Goal: Transaction & Acquisition: Subscribe to service/newsletter

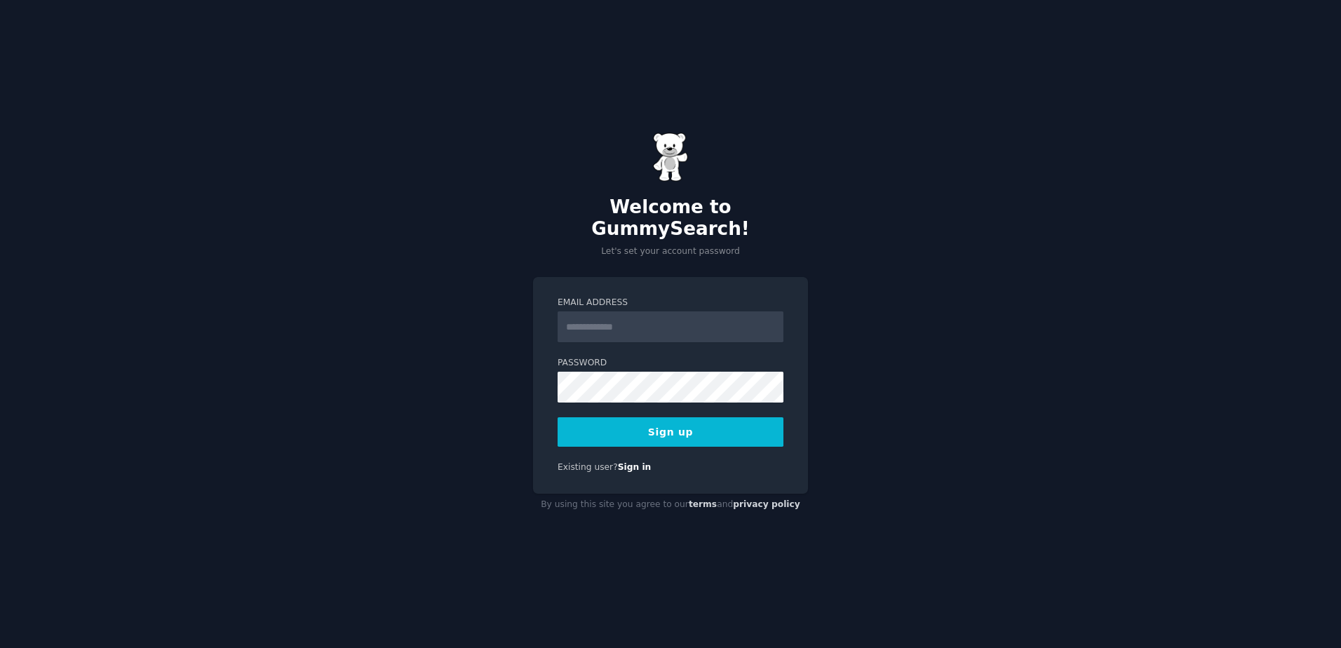
click at [631, 316] on input "Email Address" at bounding box center [671, 326] width 226 height 31
type input "**********"
click at [629, 424] on button "Sign up" at bounding box center [671, 431] width 226 height 29
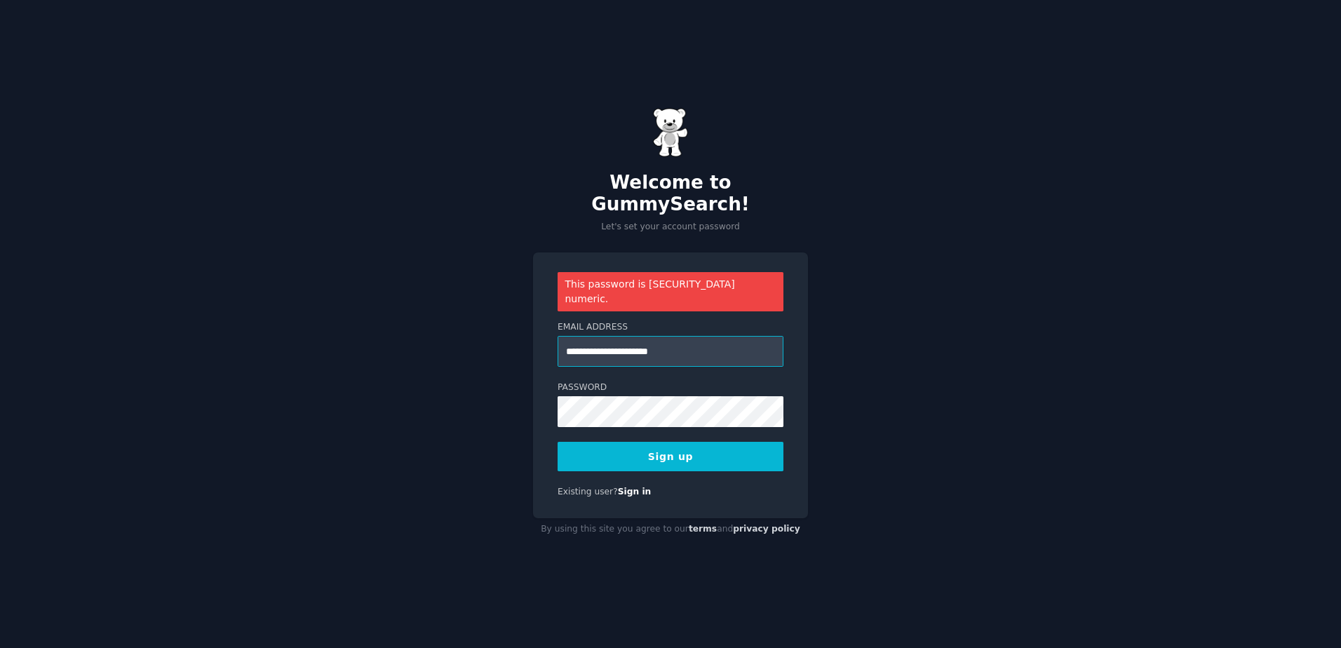
click at [722, 346] on input "**********" at bounding box center [671, 351] width 226 height 31
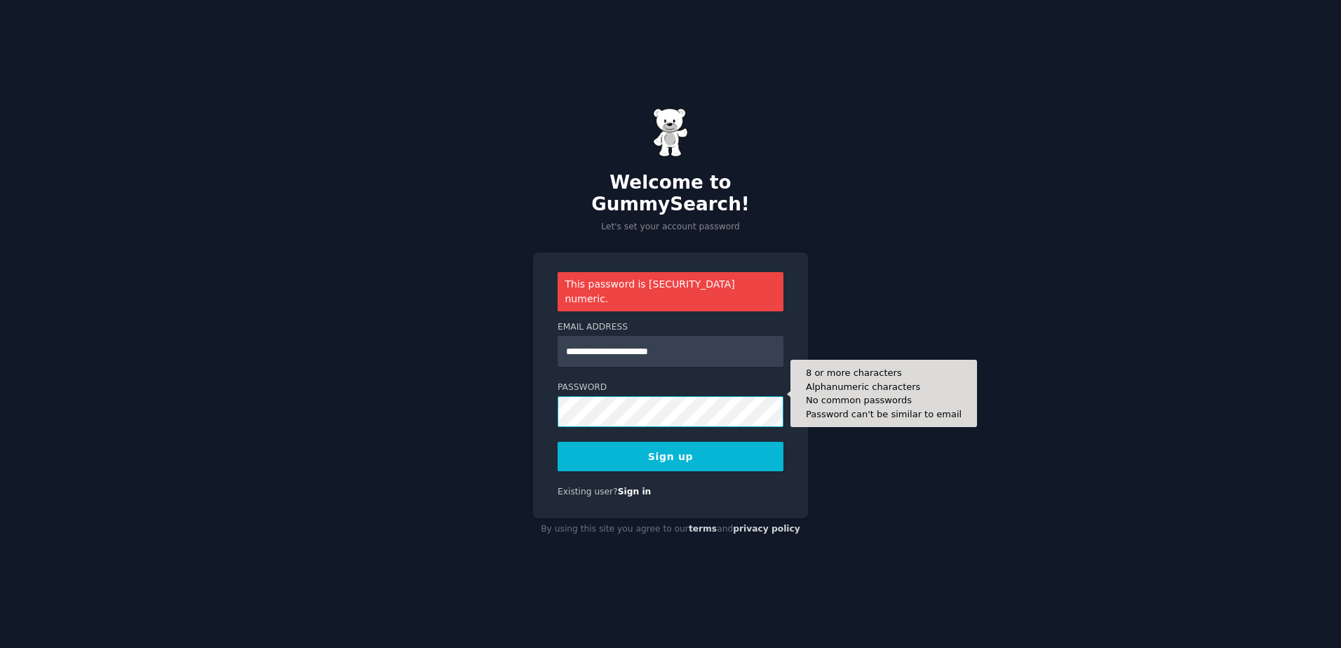
click at [525, 405] on div "**********" at bounding box center [670, 324] width 1341 height 648
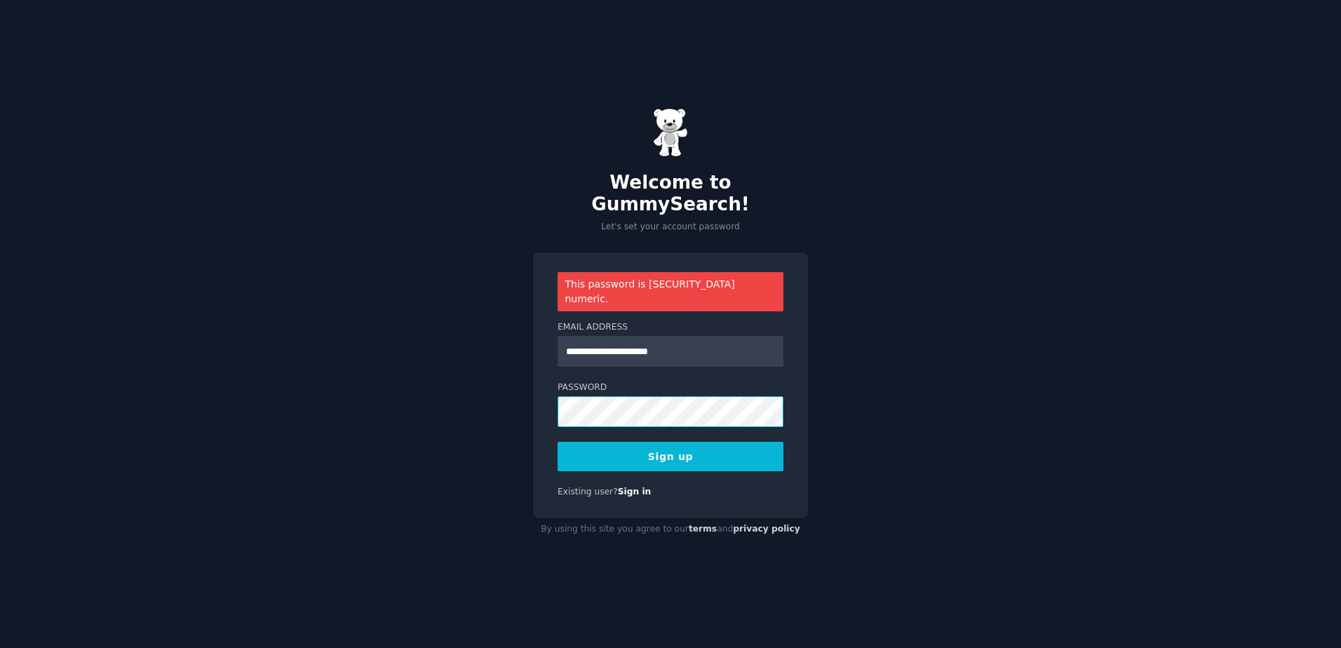
click at [558, 442] on button "Sign up" at bounding box center [671, 456] width 226 height 29
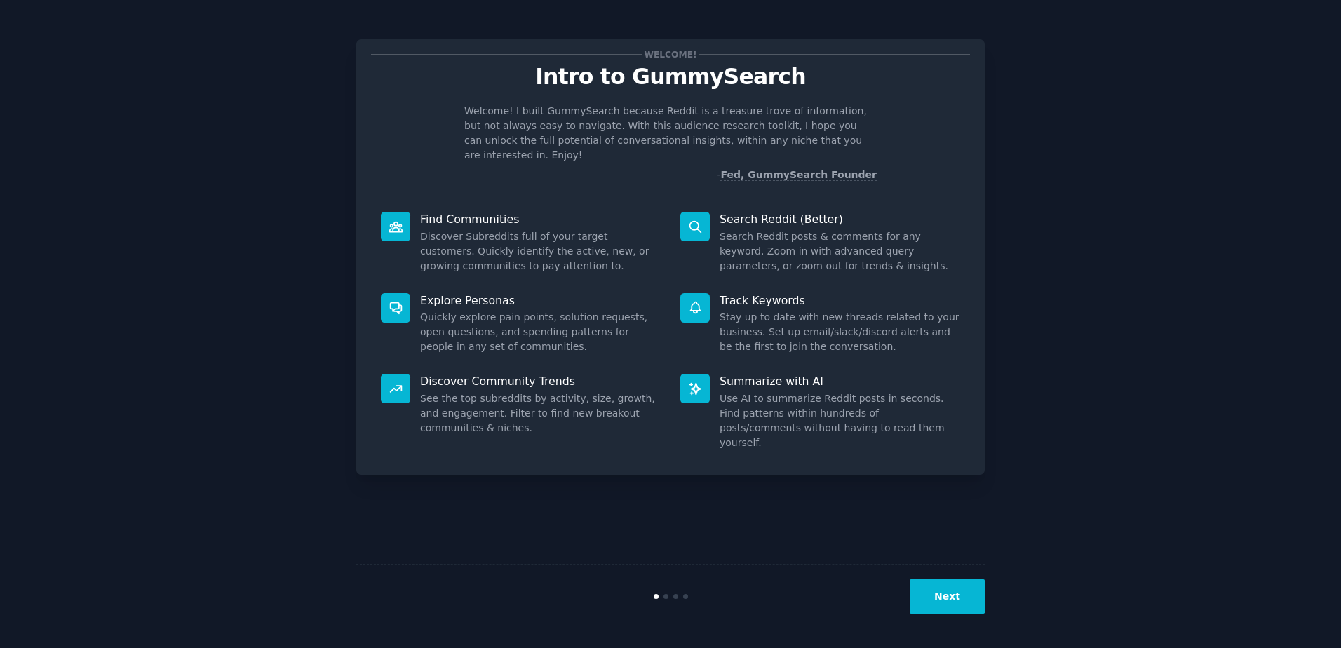
click at [955, 590] on button "Next" at bounding box center [947, 596] width 75 height 34
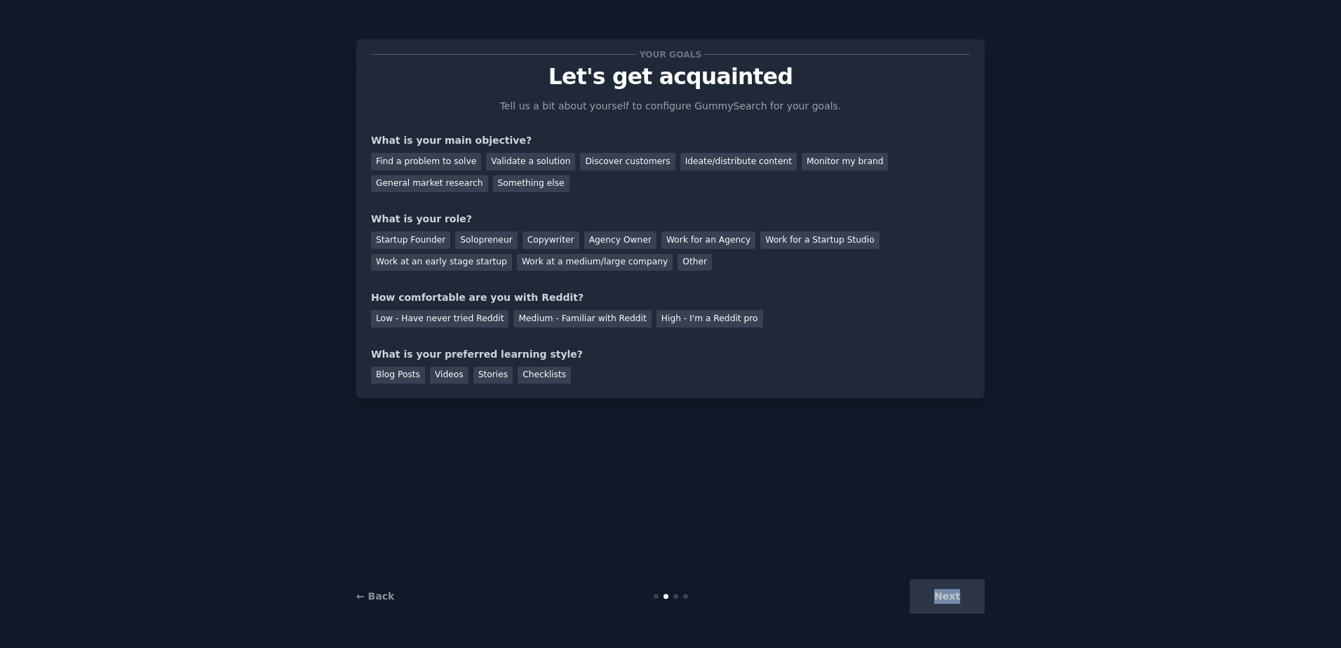
click at [955, 590] on div "Next" at bounding box center [880, 596] width 210 height 34
drag, startPoint x: 955, startPoint y: 590, endPoint x: 807, endPoint y: 551, distance: 153.1
click at [807, 551] on div "Your goals Let's get acquainted Tell us a bit about yourself to configure Gummy…" at bounding box center [670, 324] width 629 height 609
click at [954, 597] on div "Next" at bounding box center [880, 596] width 210 height 34
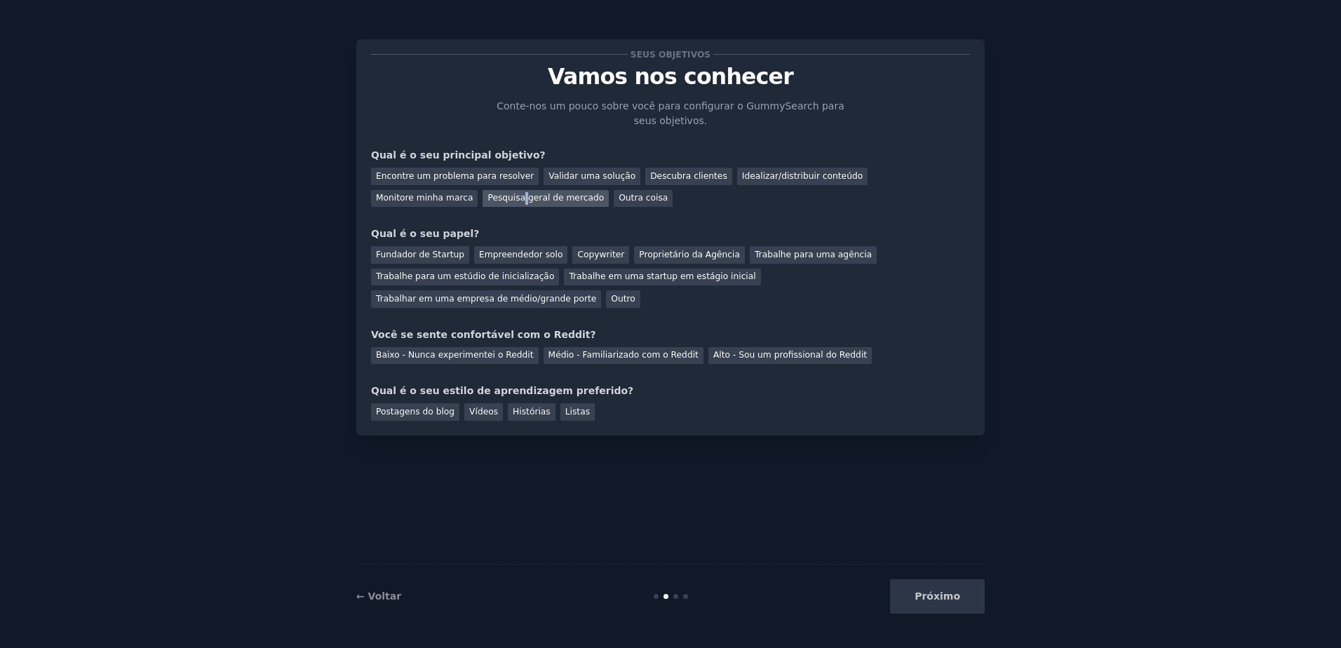
click at [483, 201] on div "Pesquisa geral de mercado" at bounding box center [546, 199] width 126 height 18
click at [515, 257] on div "Empreendedor solo" at bounding box center [520, 255] width 93 height 18
click at [566, 347] on div "Médio - Familiarizado com o Reddit" at bounding box center [624, 356] width 160 height 18
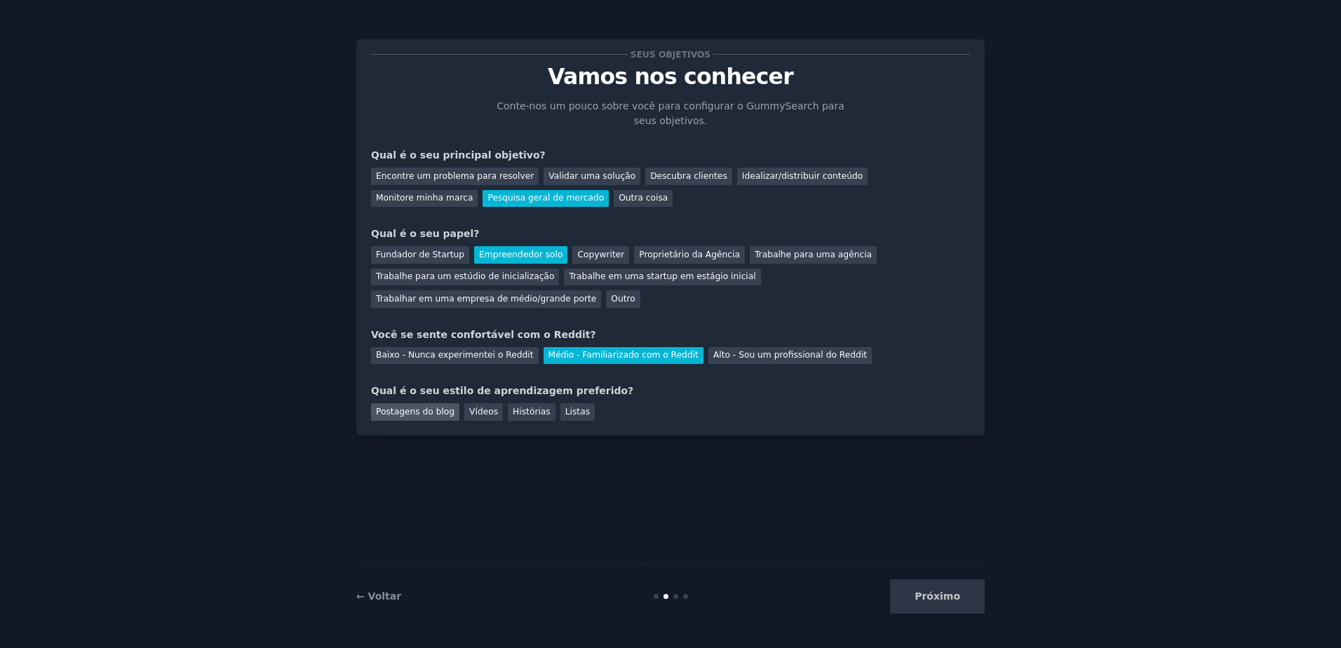
click at [444, 403] on div "Postagens do blog" at bounding box center [415, 412] width 88 height 18
click at [953, 600] on button "Próximo" at bounding box center [937, 596] width 95 height 34
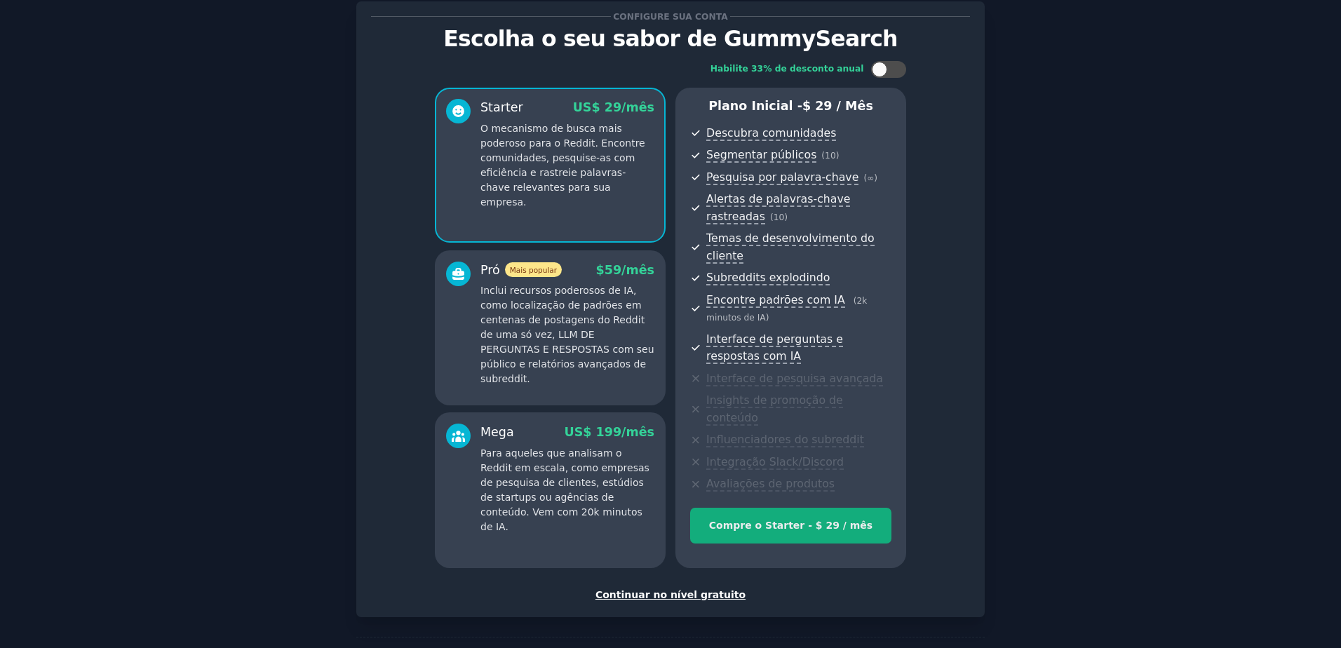
scroll to position [57, 0]
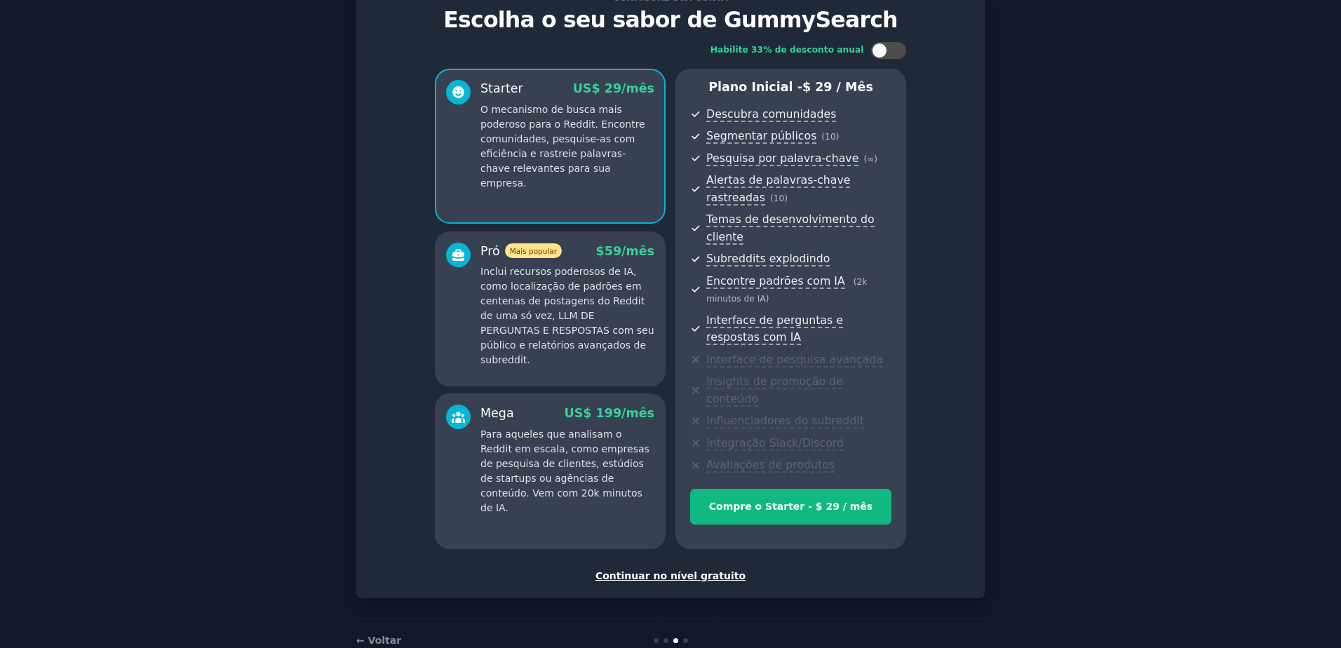
click at [687, 569] on div "Continuar no nível gratuito" at bounding box center [670, 576] width 599 height 15
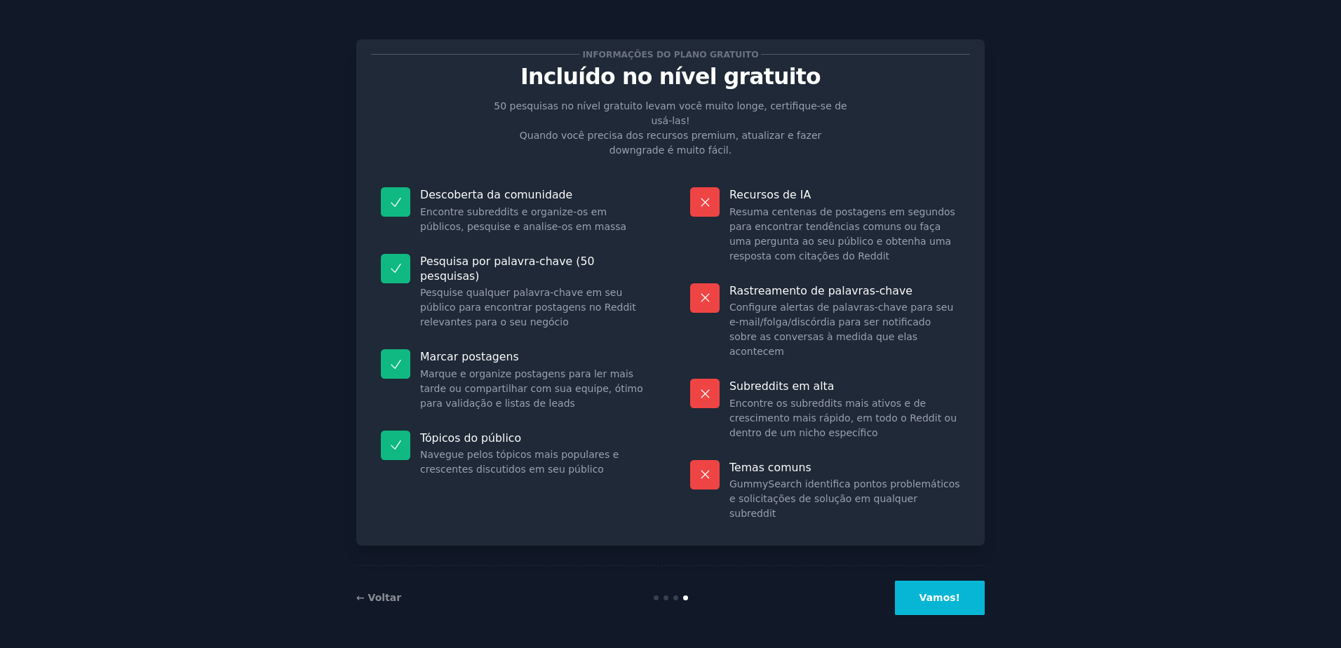
click at [936, 598] on button "Vamos!" at bounding box center [940, 598] width 90 height 34
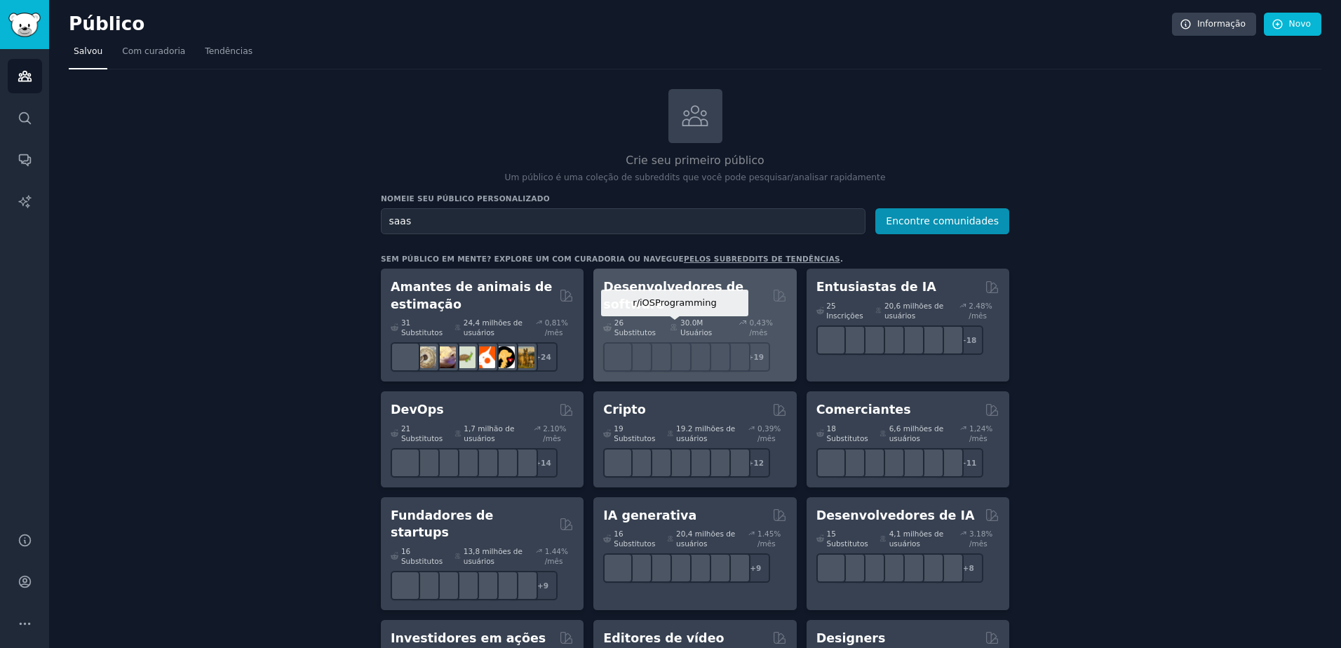
type input "saas"
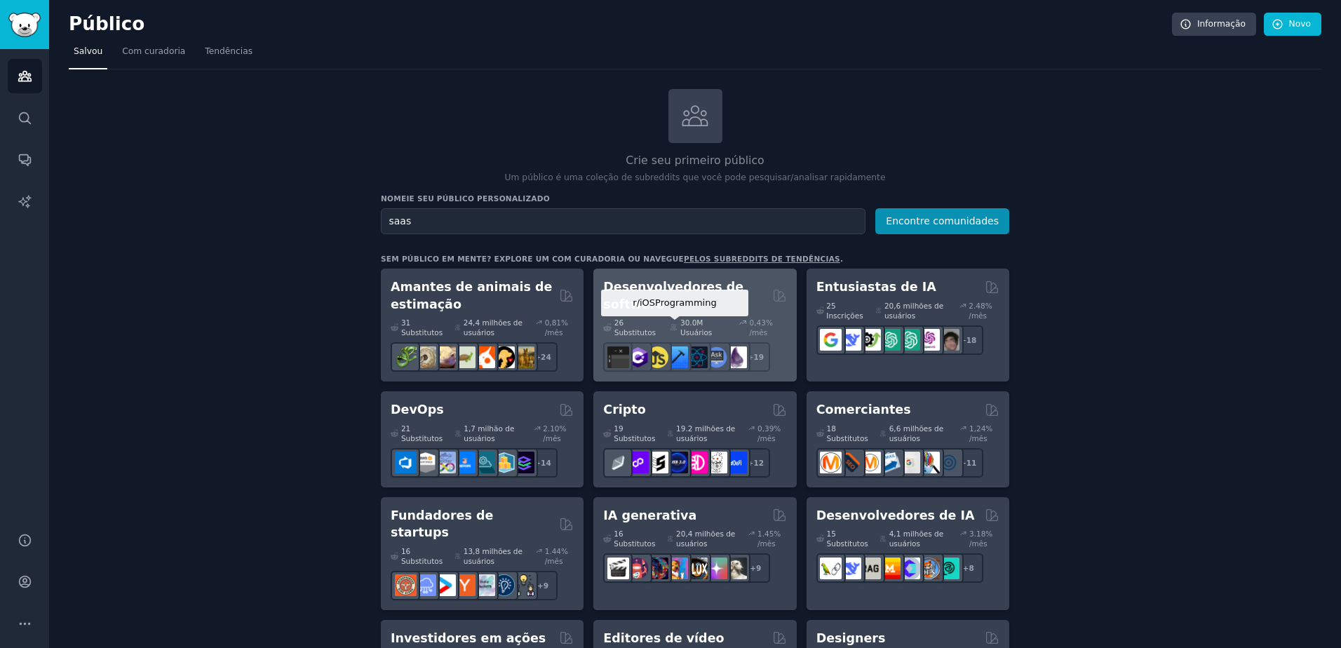
click at [875, 208] on button "Encontre comunidades" at bounding box center [942, 221] width 134 height 26
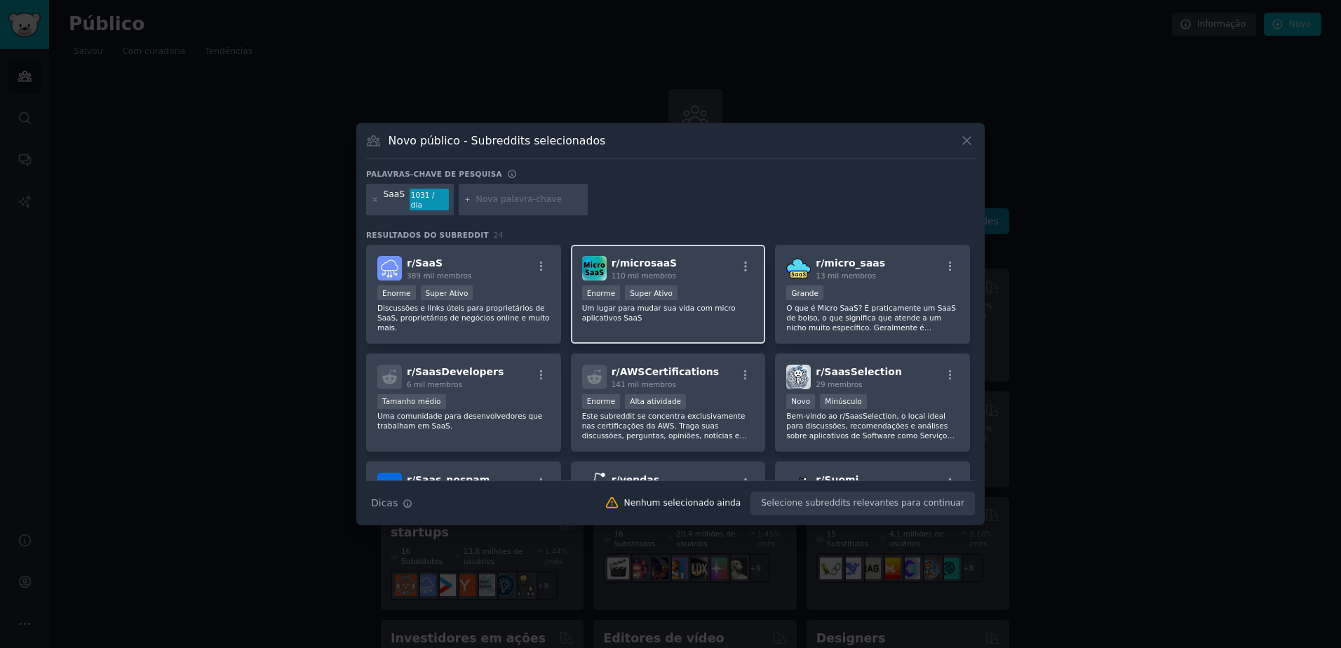
click at [719, 312] on p "Um lugar para mudar sua vida com micro aplicativos SaaS" at bounding box center [668, 313] width 173 height 20
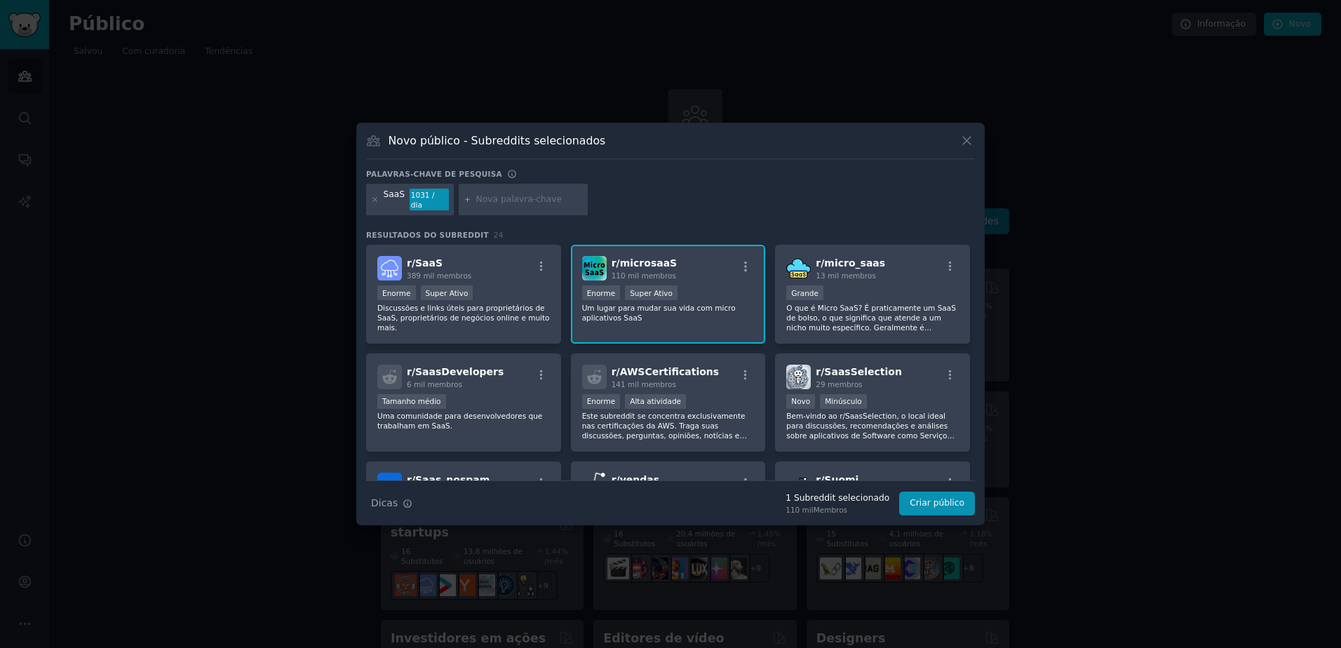
click at [675, 291] on div "Enorme Super Ativo" at bounding box center [668, 294] width 173 height 18
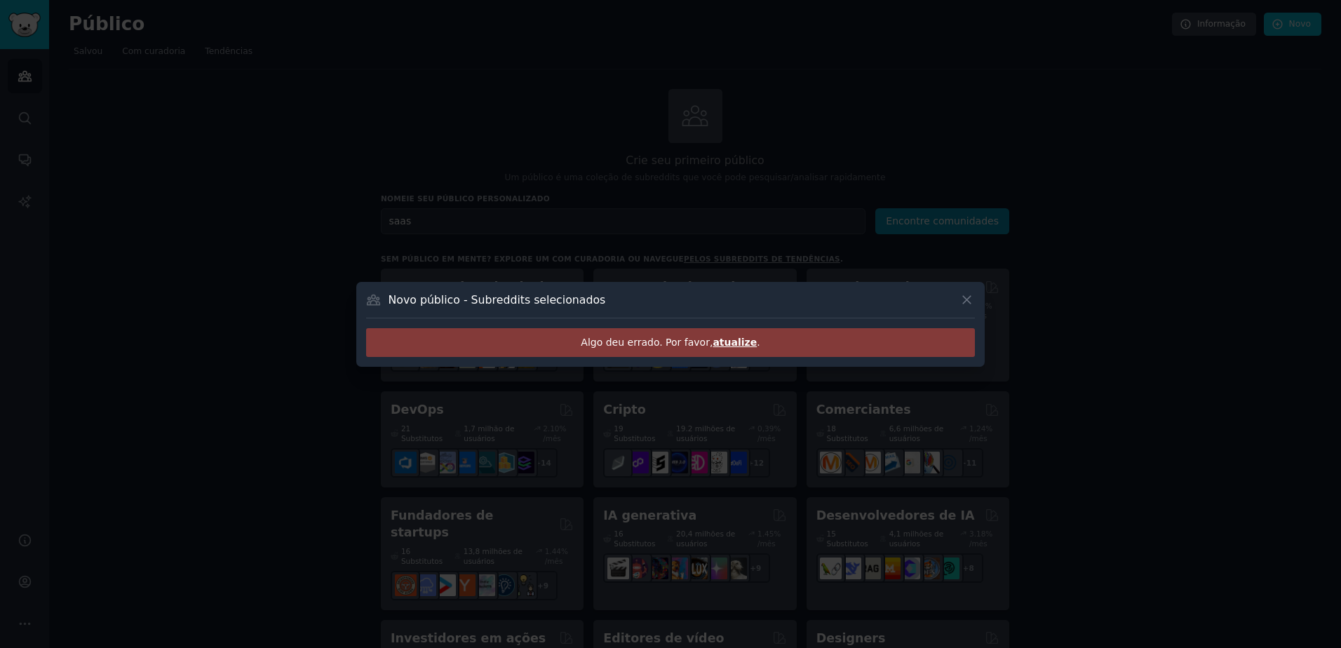
click at [740, 342] on span "atualize" at bounding box center [735, 342] width 44 height 11
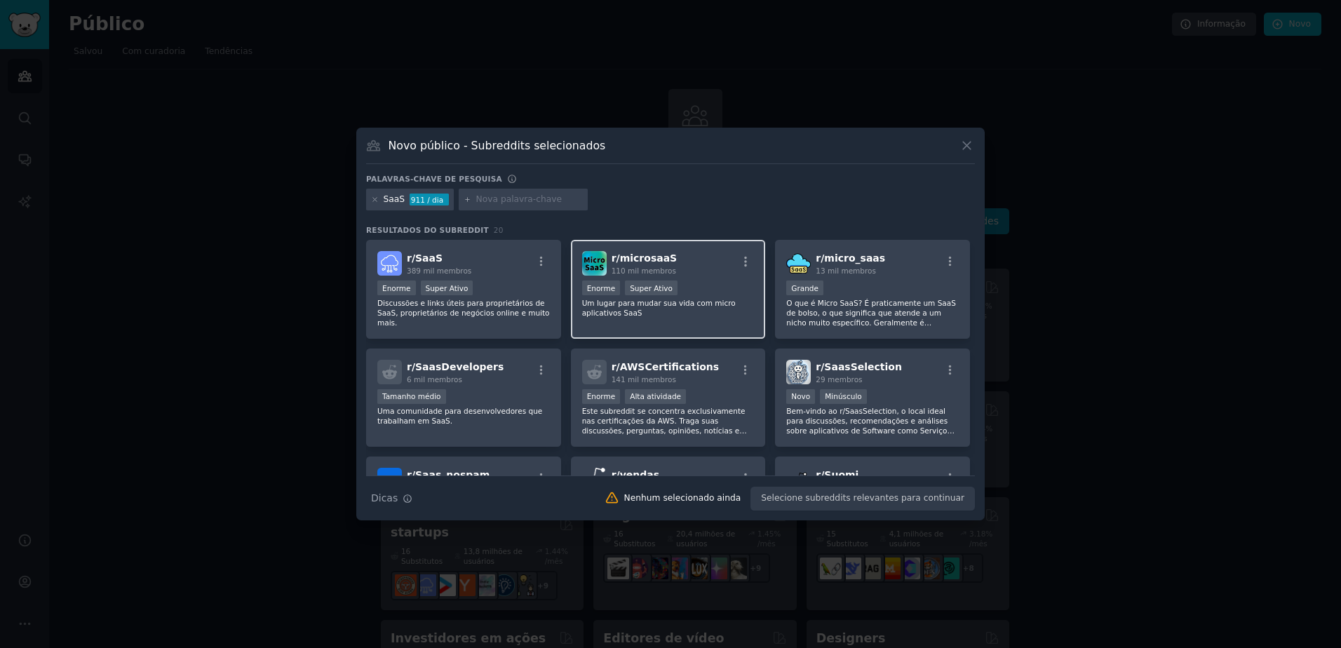
click at [701, 271] on div "r/microsaaS 110 mil membros" at bounding box center [668, 263] width 173 height 25
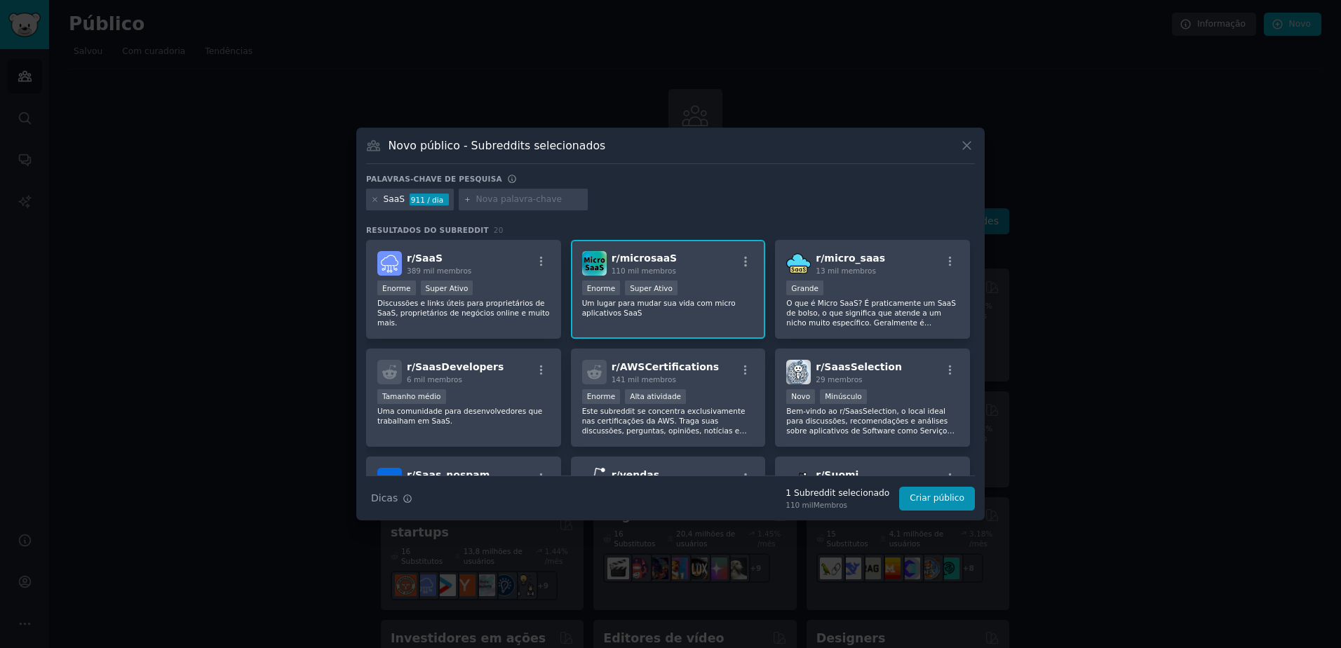
click at [648, 277] on div "r/microsaaS 110 mil membros >= 95th percentile for submissions / day Enorme Sup…" at bounding box center [668, 289] width 195 height 99
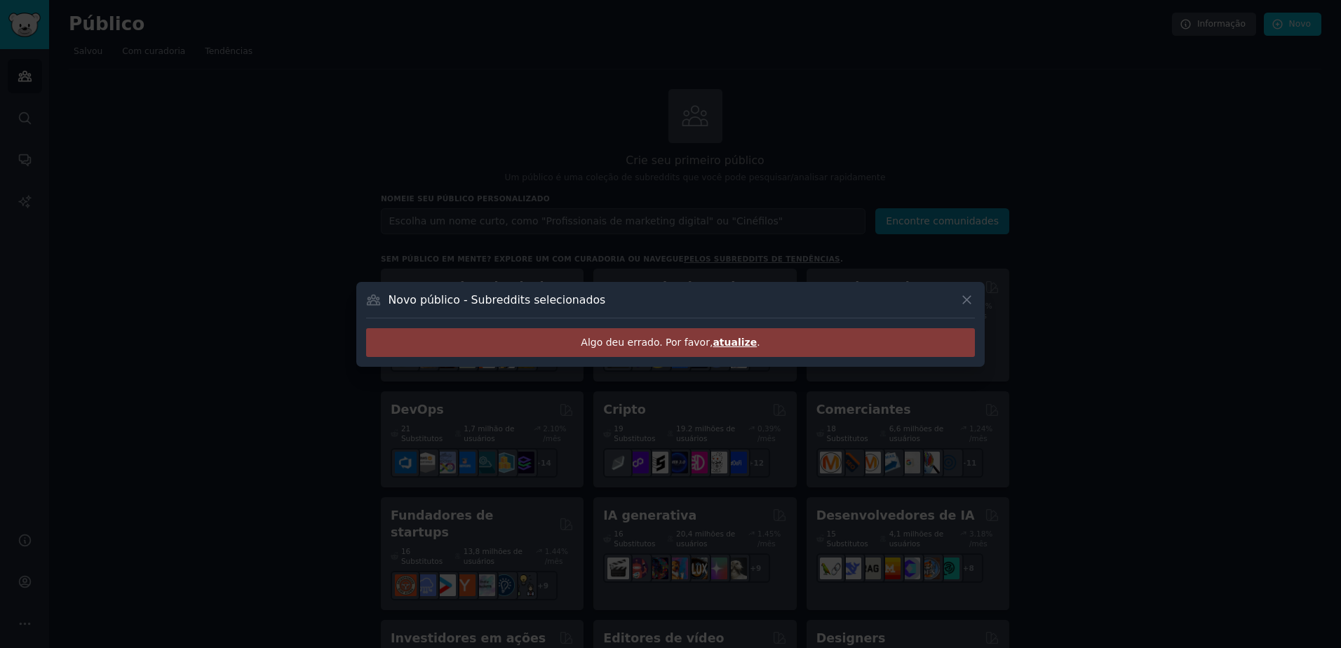
click at [725, 345] on span "atualize" at bounding box center [735, 342] width 44 height 11
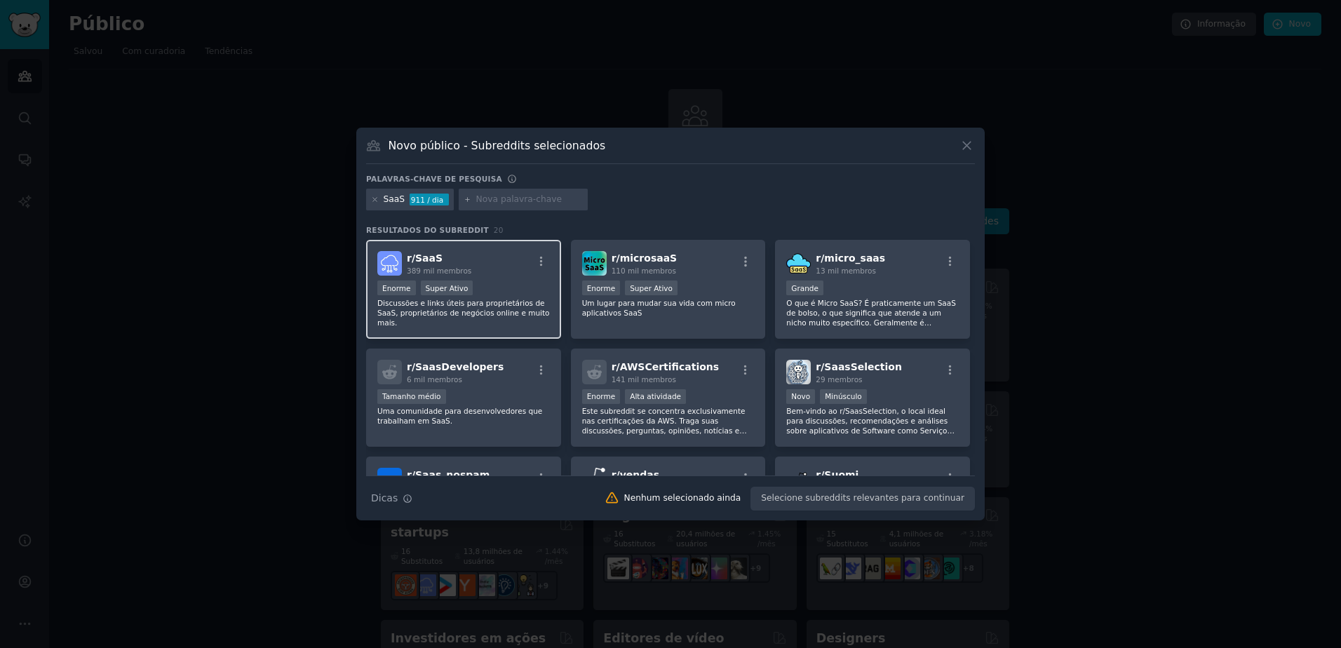
click at [506, 294] on div "Enorme Super Ativo" at bounding box center [463, 290] width 173 height 18
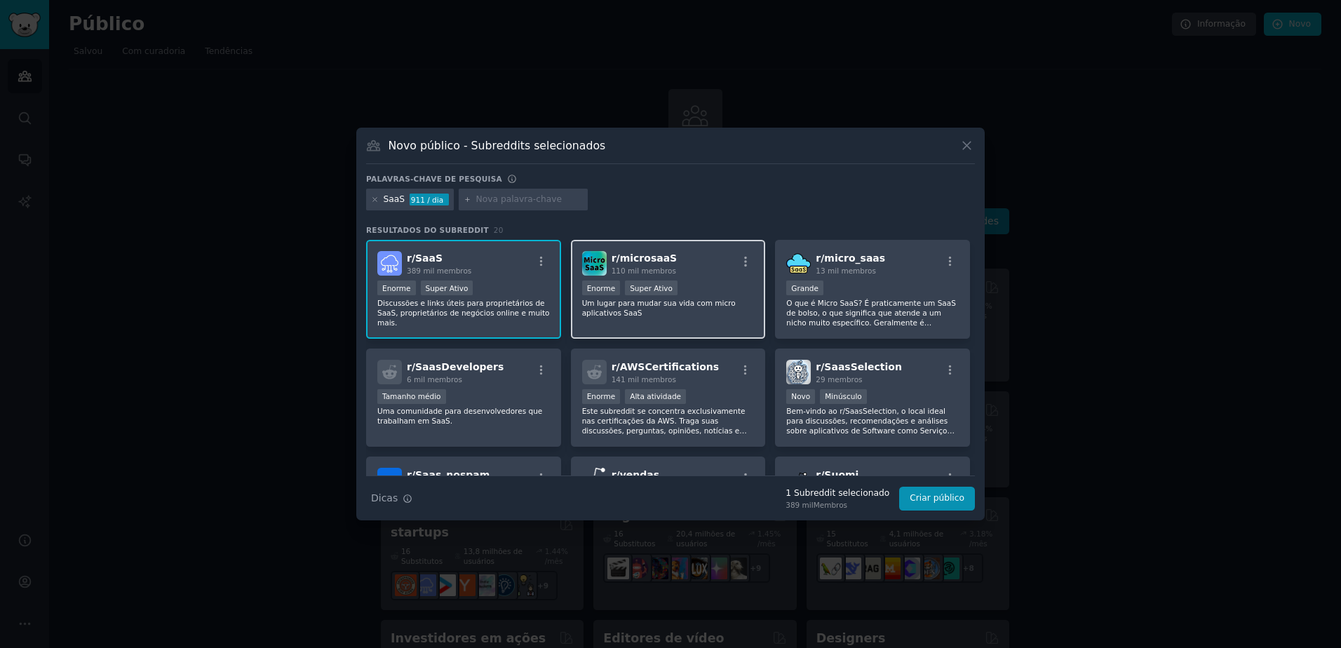
click at [701, 300] on p "Um lugar para mudar sua vida com micro aplicativos SaaS" at bounding box center [668, 308] width 173 height 20
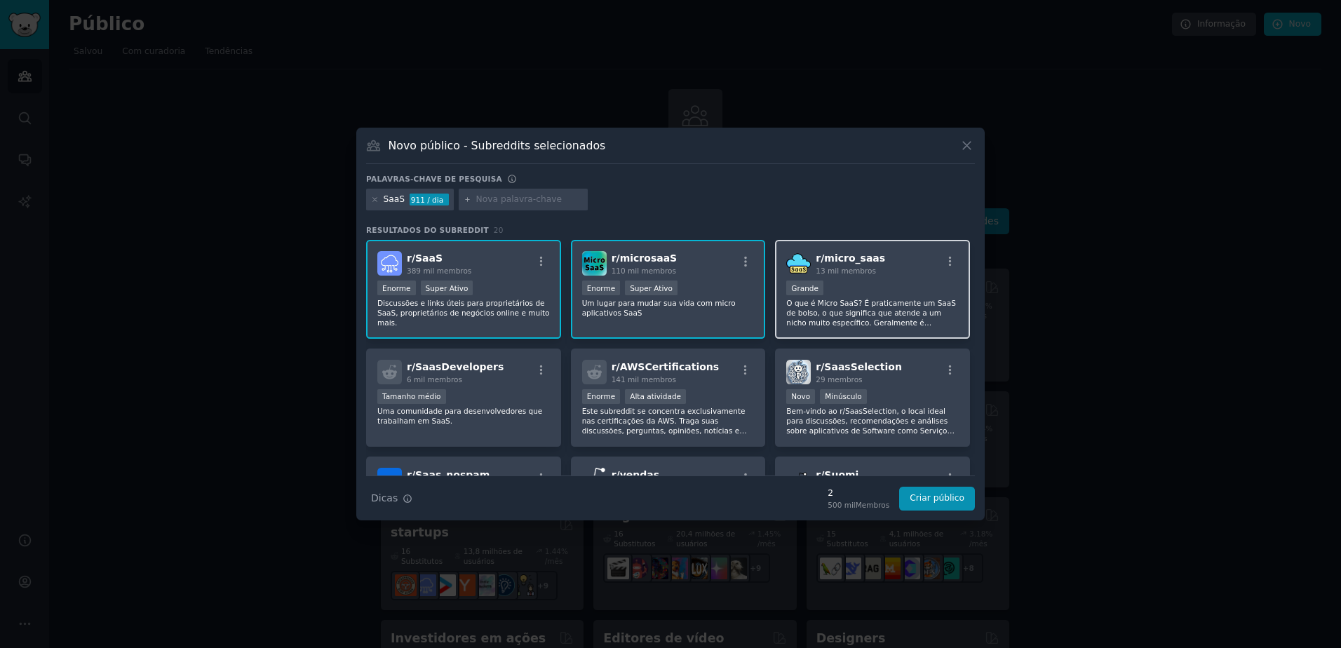
click at [859, 311] on p "O que é Micro SaaS? É praticamente um SaaS de bolso, o que significa que atende…" at bounding box center [872, 312] width 173 height 29
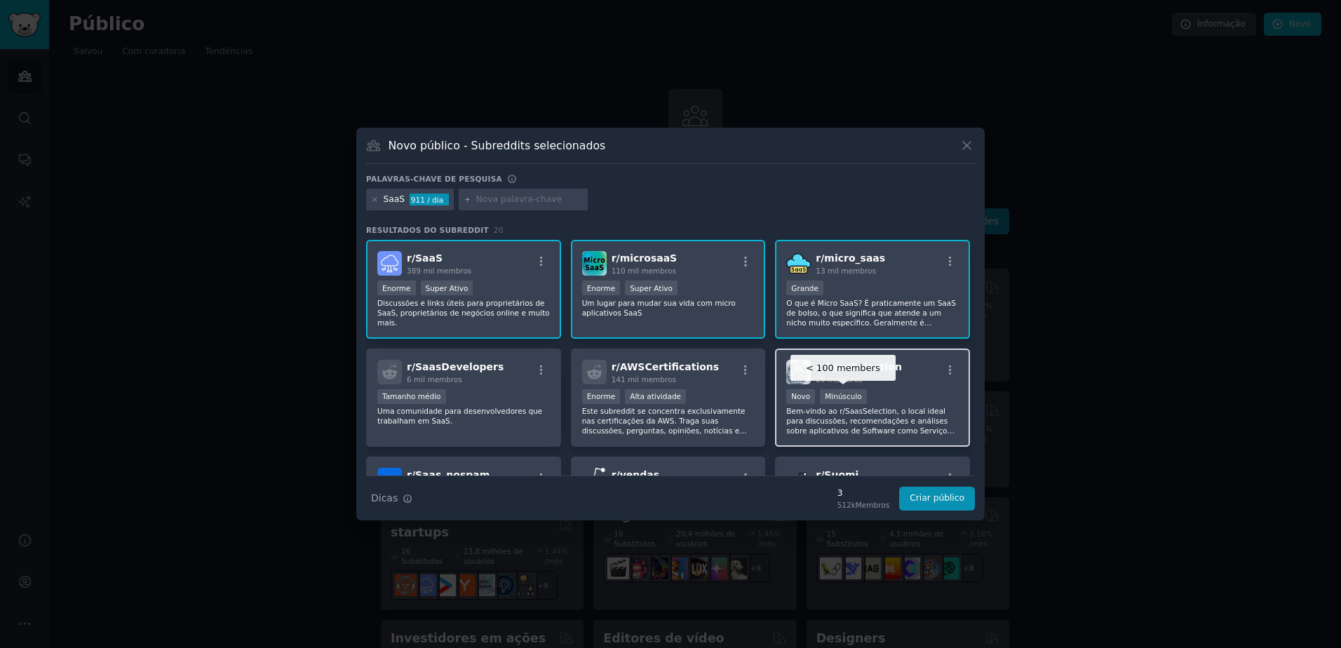
click at [859, 390] on div "Minúsculo" at bounding box center [843, 396] width 47 height 15
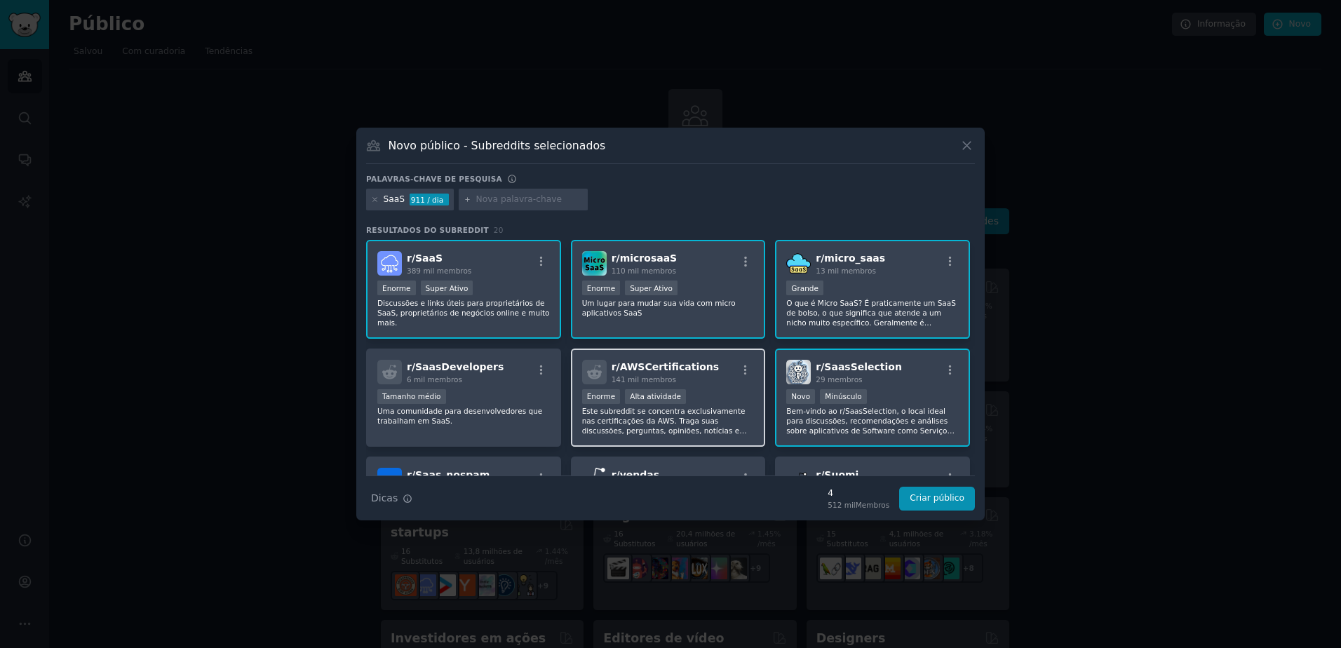
click at [716, 410] on p "Este subreddit se concentra exclusivamente nas certificações da AWS. Traga suas…" at bounding box center [668, 420] width 173 height 29
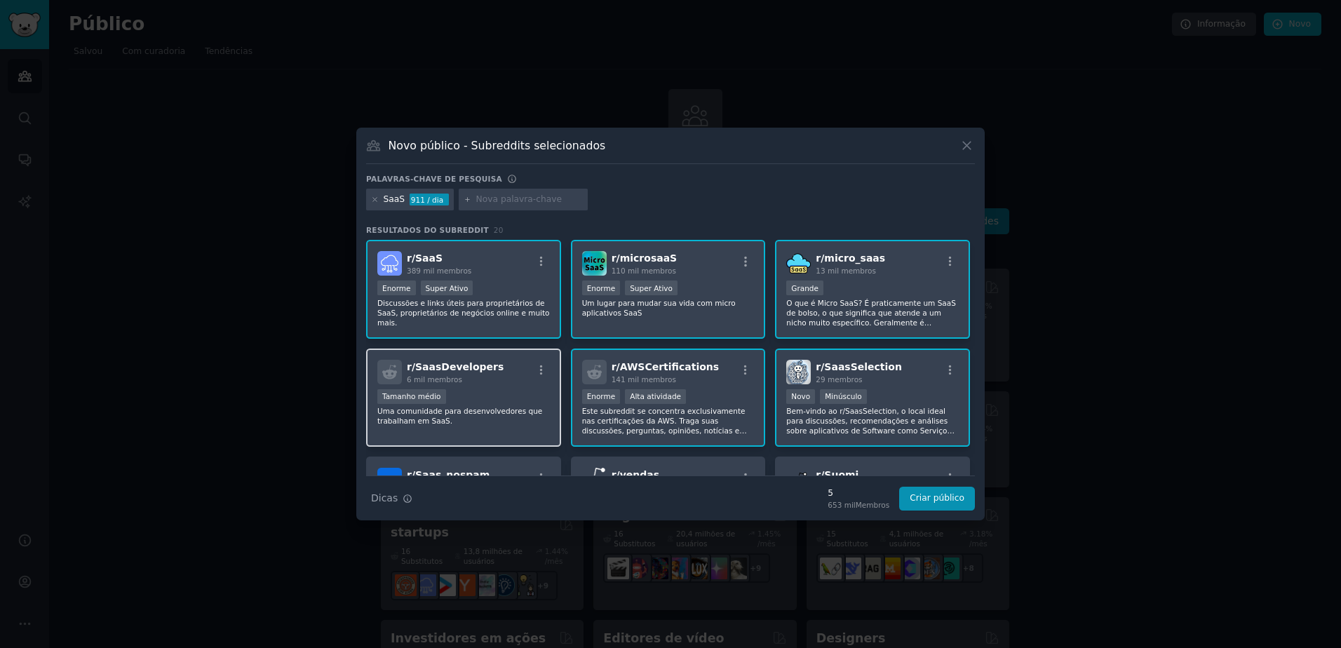
click at [518, 396] on div "Tamanho médio" at bounding box center [463, 398] width 173 height 18
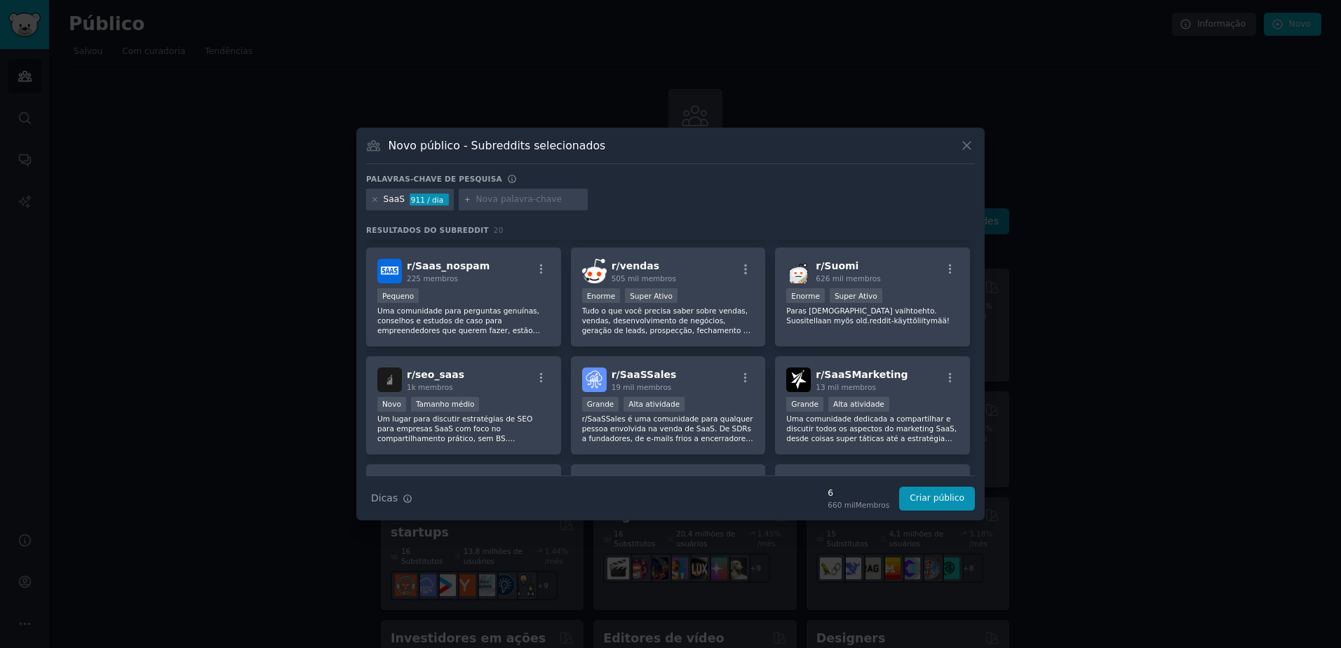
scroll to position [210, 0]
click at [508, 301] on div "Pequeno" at bounding box center [463, 296] width 173 height 18
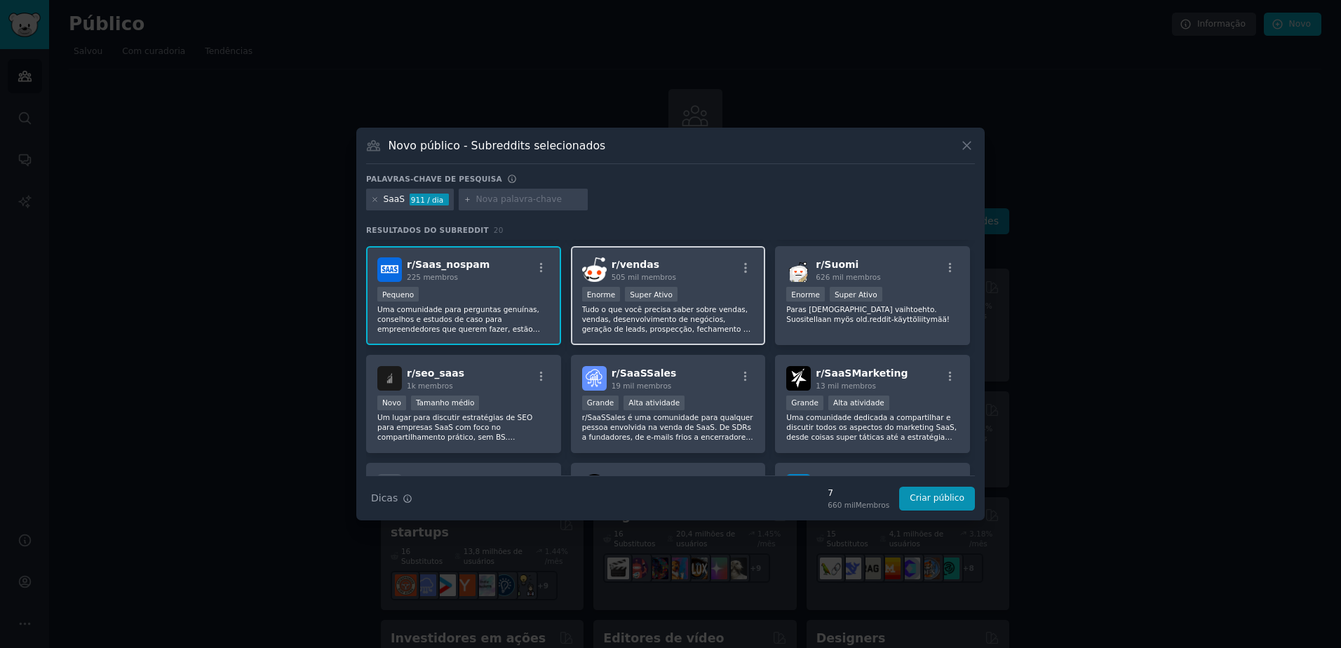
click at [680, 328] on p "Tudo o que você precisa saber sobre vendas, vendas, desenvolvimento de negócios…" at bounding box center [668, 318] width 173 height 29
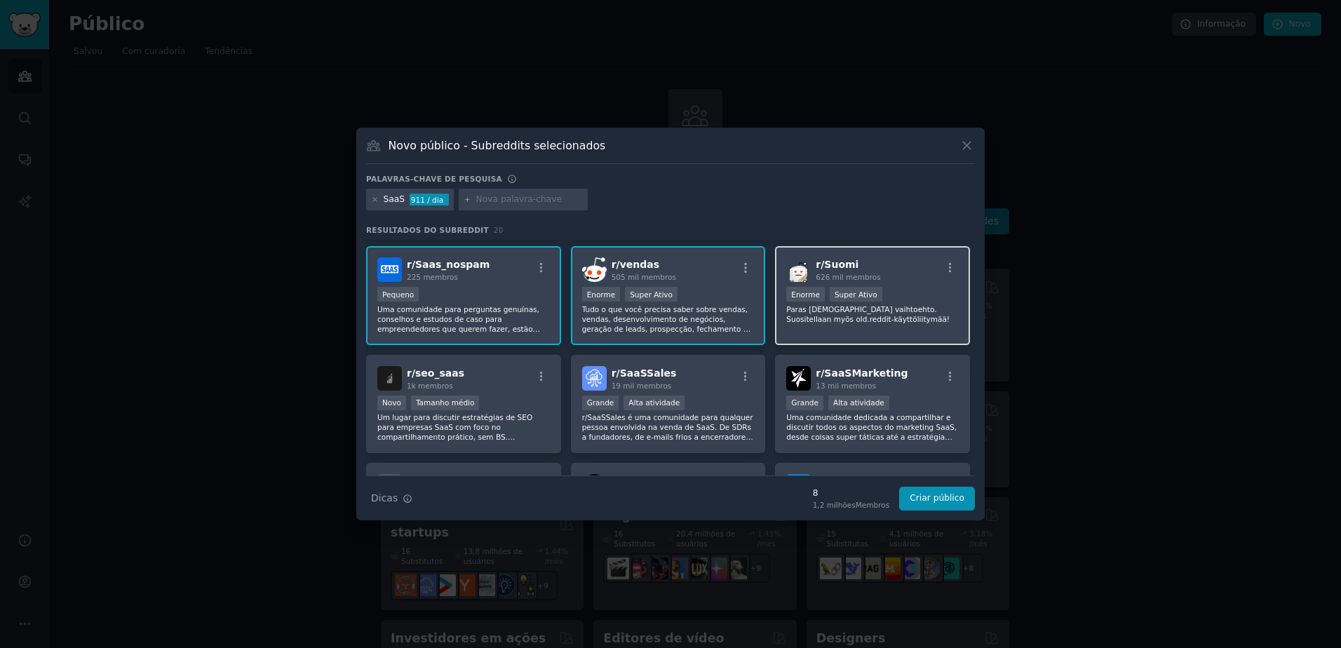
click at [851, 307] on p "Paras [DEMOGRAPHIC_DATA] vaihtoehto. Suositellaan myös old.reddit-käyttöliitymä…" at bounding box center [872, 314] width 173 height 20
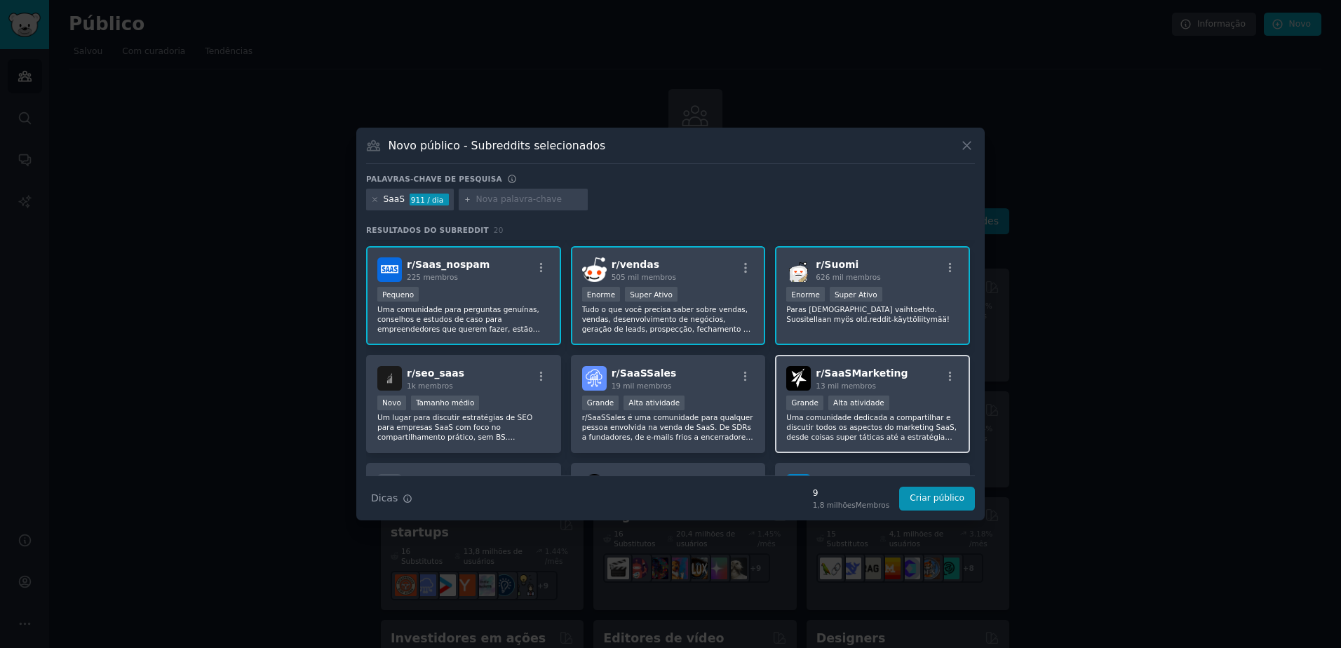
click at [824, 412] on div ">= percentil 80 para envios/dia Grande Alta atividade" at bounding box center [872, 405] width 173 height 18
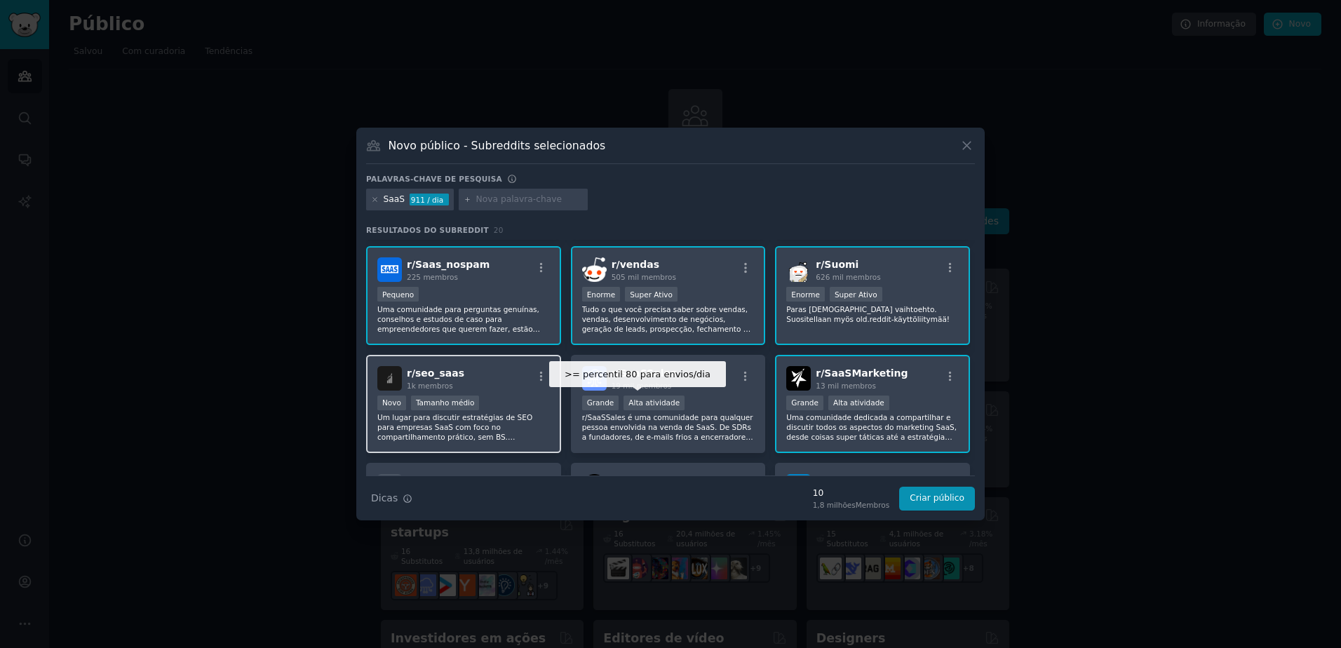
drag, startPoint x: 662, startPoint y: 398, endPoint x: 463, endPoint y: 370, distance: 201.2
click at [659, 398] on div "Alta atividade" at bounding box center [654, 403] width 61 height 15
drag, startPoint x: 463, startPoint y: 370, endPoint x: 476, endPoint y: 371, distance: 12.7
click at [464, 370] on div "r/ seo_saas 1k membros" at bounding box center [463, 378] width 173 height 25
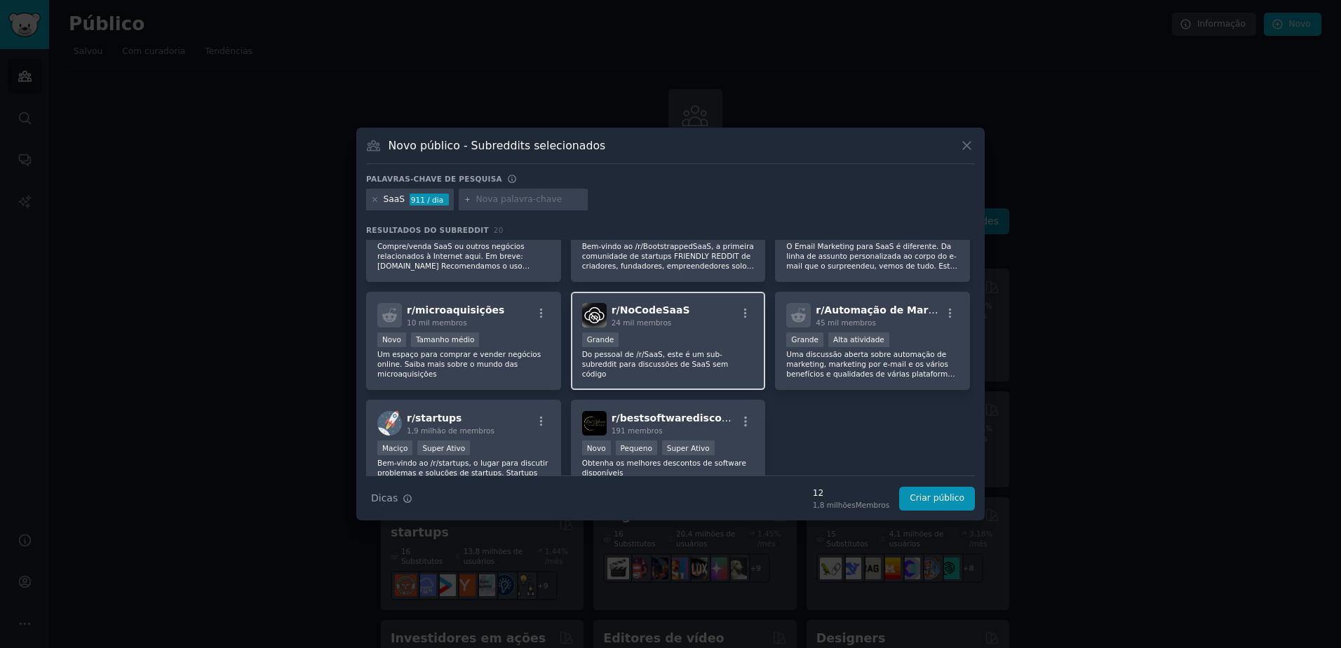
scroll to position [491, 0]
click at [673, 351] on p "Do pessoal de /r/SaaS, este é um sub-subreddit para discussões de SaaS sem códi…" at bounding box center [668, 363] width 173 height 29
click at [716, 437] on div "r/ bestsoftwarediscounts 191 membros Novo Pequeno Super Ativo Obtenha os melhor…" at bounding box center [668, 448] width 195 height 99
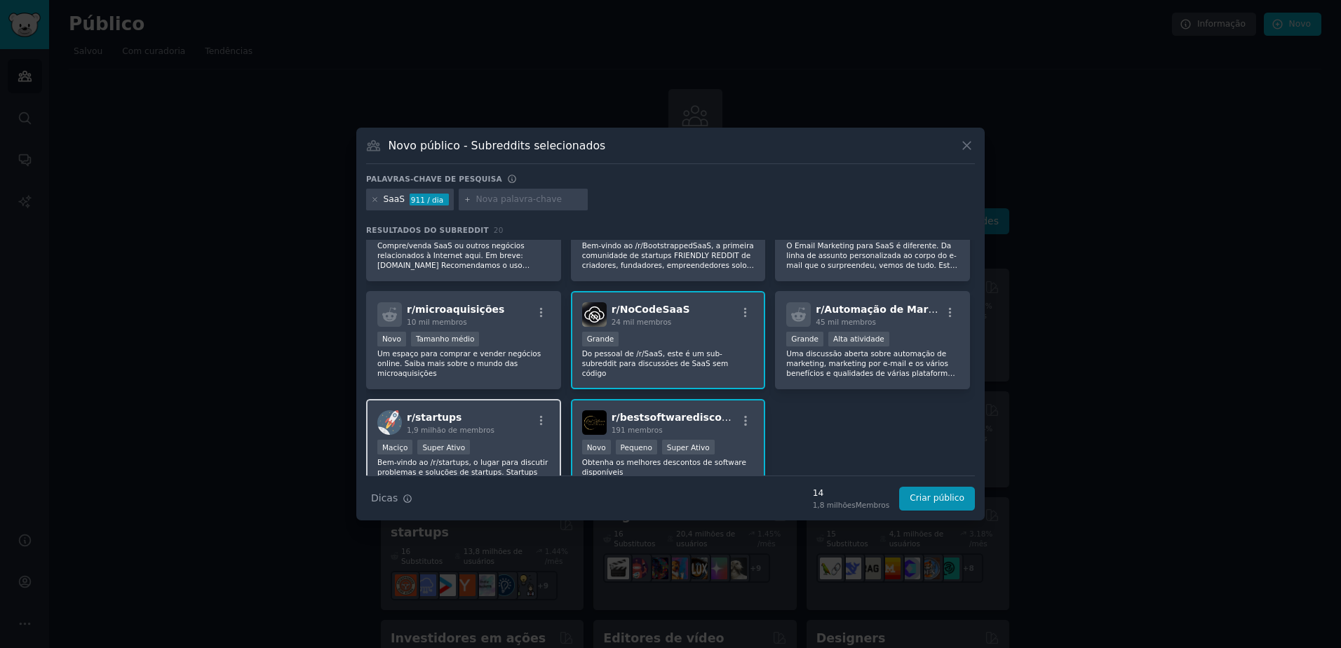
click at [483, 400] on div "r/ startups 1,9 milhão de membros Maciço Super Ativo Bem-vindo ao /r/startups, …" at bounding box center [463, 448] width 195 height 99
click at [487, 343] on div "Novo Tamanho médio" at bounding box center [463, 341] width 173 height 18
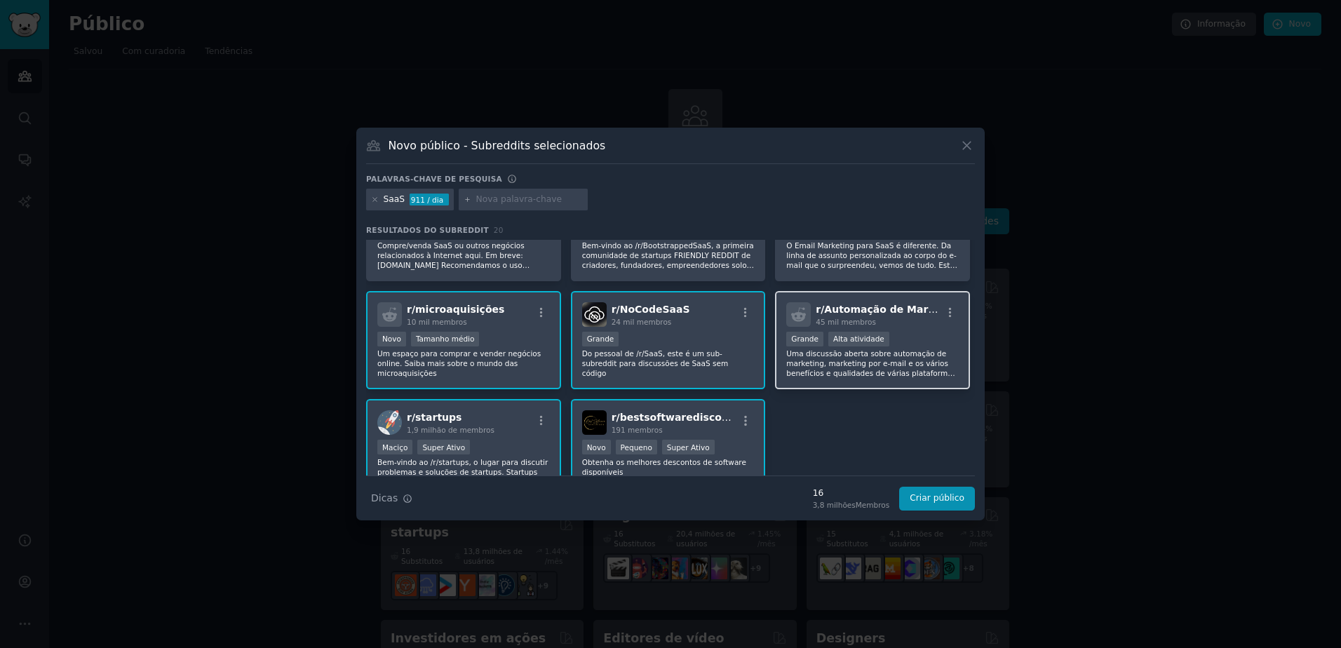
click at [830, 344] on div "Alta atividade" at bounding box center [858, 339] width 61 height 15
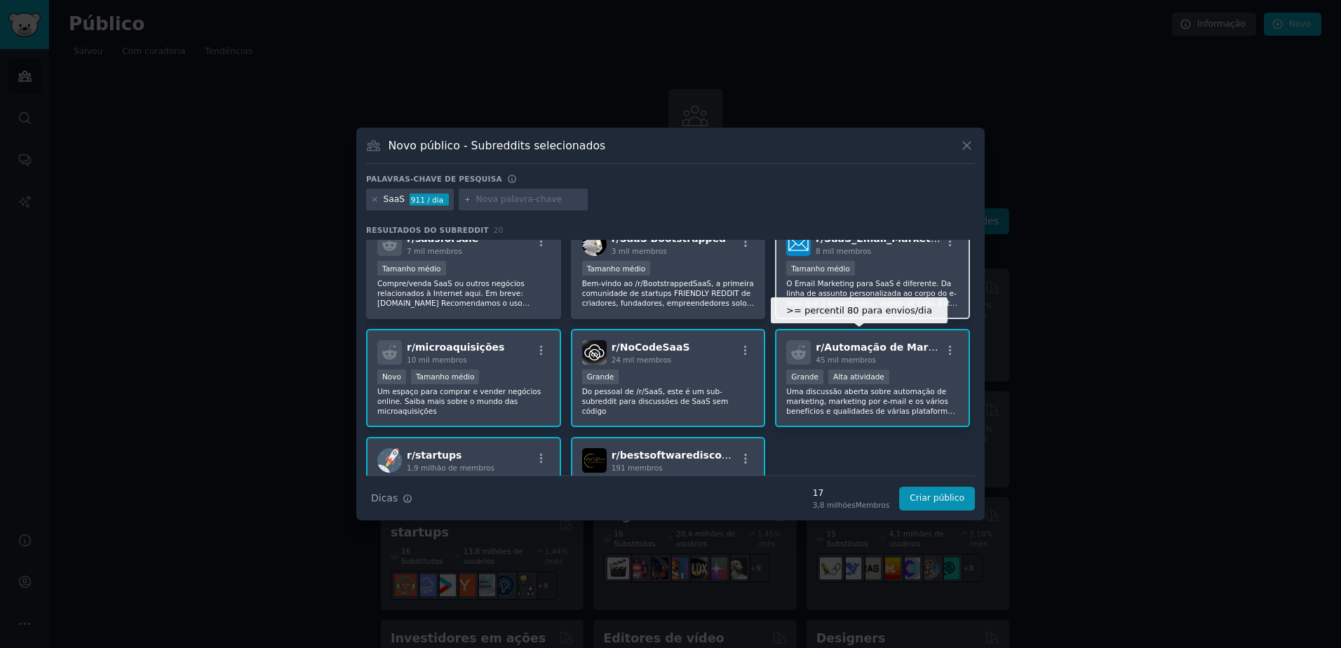
scroll to position [421, 0]
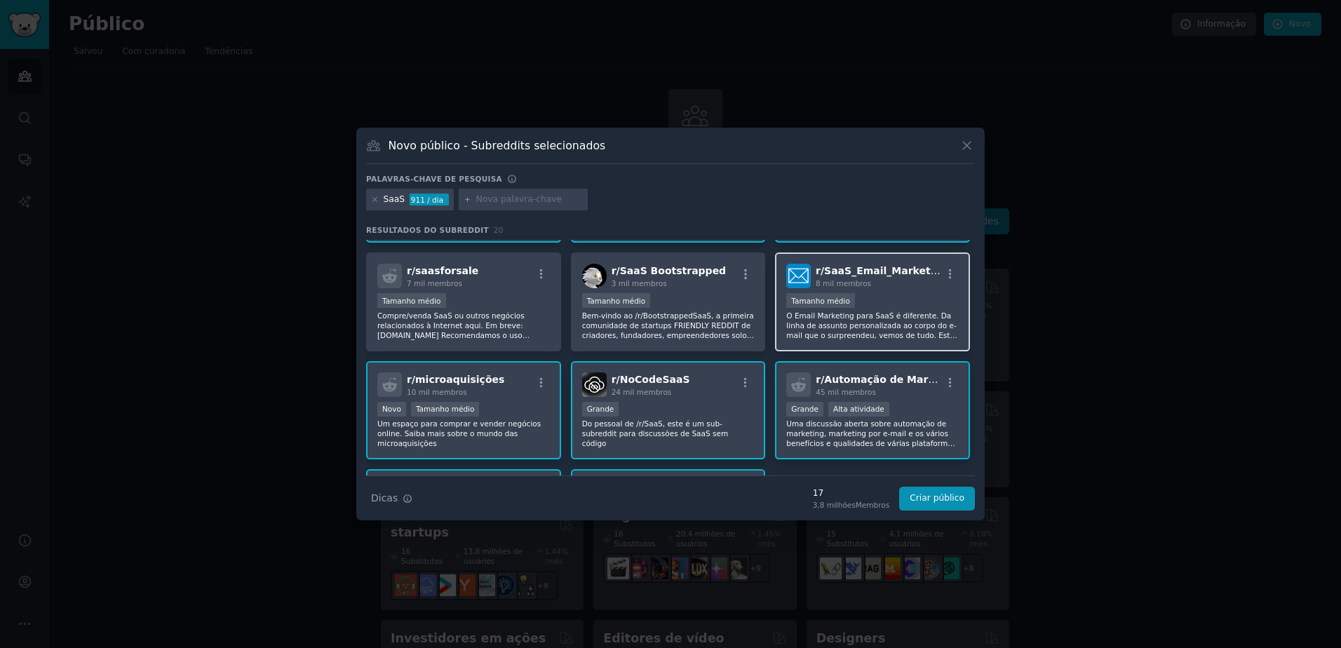
drag, startPoint x: 851, startPoint y: 345, endPoint x: 810, endPoint y: 346, distance: 40.7
click at [851, 344] on div "r/ SaaS_Email_Marketing 8 mil membros Tamanho médio O Email Marketing para SaaS…" at bounding box center [872, 302] width 195 height 99
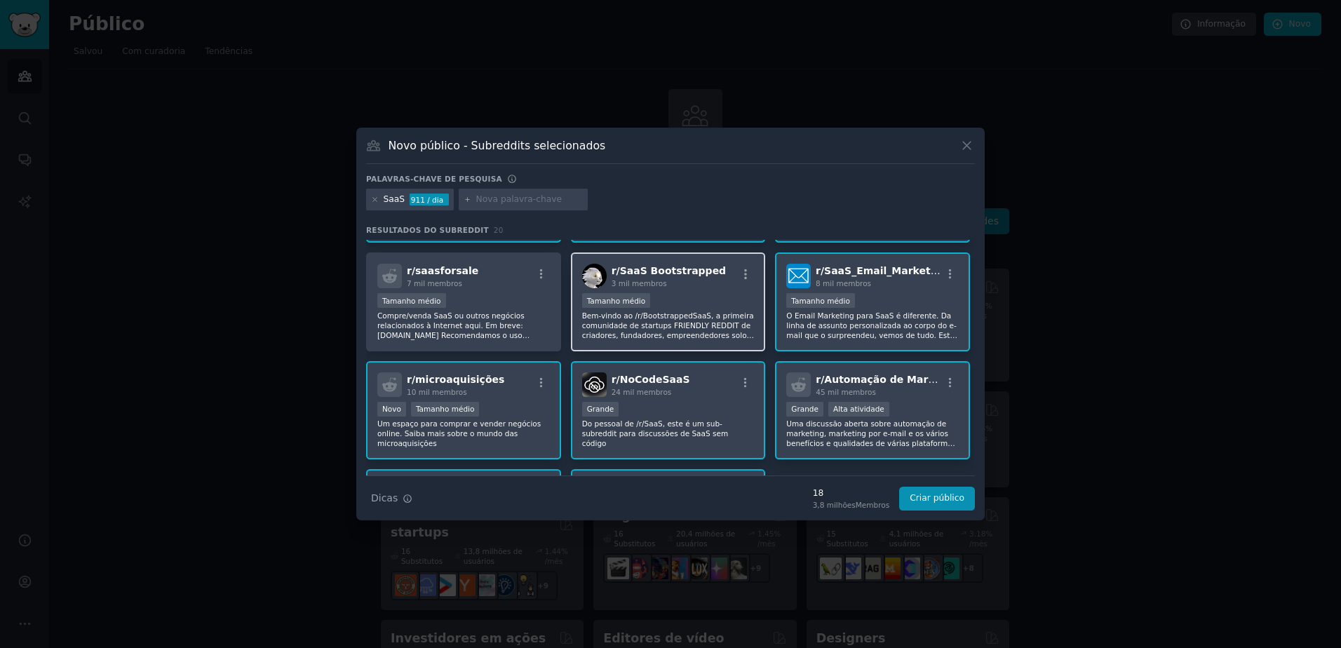
click at [659, 325] on p "Bem-vindo ao /r/BootstrappedSaaS, a primeira comunidade de startups FRIENDLY RE…" at bounding box center [668, 325] width 173 height 29
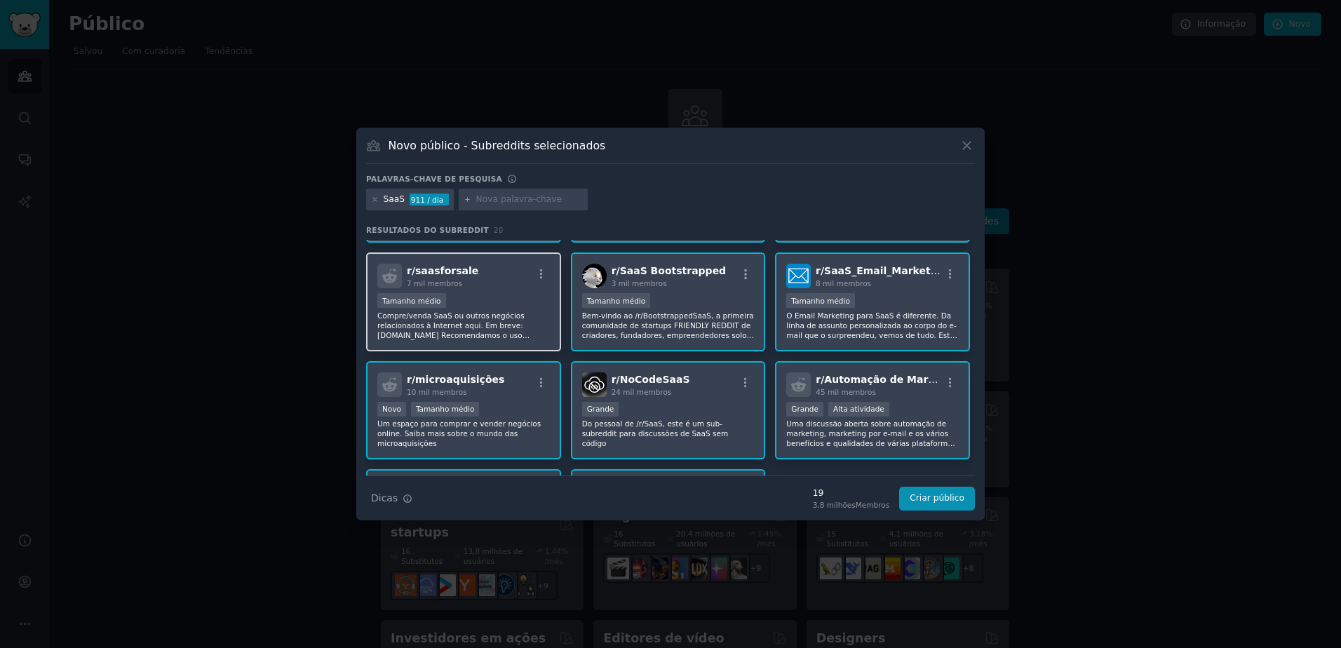
click at [525, 322] on p "Compre/venda SaaS ou outros negócios relacionados à Internet aqui. Em breve: Sa…" at bounding box center [463, 325] width 173 height 29
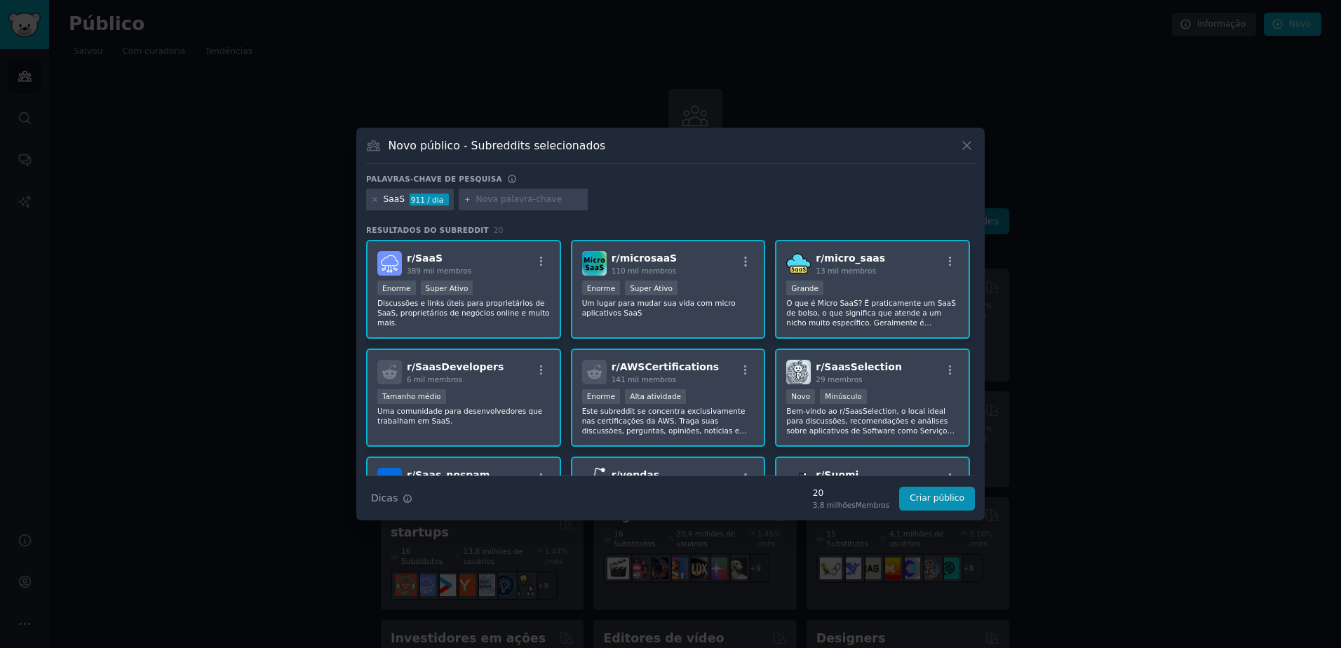
scroll to position [563, 0]
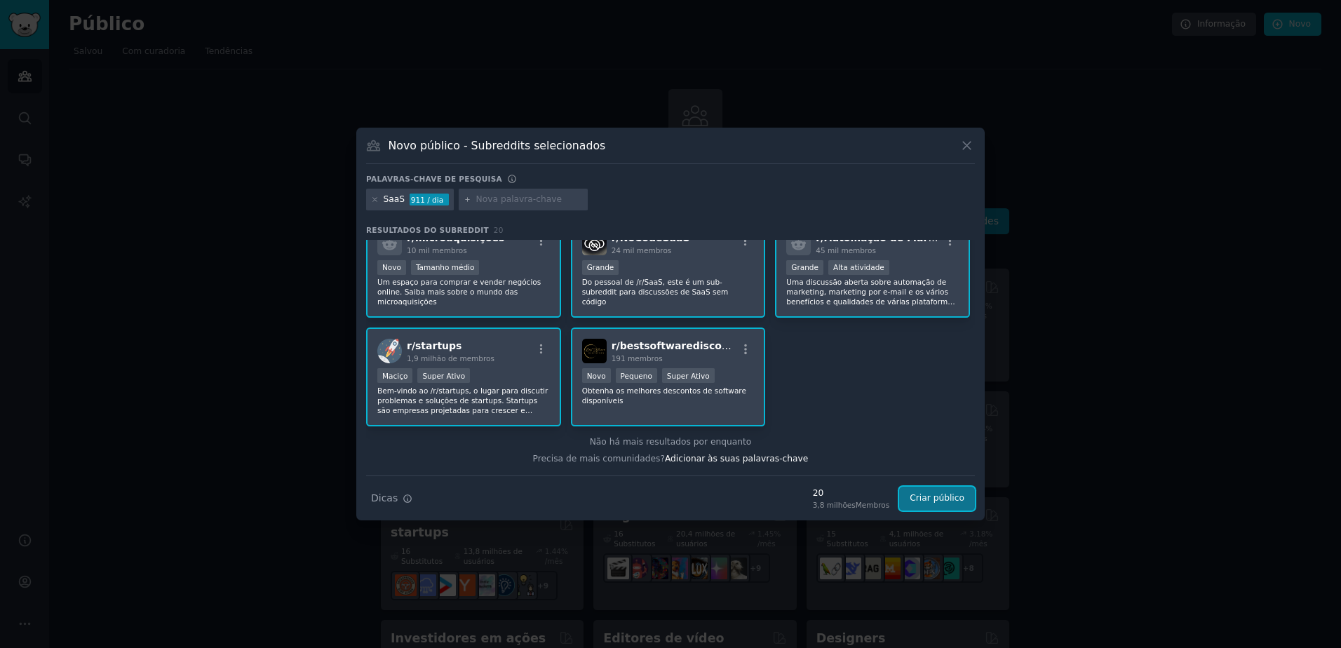
click at [942, 505] on button "Criar público" at bounding box center [937, 499] width 76 height 24
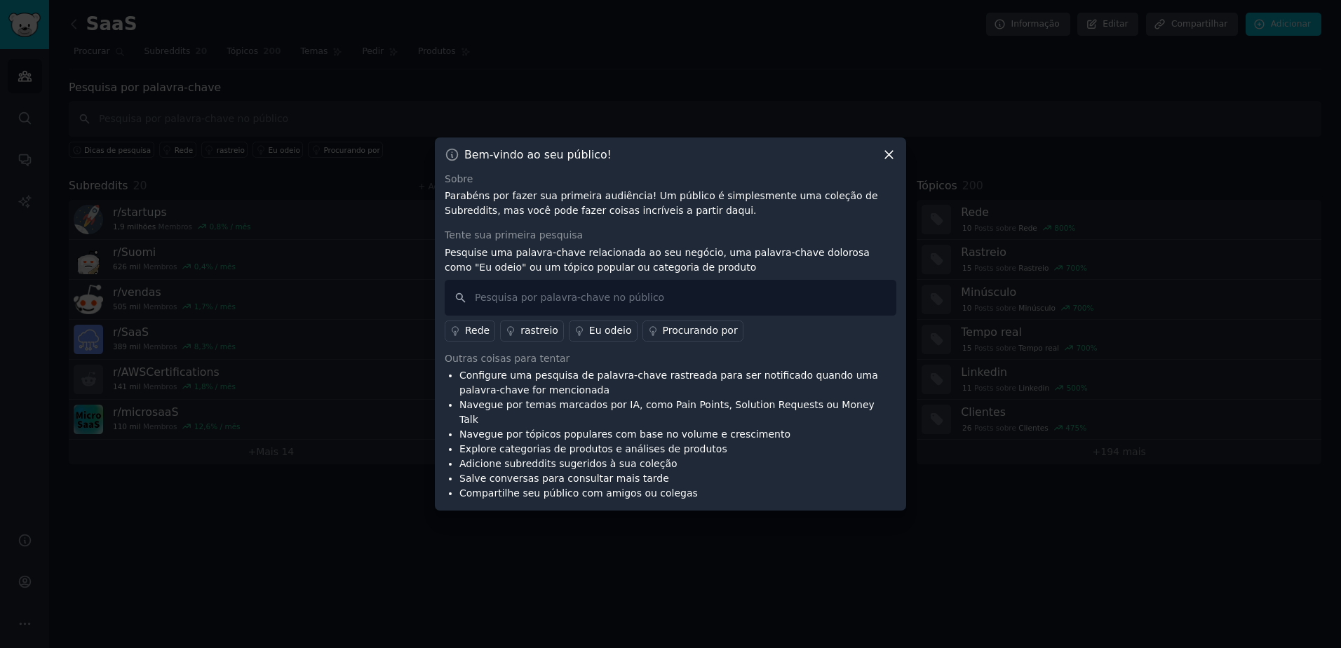
click at [889, 159] on icon at bounding box center [889, 154] width 15 height 15
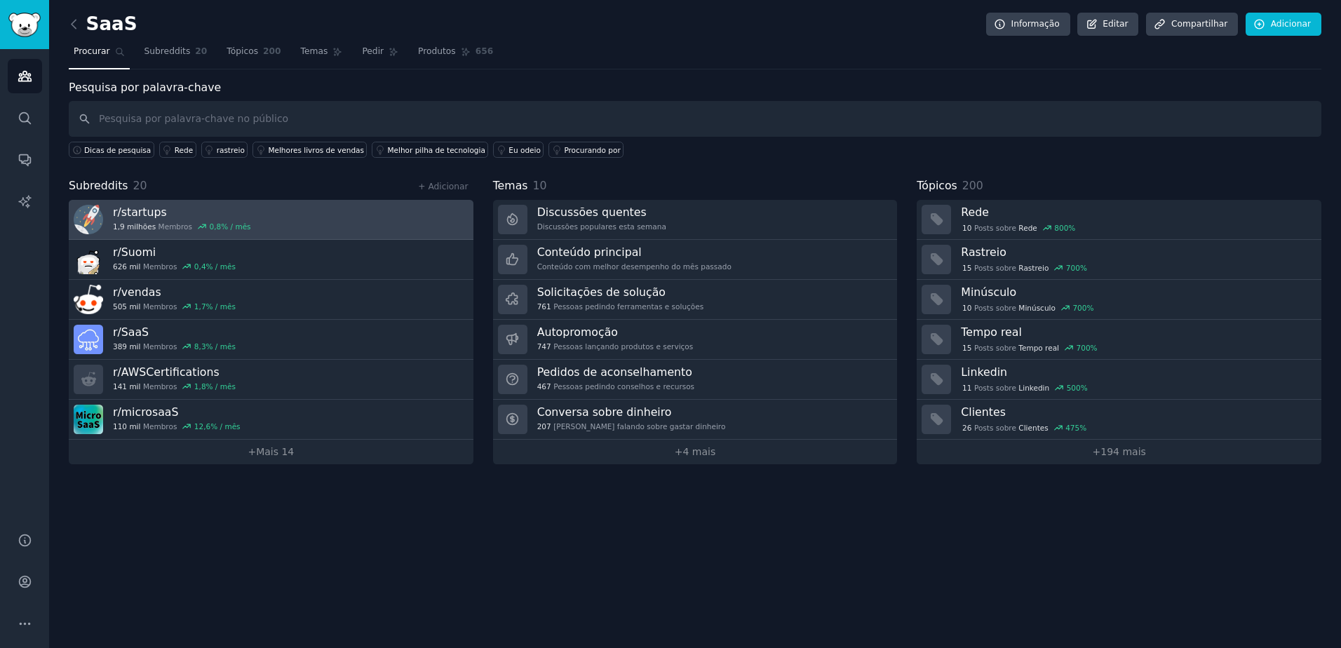
click at [198, 208] on h3 "r/ startups" at bounding box center [182, 212] width 138 height 15
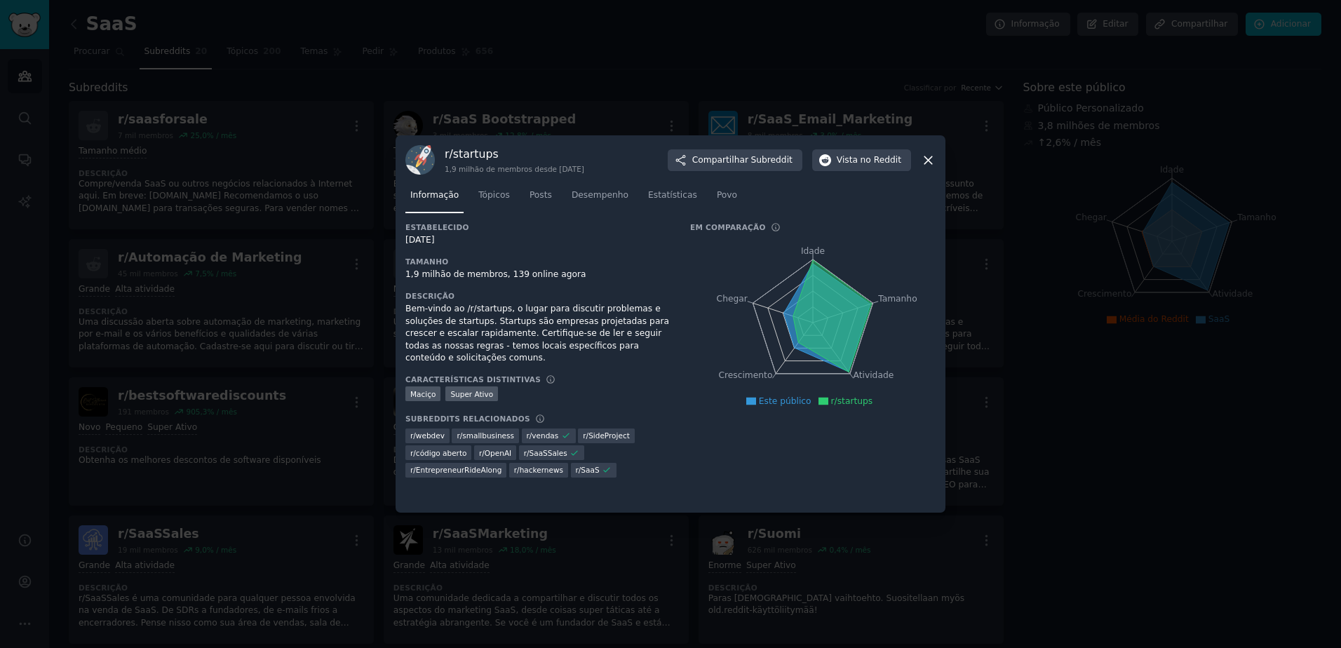
click at [932, 163] on icon at bounding box center [929, 160] width 8 height 8
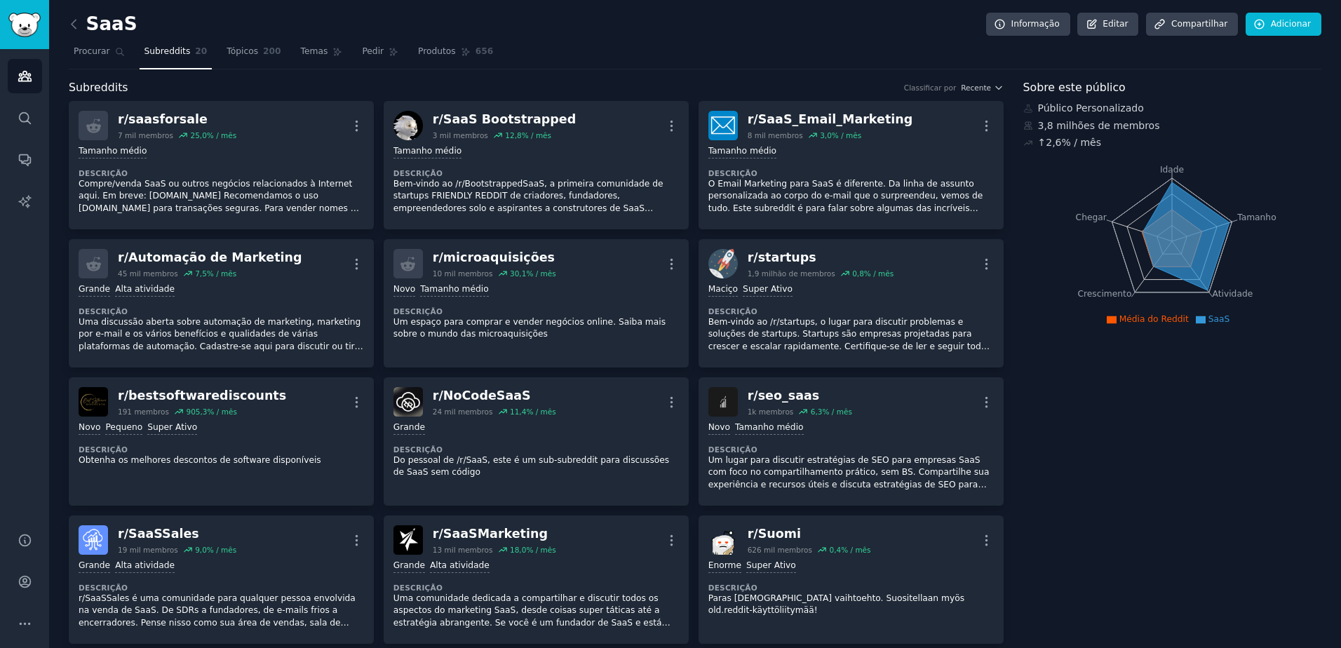
click at [169, 56] on span "Subreddits" at bounding box center [168, 52] width 46 height 13
click at [100, 61] on link "Procurar" at bounding box center [99, 55] width 61 height 29
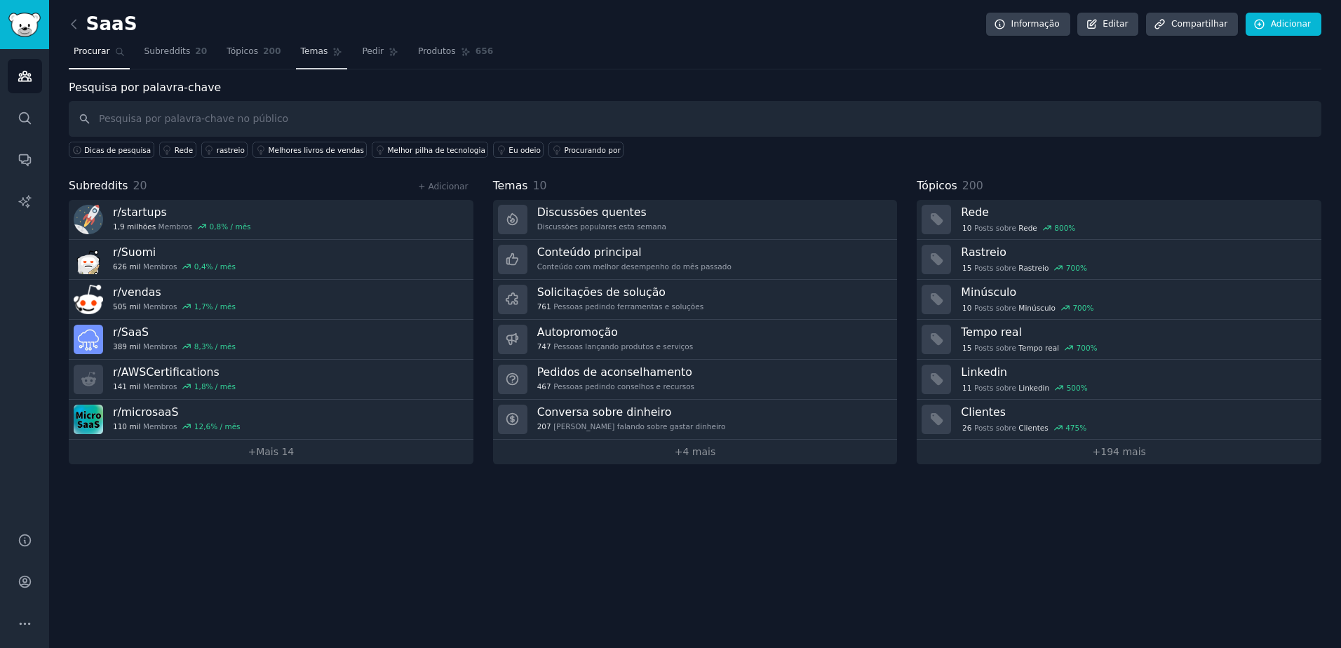
click at [310, 62] on link "Temas" at bounding box center [322, 55] width 52 height 29
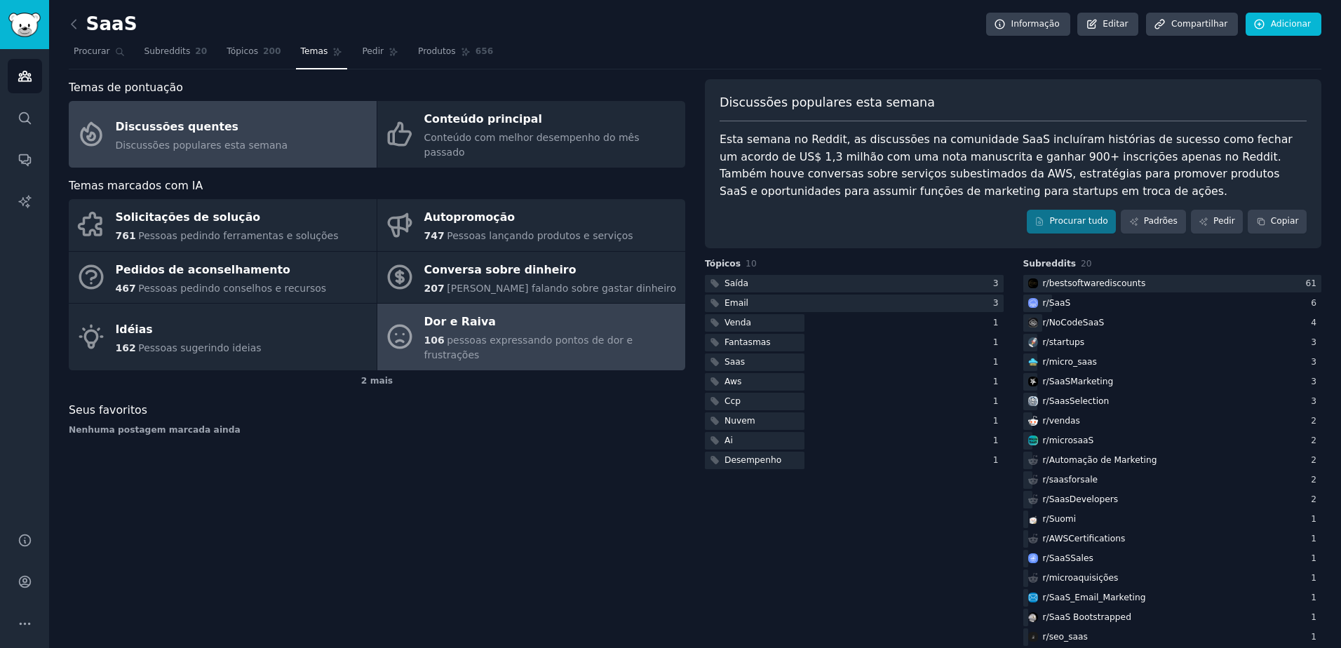
click at [499, 333] on link "Dor e Raiva 106 pessoas expressando pontos de dor e frustrações" at bounding box center [531, 337] width 308 height 67
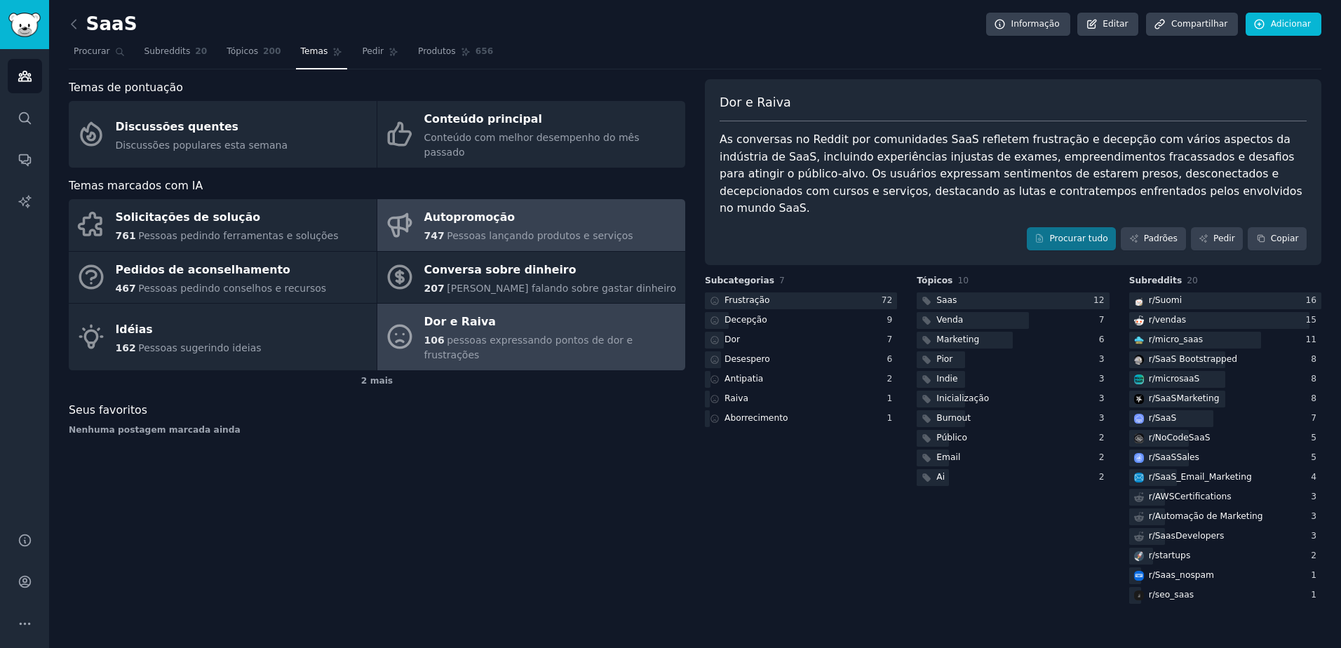
click at [555, 229] on div "747 Pessoas lançando produtos e serviços" at bounding box center [528, 236] width 209 height 15
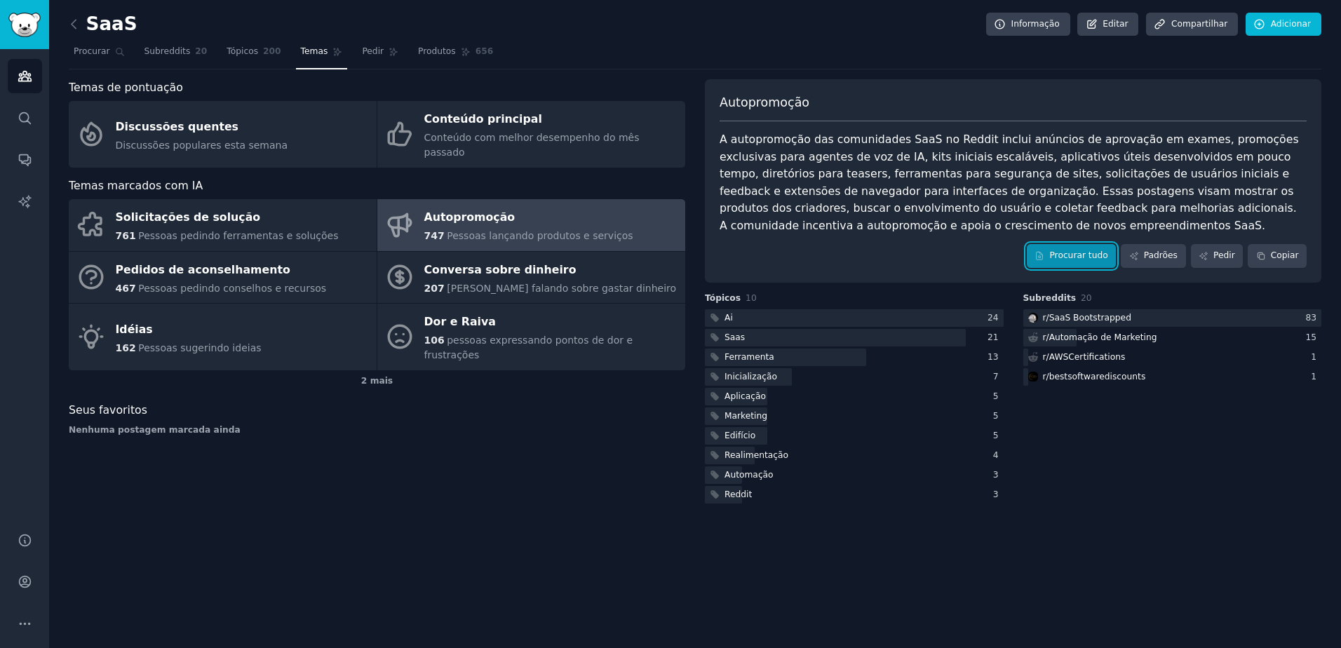
click at [1100, 262] on font "Procurar tudo" at bounding box center [1078, 256] width 58 height 13
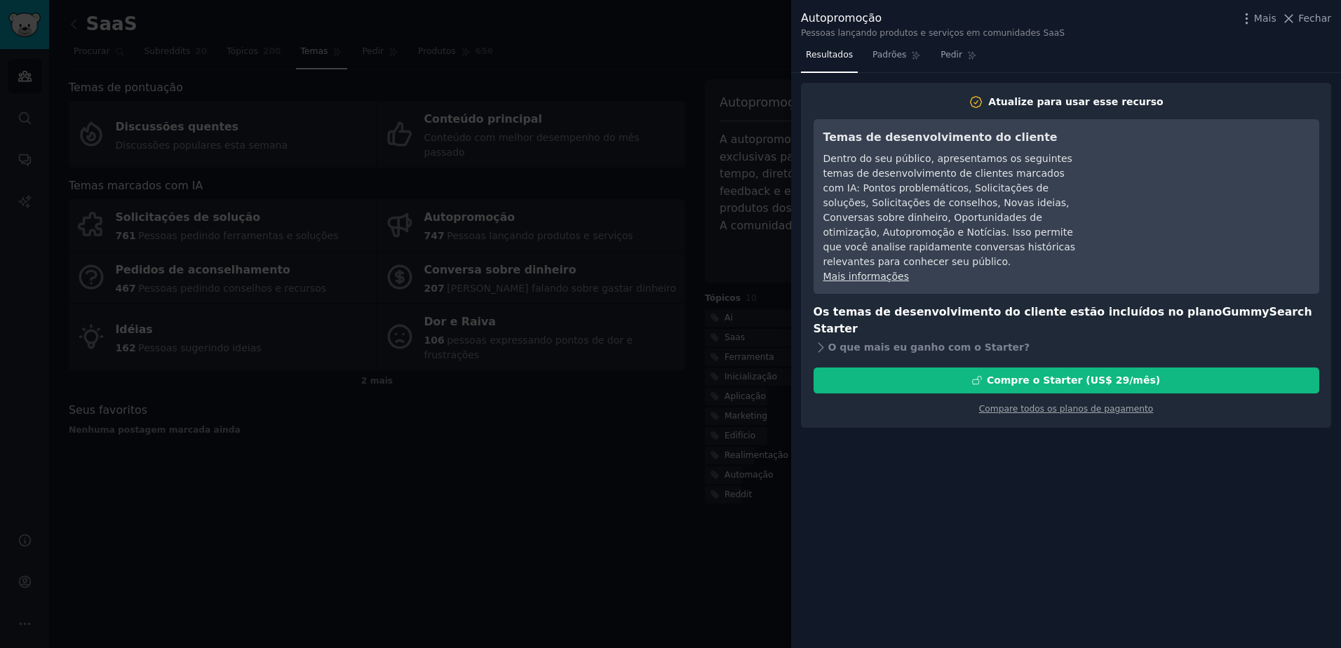
click at [695, 474] on div at bounding box center [670, 324] width 1341 height 648
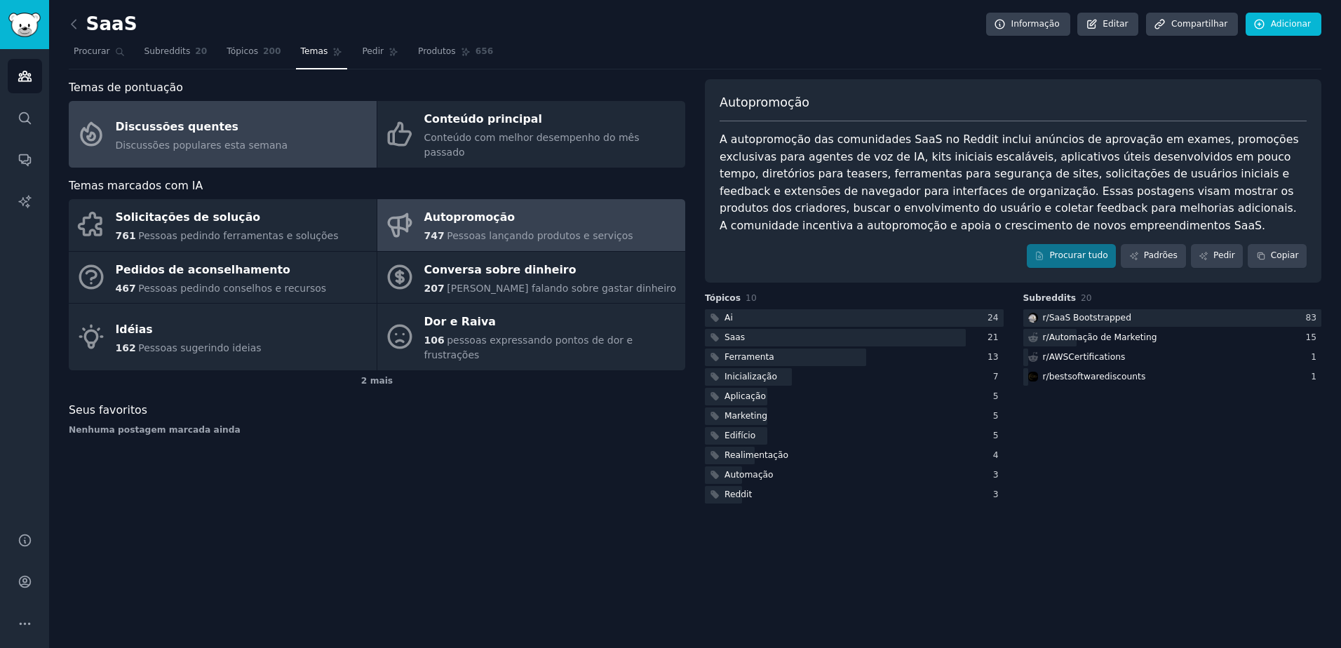
click at [264, 142] on link "Discussões quentes Discussões populares esta semana" at bounding box center [223, 134] width 308 height 67
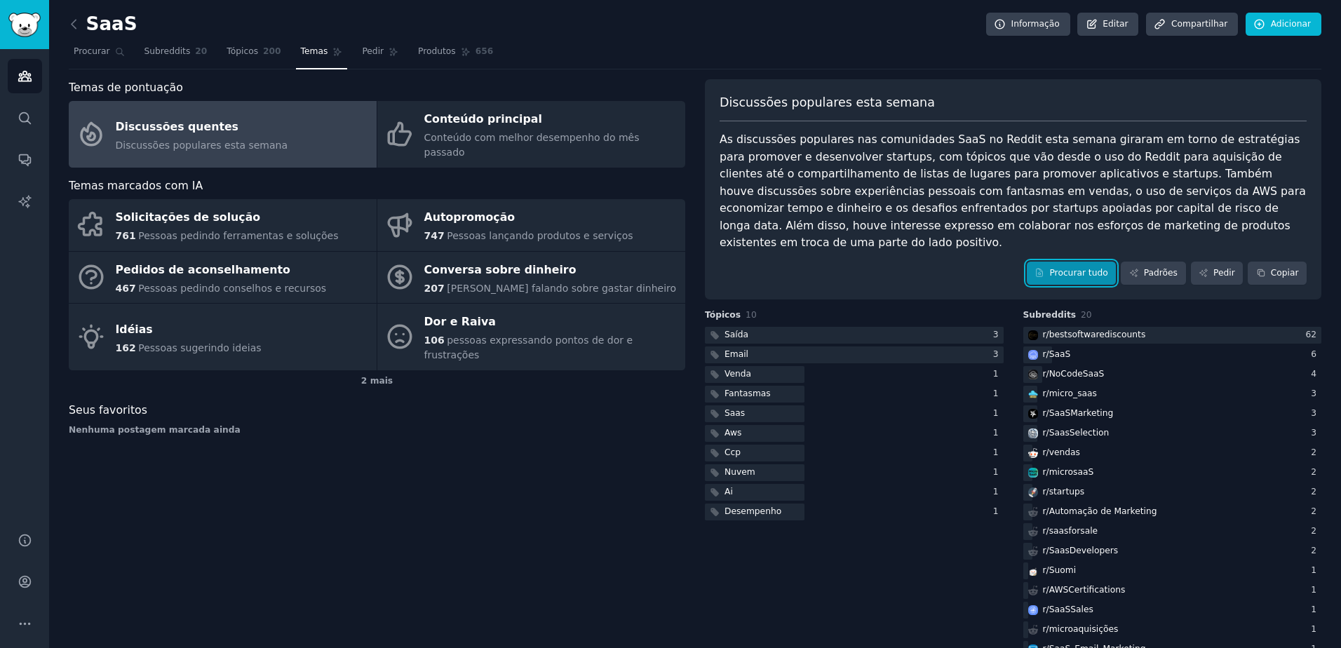
click at [1087, 267] on font "Procurar tudo" at bounding box center [1078, 273] width 58 height 13
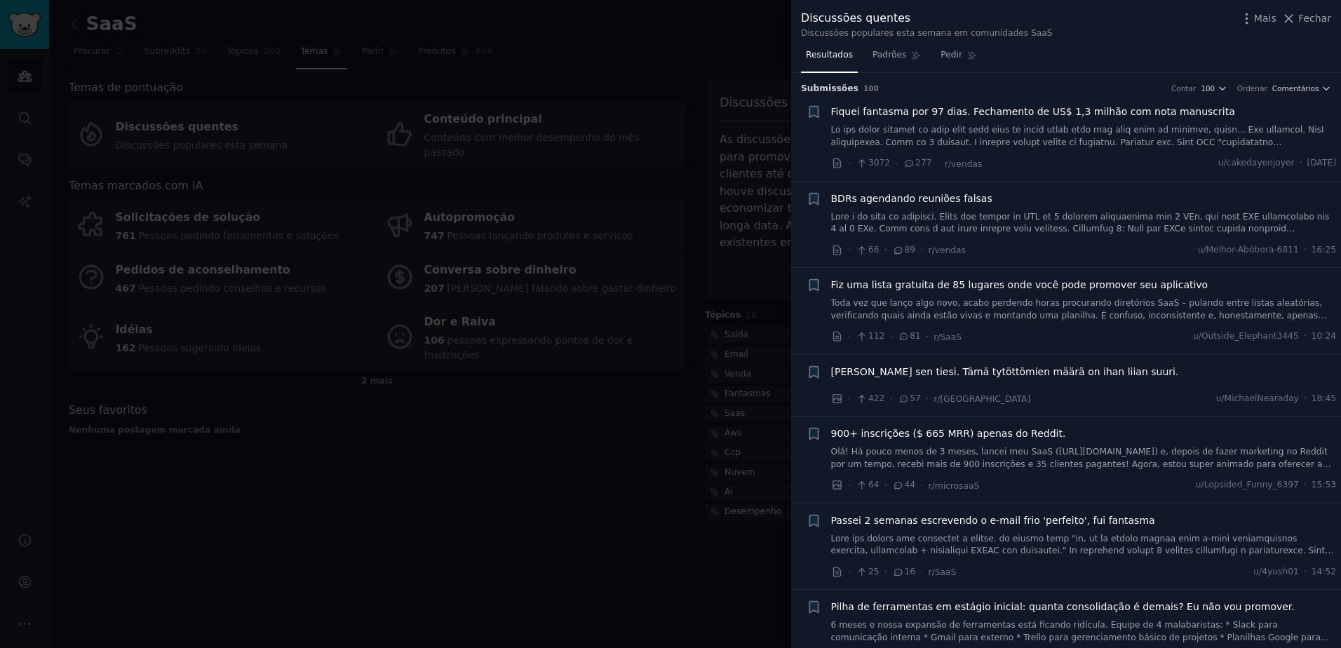
click at [1064, 135] on link at bounding box center [1084, 136] width 506 height 25
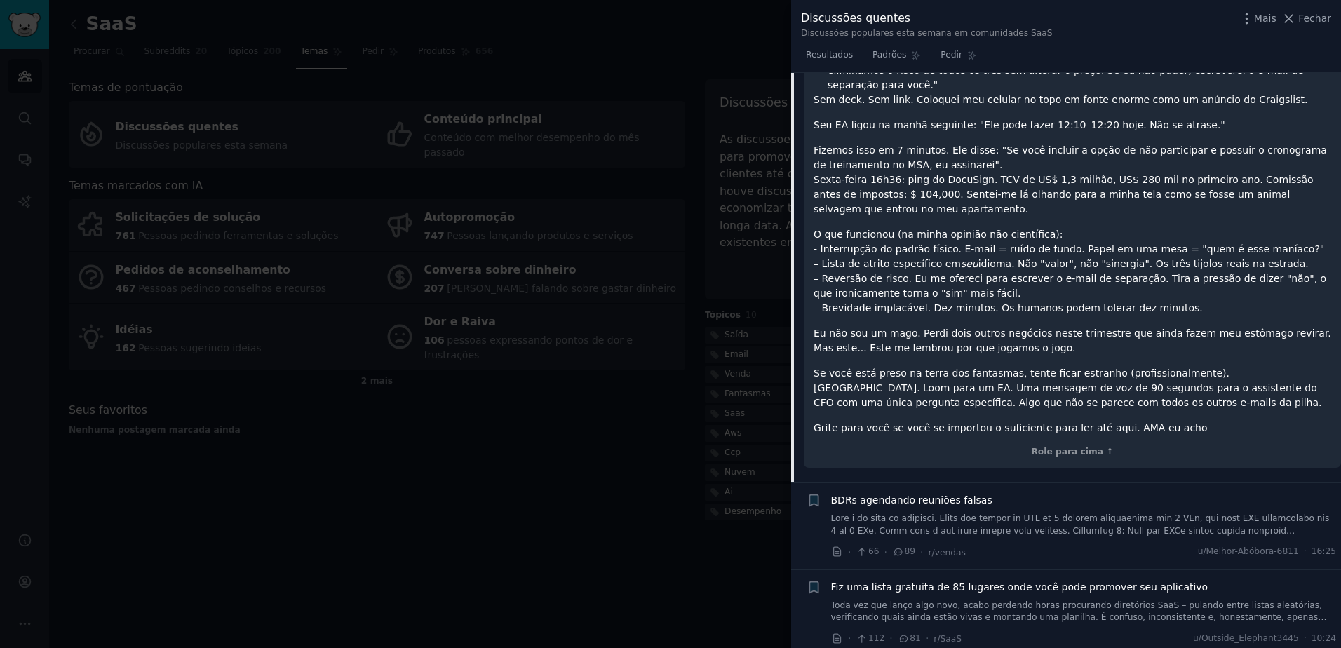
scroll to position [584, 0]
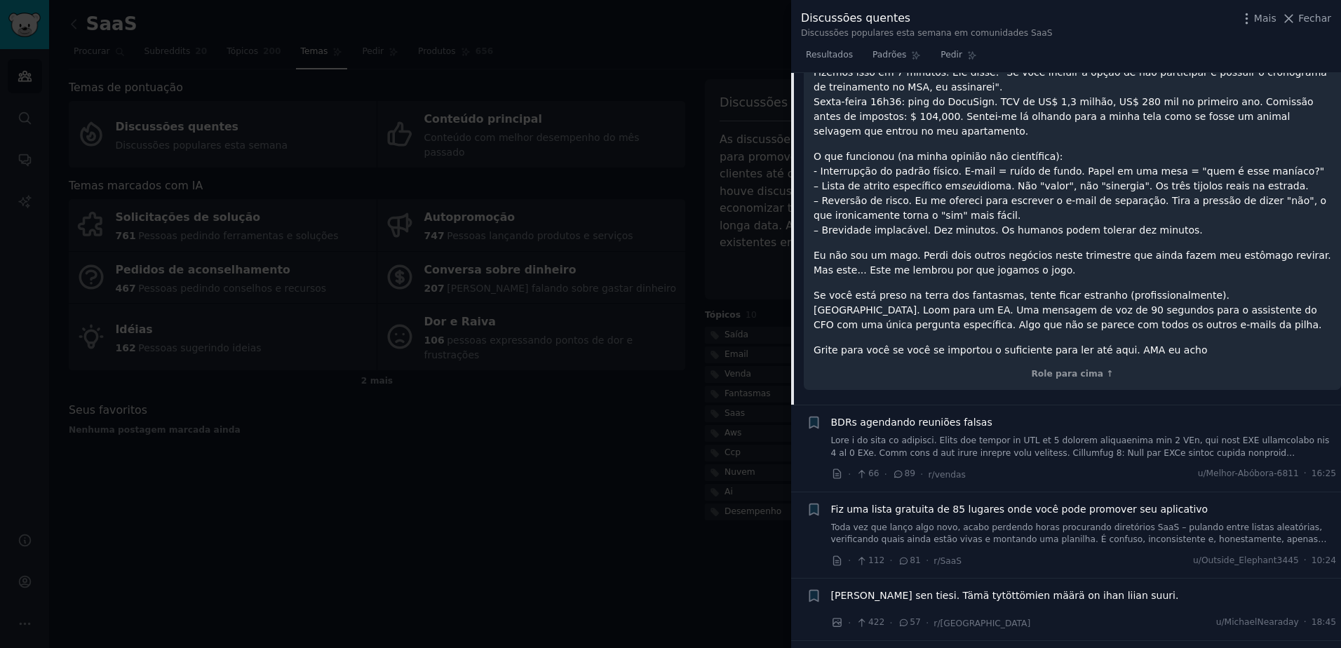
click at [939, 415] on span "BDRs agendando reuniões falsas" at bounding box center [911, 422] width 161 height 15
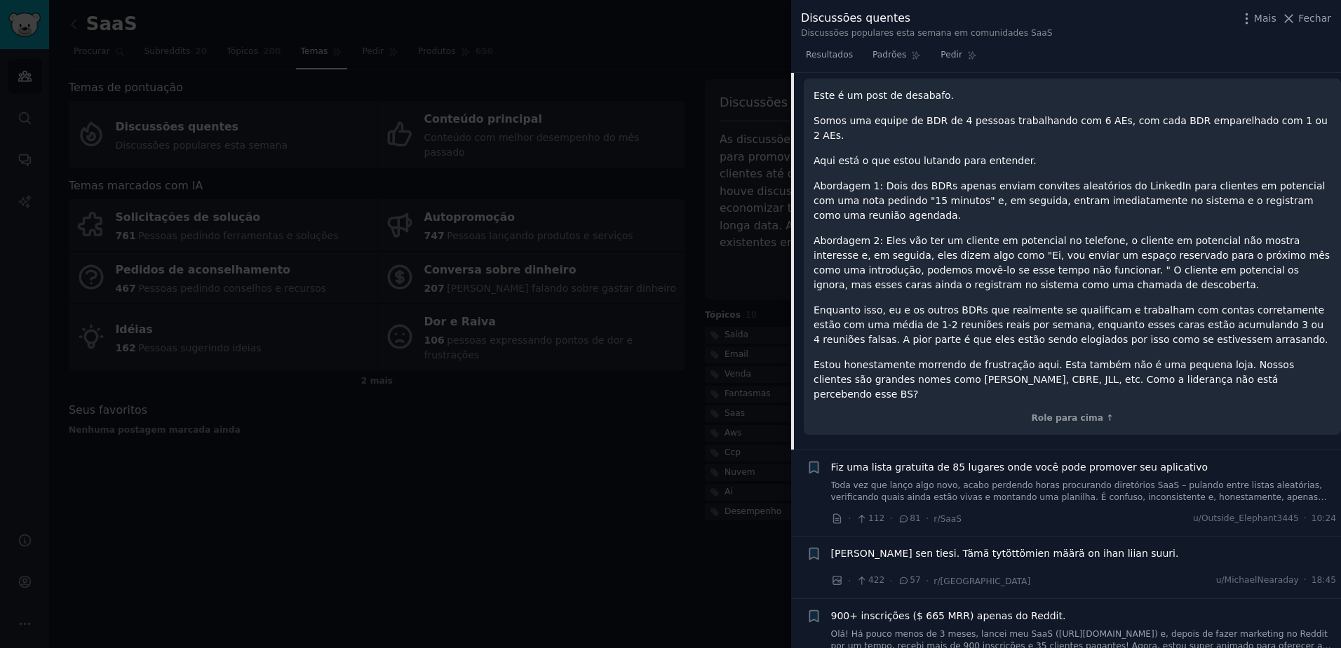
scroll to position [319, 0]
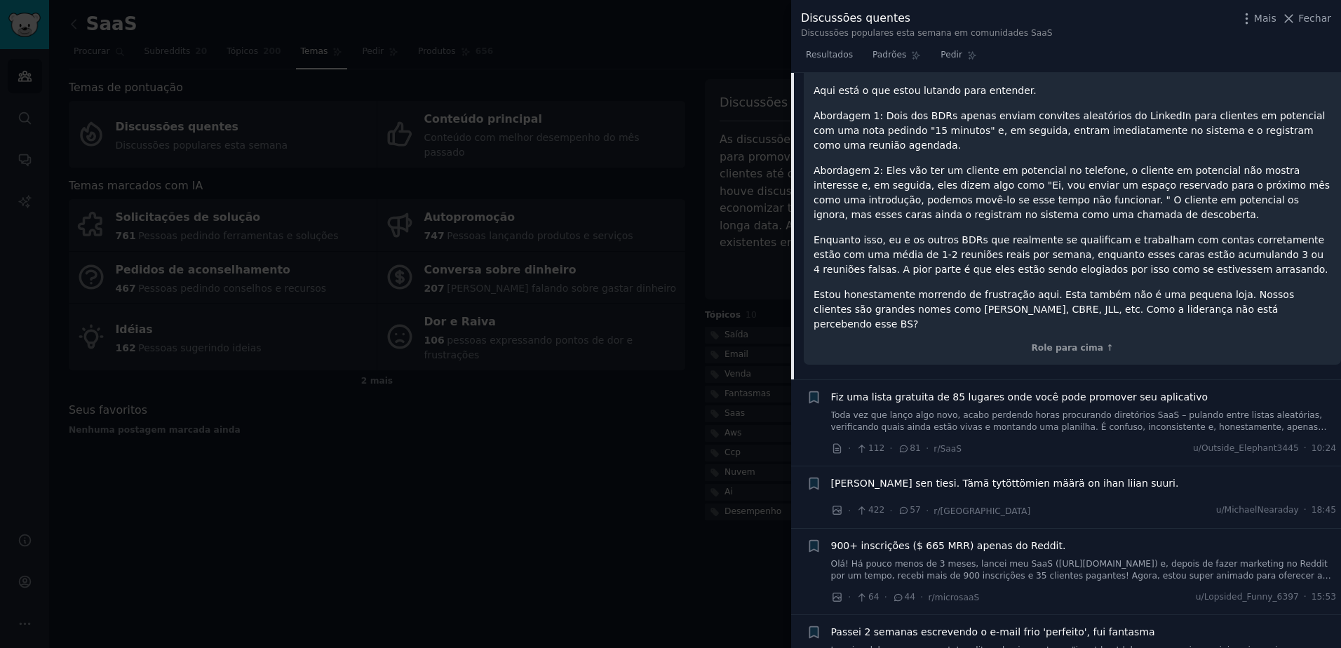
click at [988, 410] on link "Toda vez que lanço algo novo, acabo perdendo horas procurando diretórios SaaS –…" at bounding box center [1084, 422] width 506 height 25
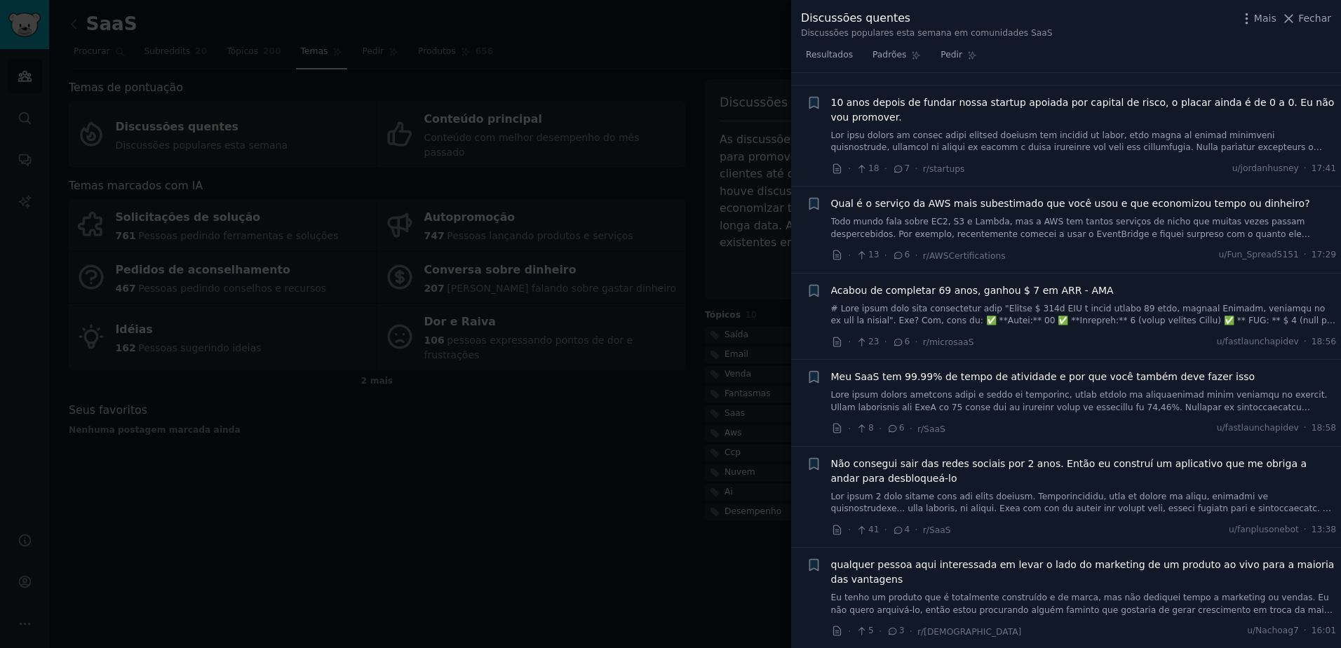
scroll to position [897, 0]
click at [1041, 301] on div "Acabou de completar 69 anos, ganhou $ 7 em ARR - AMA" at bounding box center [1084, 305] width 506 height 44
click at [1022, 316] on link at bounding box center [1084, 314] width 506 height 25
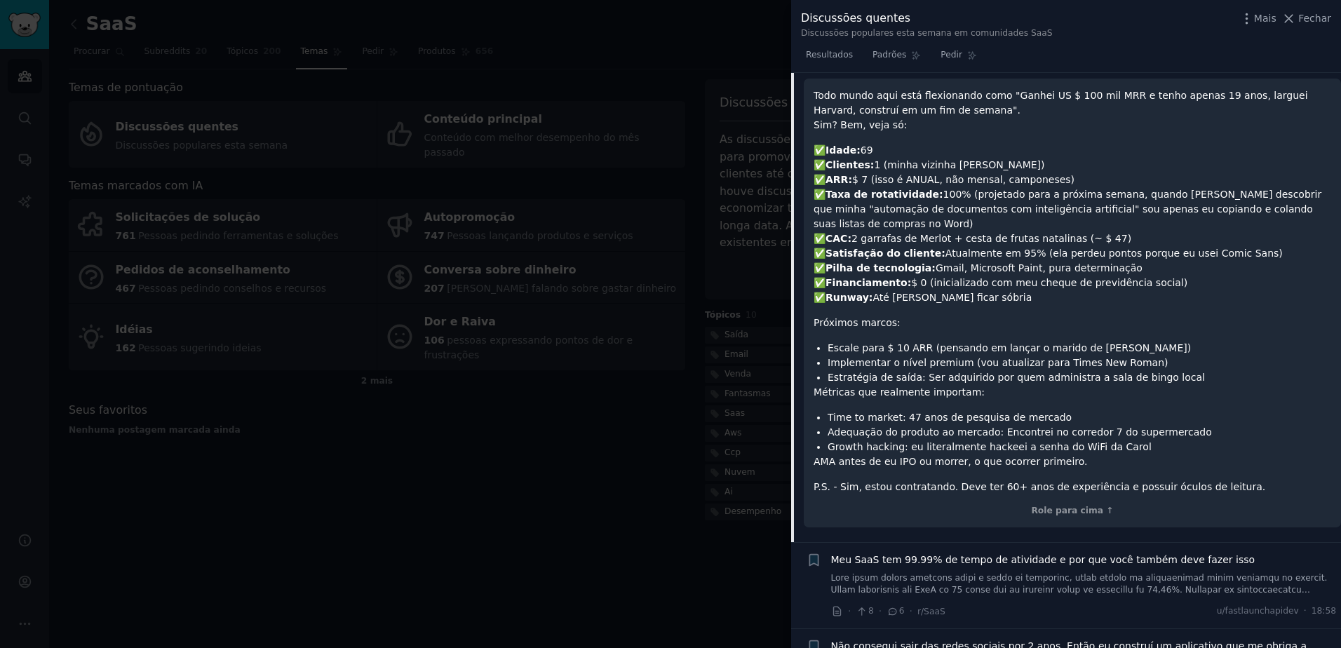
scroll to position [1213, 0]
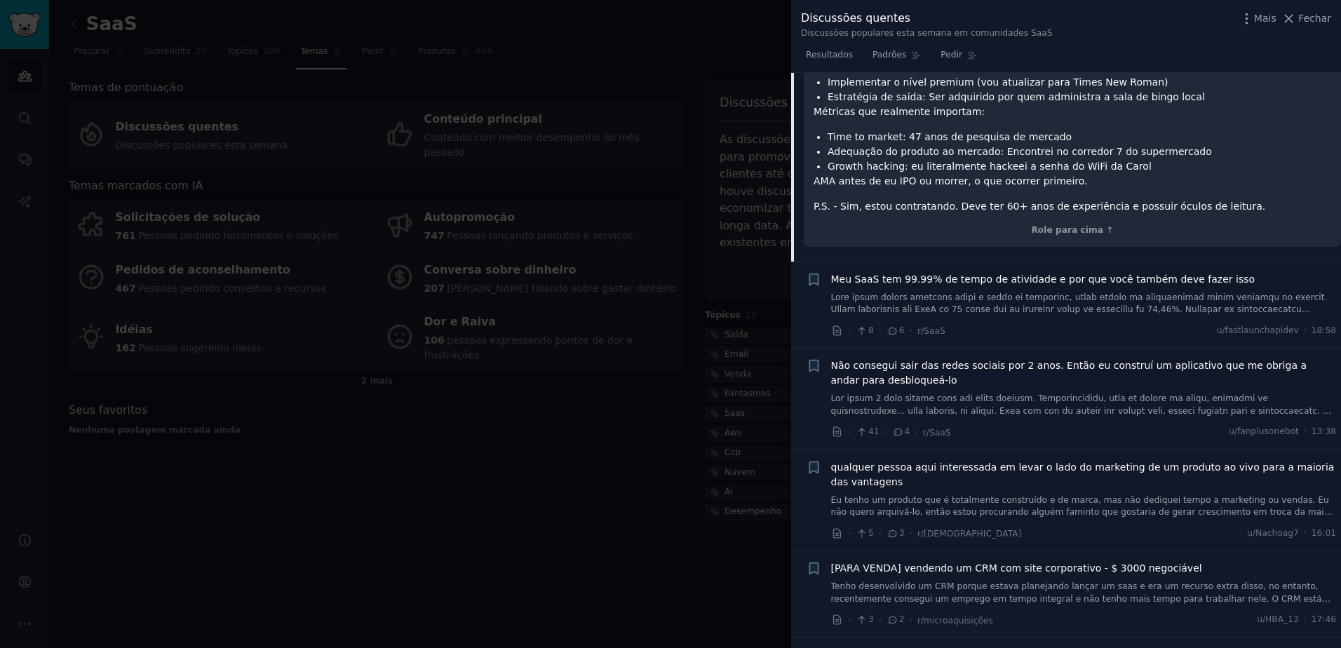
click at [979, 292] on link at bounding box center [1084, 304] width 506 height 25
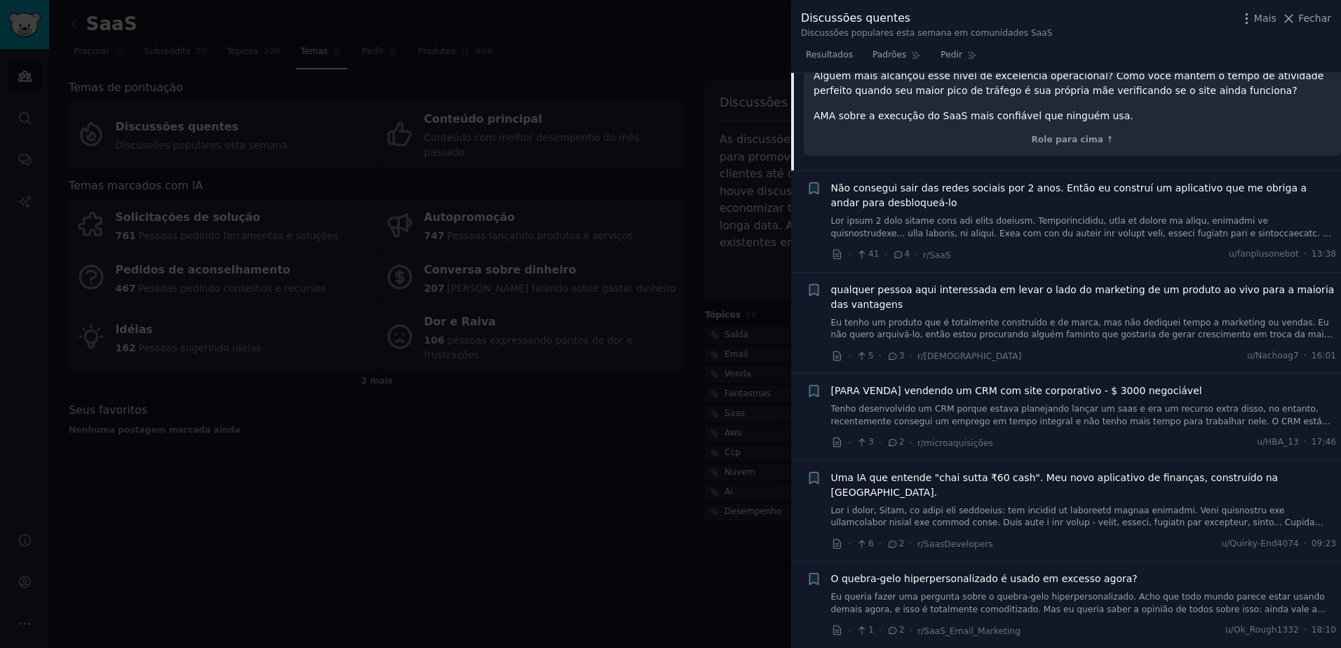
scroll to position [1440, 0]
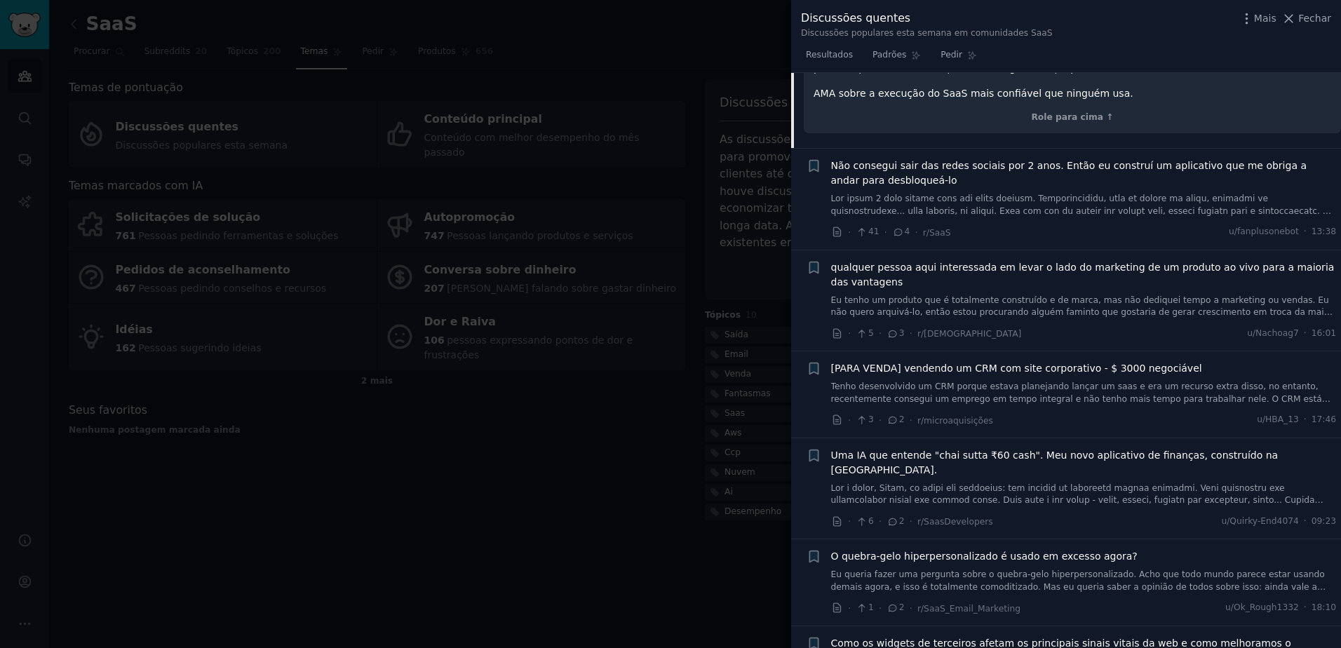
click at [1120, 381] on link "Tenho desenvolvido um CRM porque estava planejando lançar um saas e era um recu…" at bounding box center [1084, 393] width 506 height 25
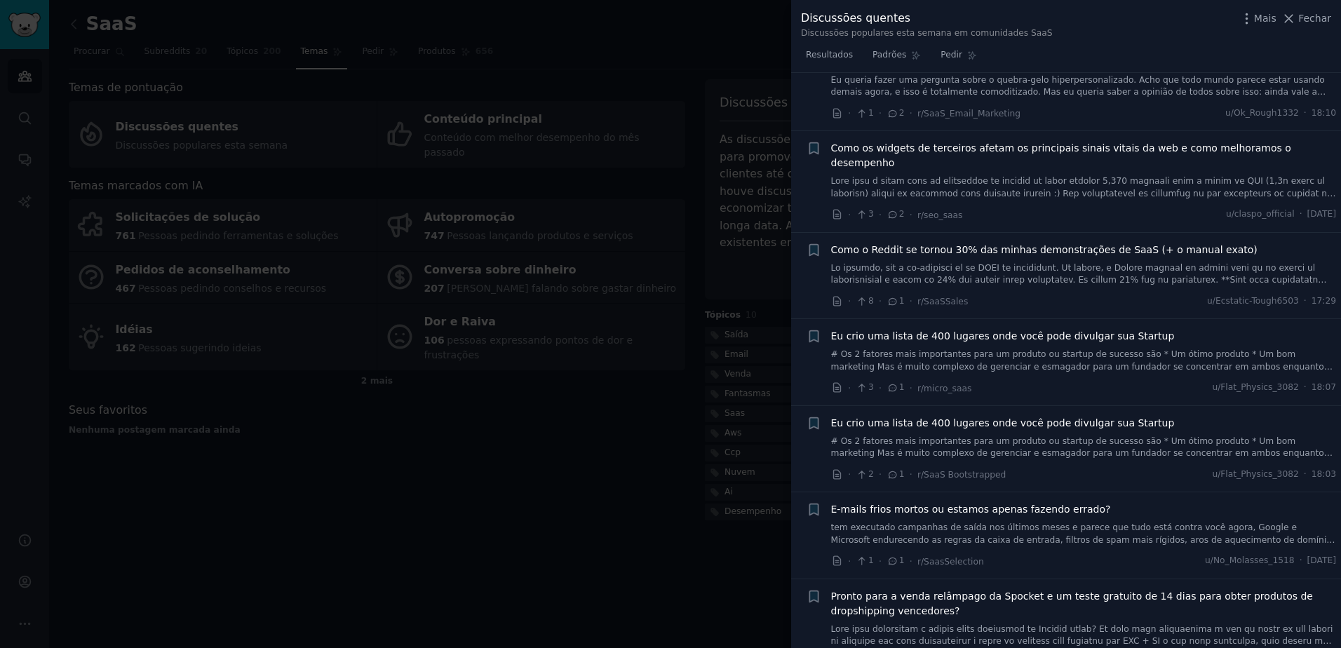
scroll to position [1729, 0]
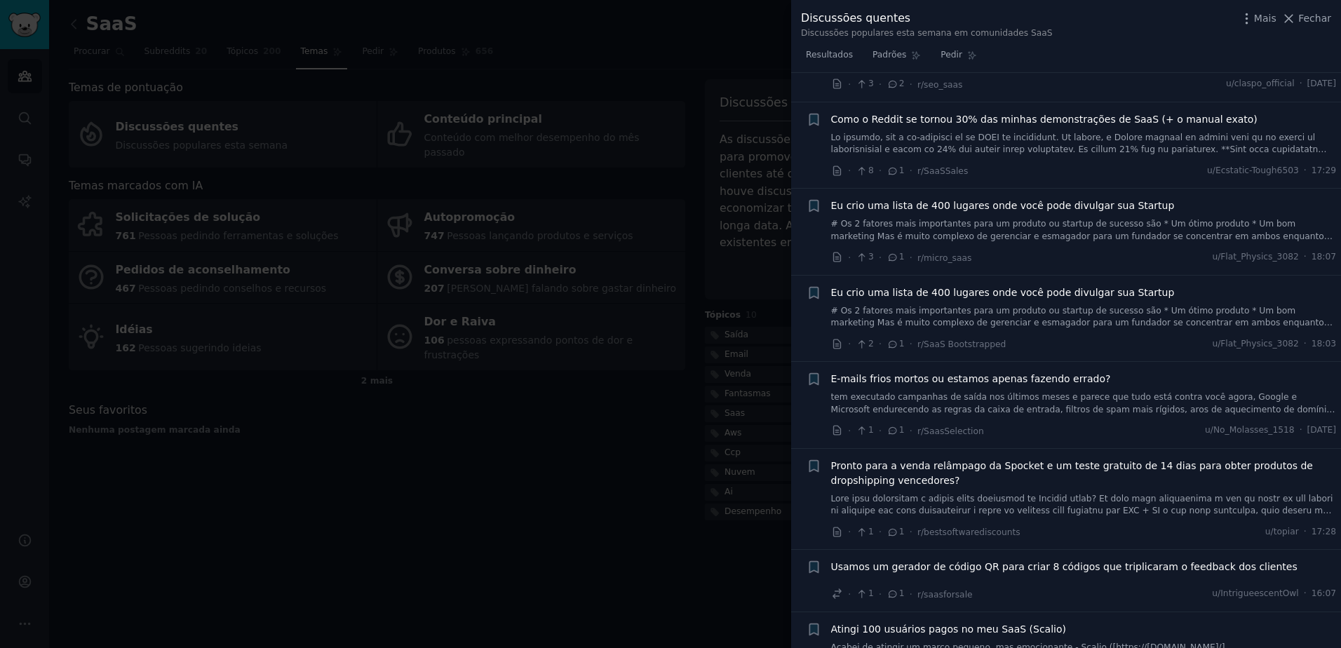
click at [708, 433] on div at bounding box center [670, 324] width 1341 height 648
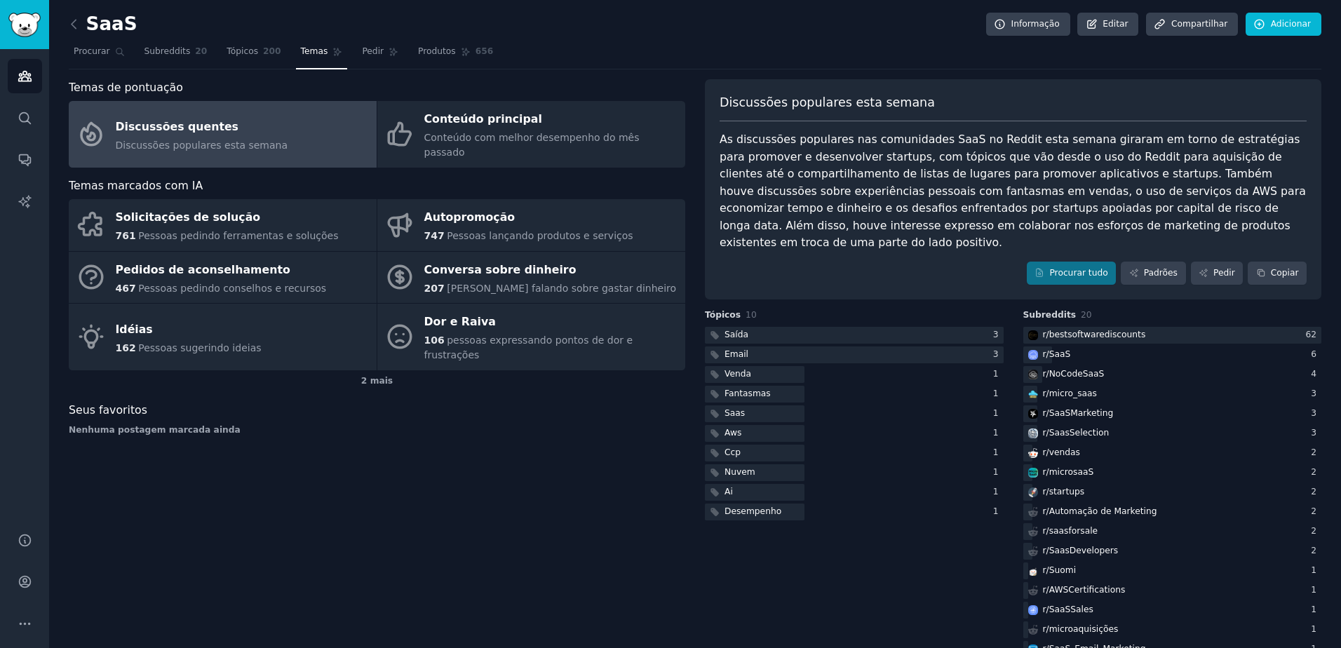
click at [67, 20] on div "SaaS Informação Editar Compartilhar Adicionar Procurar Subreddits 20 Tópicos 20…" at bounding box center [695, 360] width 1292 height 720
click at [70, 20] on icon at bounding box center [74, 24] width 15 height 15
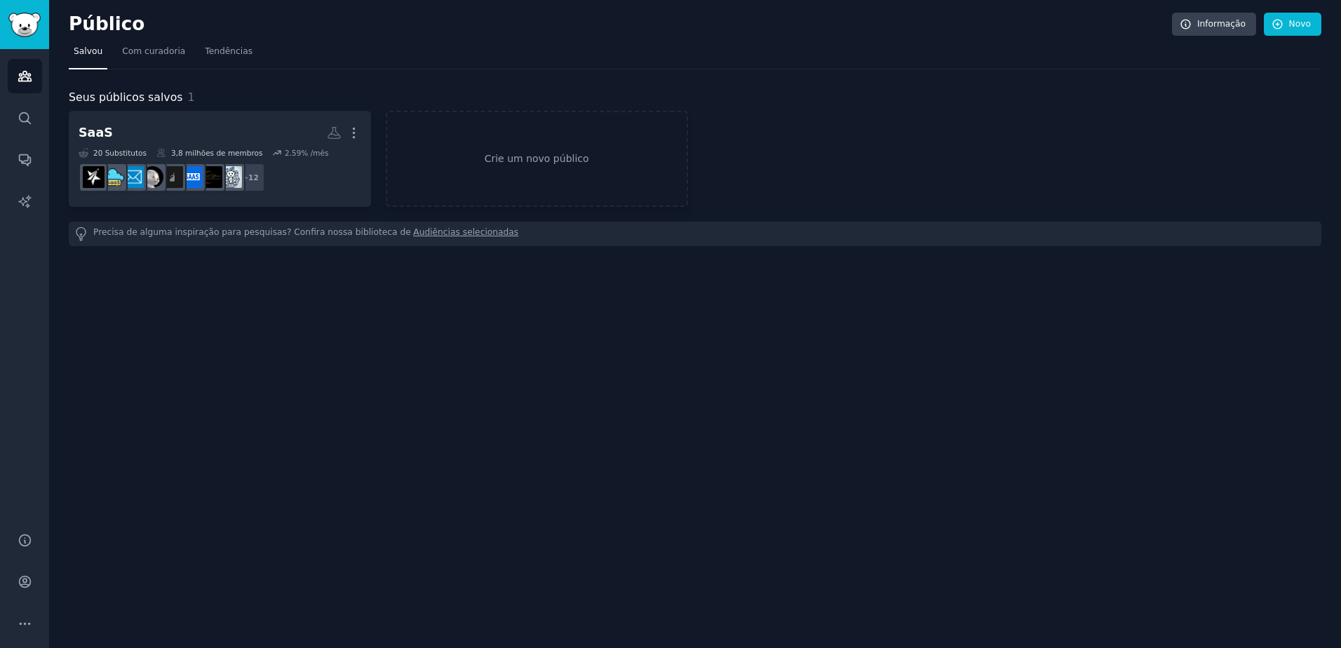
click at [70, 20] on h2 "Público" at bounding box center [620, 24] width 1103 height 22
click at [29, 109] on link "Procurar" at bounding box center [25, 118] width 34 height 34
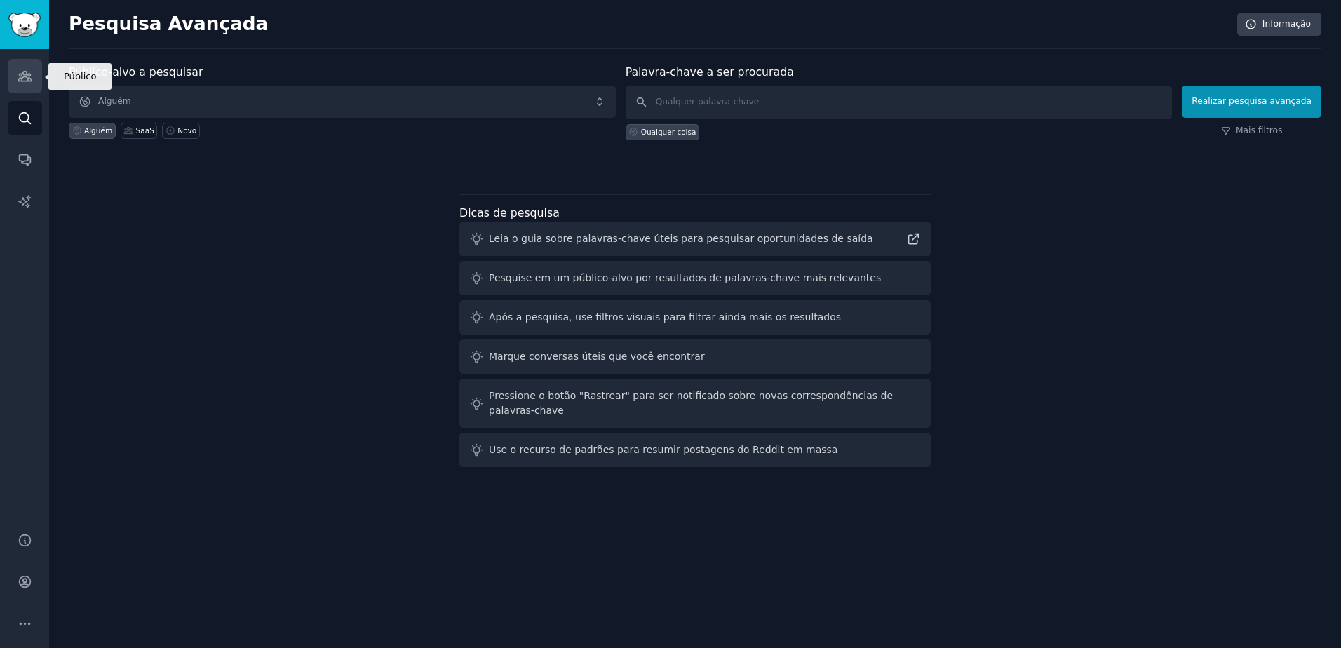
click at [39, 78] on link "Público" at bounding box center [25, 76] width 34 height 34
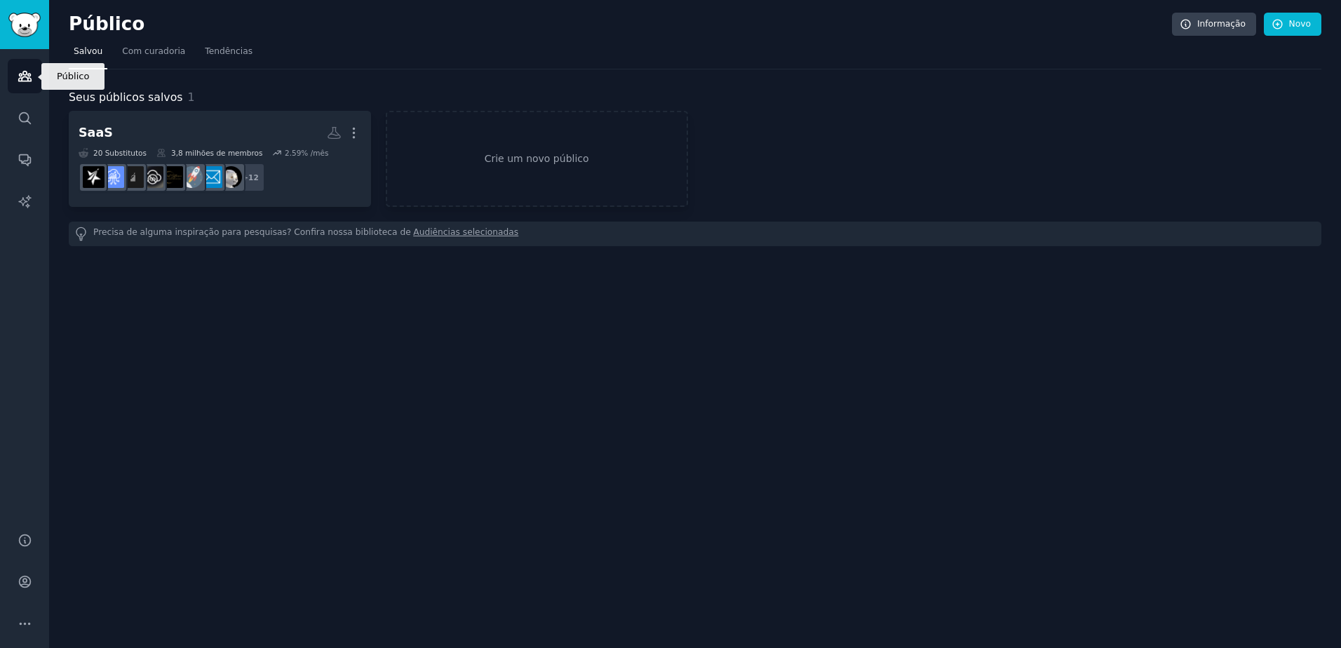
click at [39, 78] on link "Público" at bounding box center [25, 76] width 34 height 34
click at [239, 57] on span "Tendências" at bounding box center [229, 52] width 48 height 13
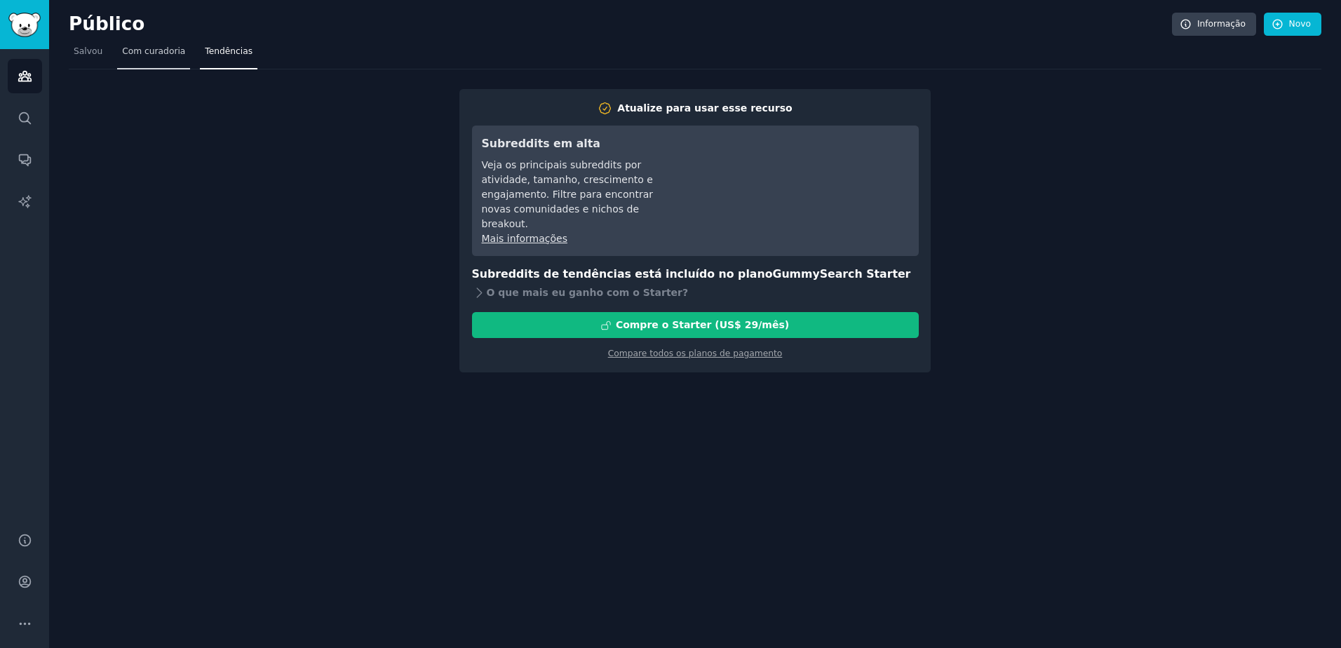
click at [172, 51] on span "Com curadoria" at bounding box center [153, 52] width 63 height 13
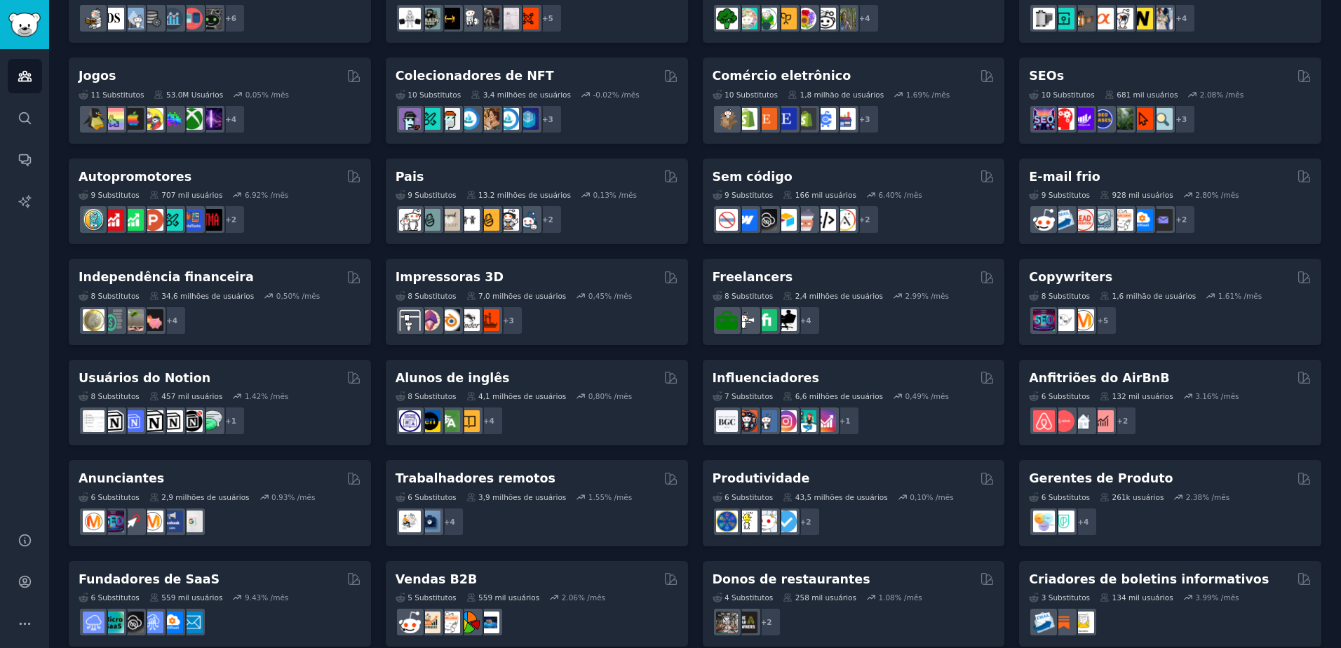
scroll to position [474, 0]
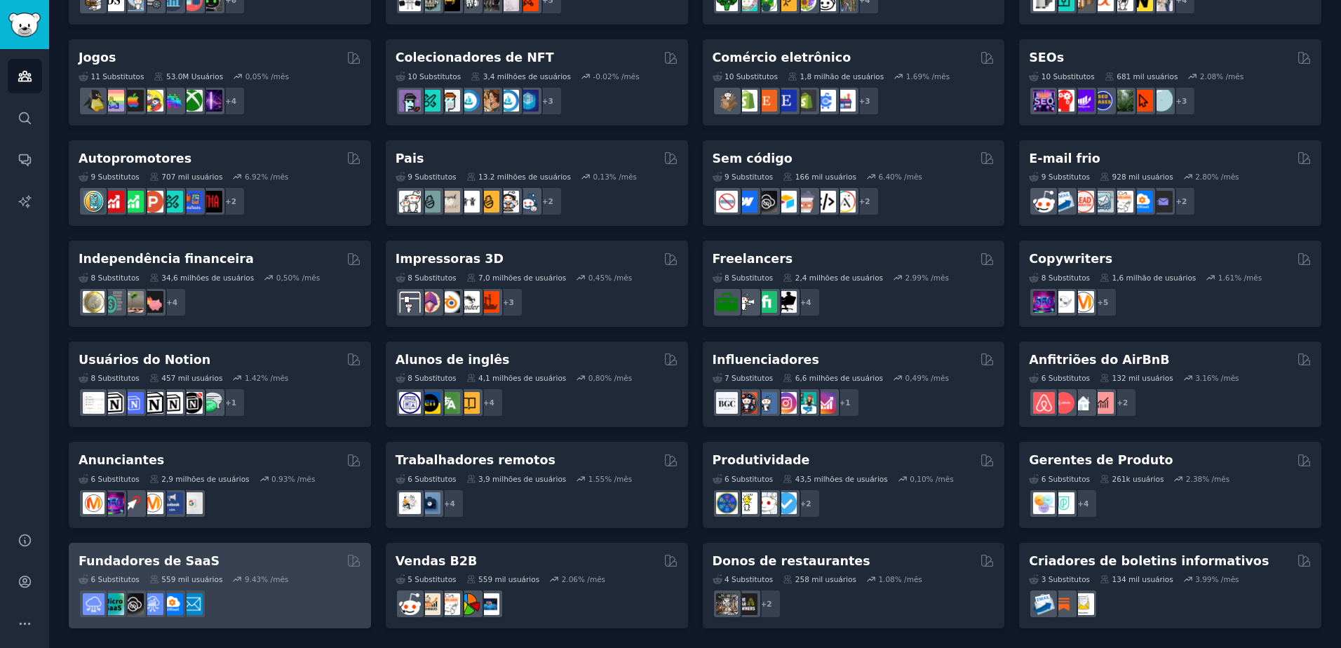
click at [231, 554] on div "Fundadores de SaaS" at bounding box center [220, 562] width 283 height 18
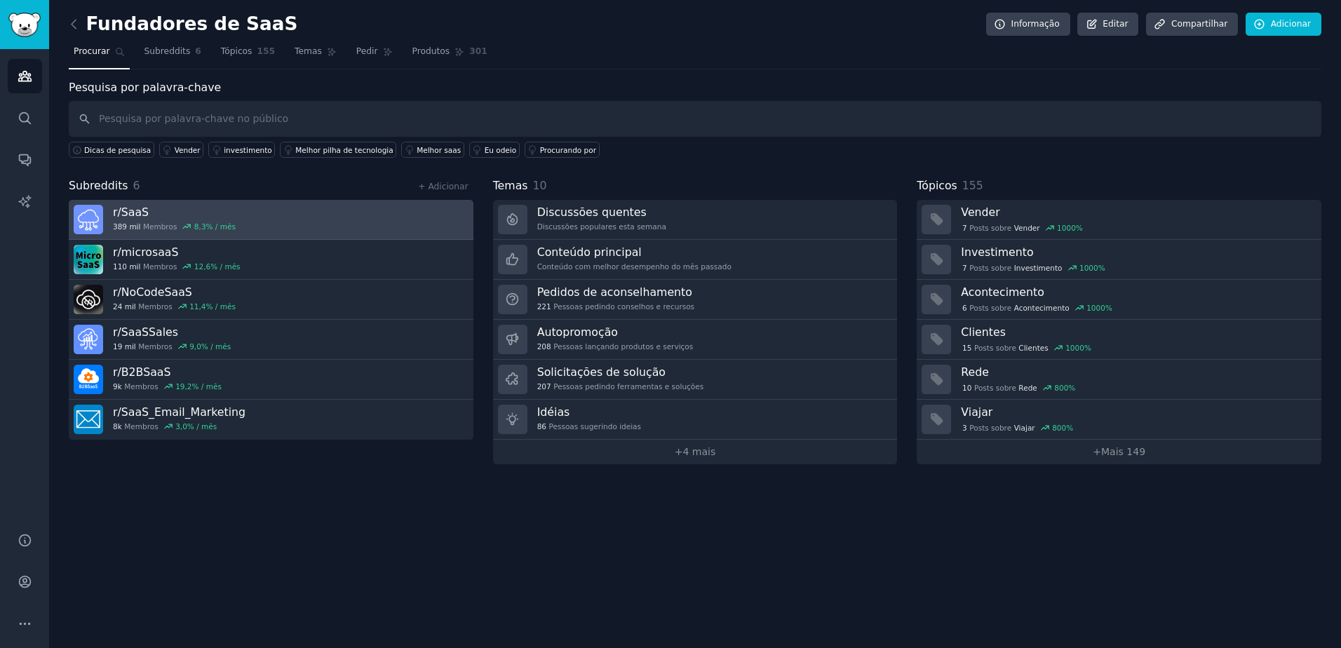
click at [257, 220] on link "r/ SaaS 389 mil Membros 8,3% / mês" at bounding box center [271, 220] width 405 height 40
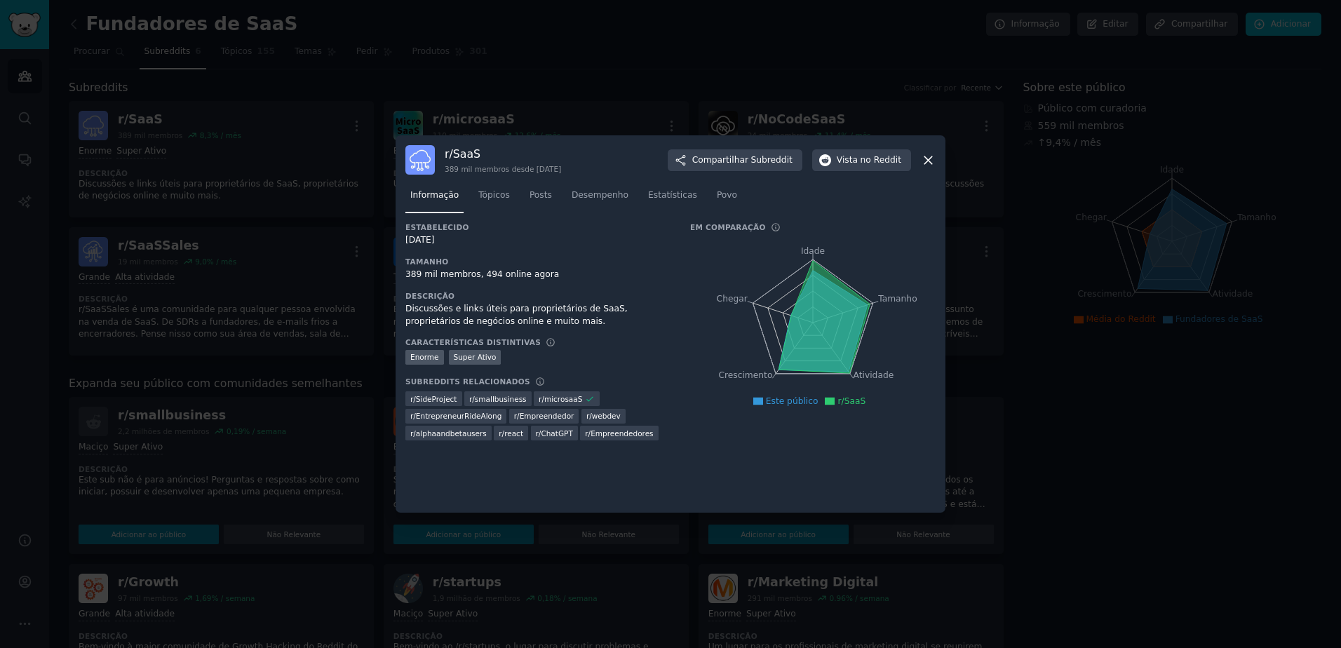
click at [300, 391] on div at bounding box center [670, 324] width 1341 height 648
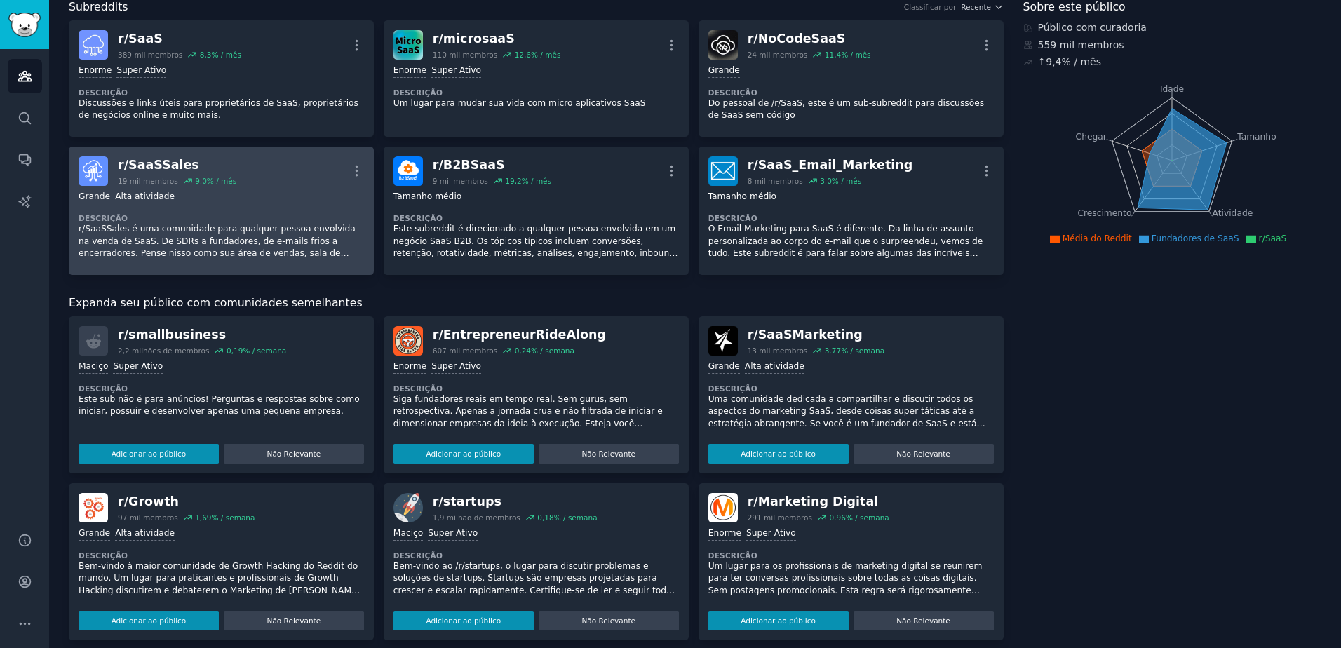
scroll to position [6, 0]
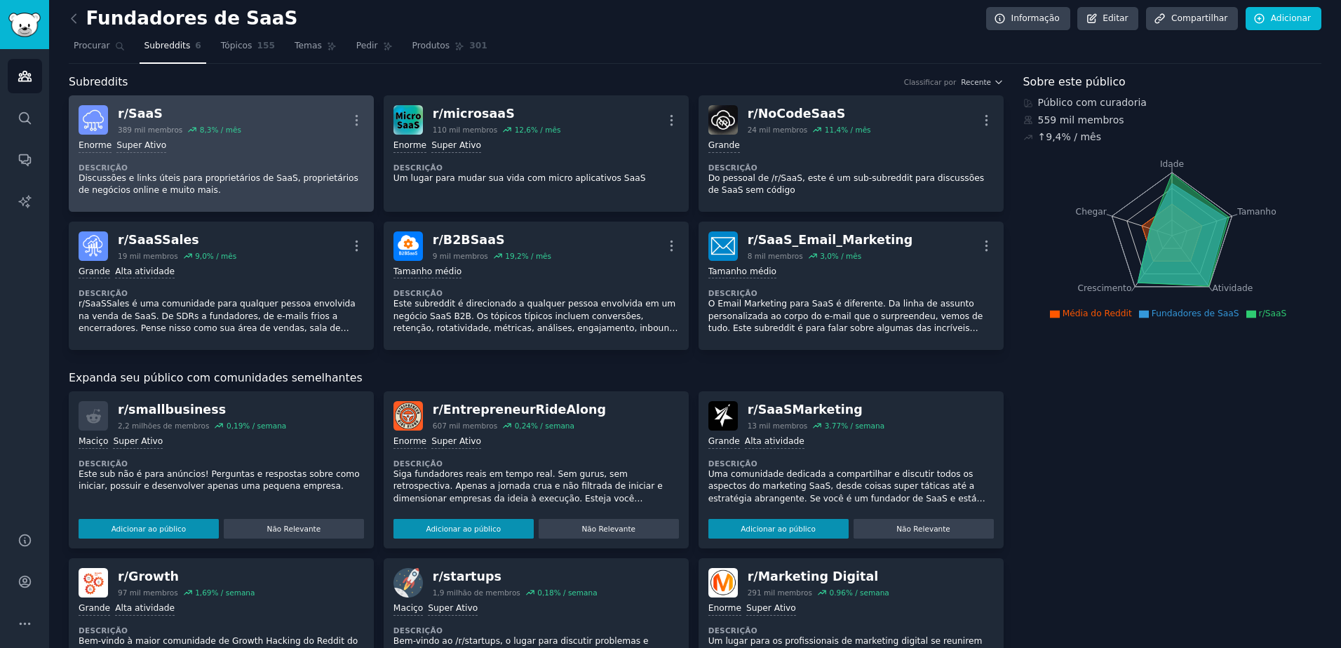
click at [273, 145] on div "Enorme Super Ativo" at bounding box center [221, 146] width 285 height 13
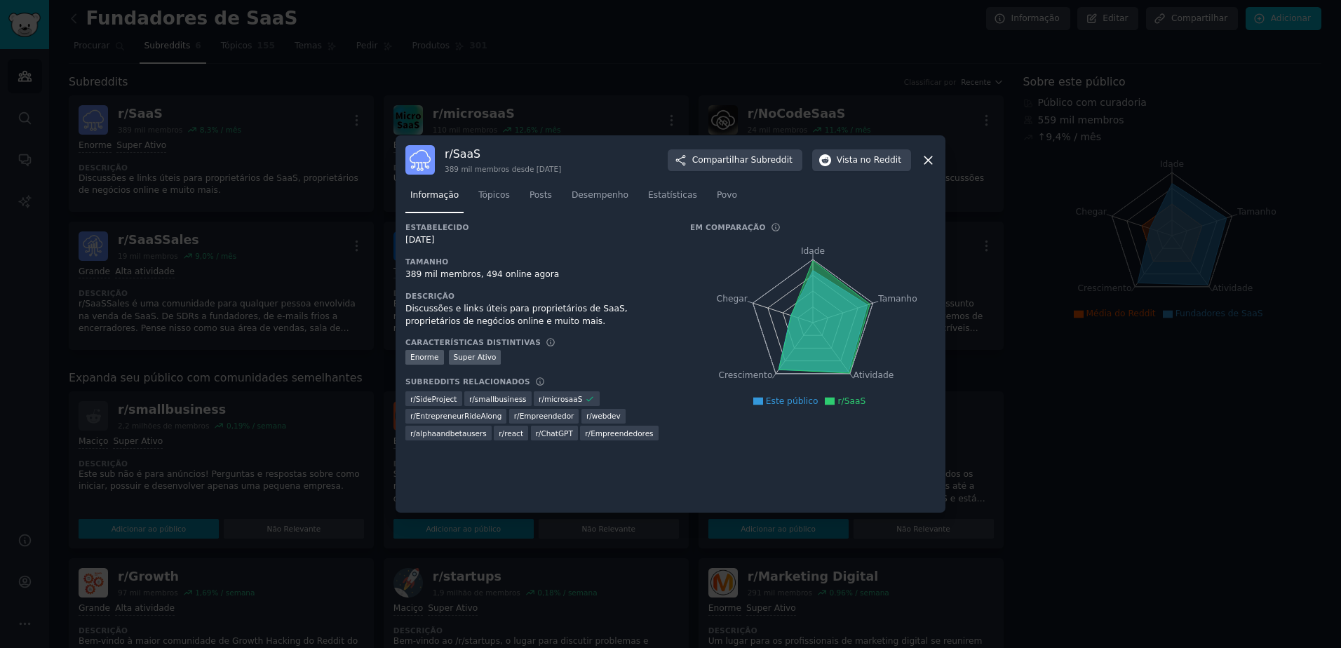
click at [931, 159] on icon at bounding box center [928, 160] width 15 height 15
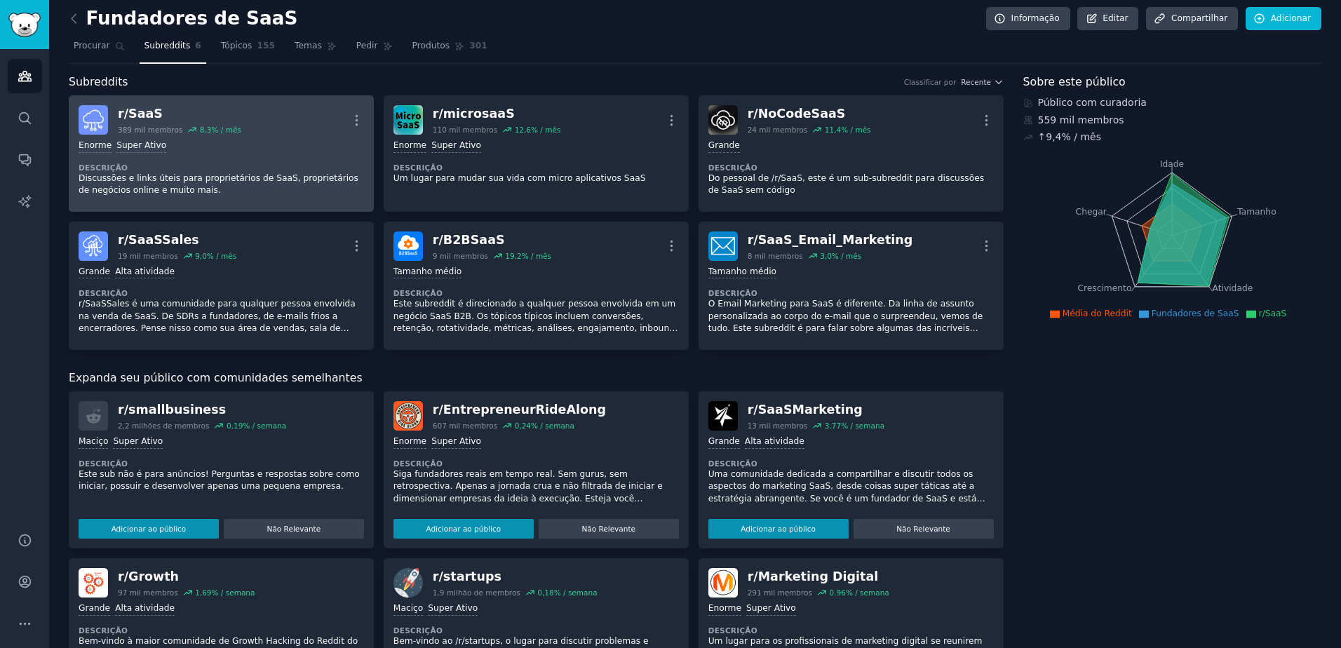
click at [302, 133] on div "r/ SaaS 389 mil membros 8,3% / mês Mais" at bounding box center [221, 119] width 285 height 29
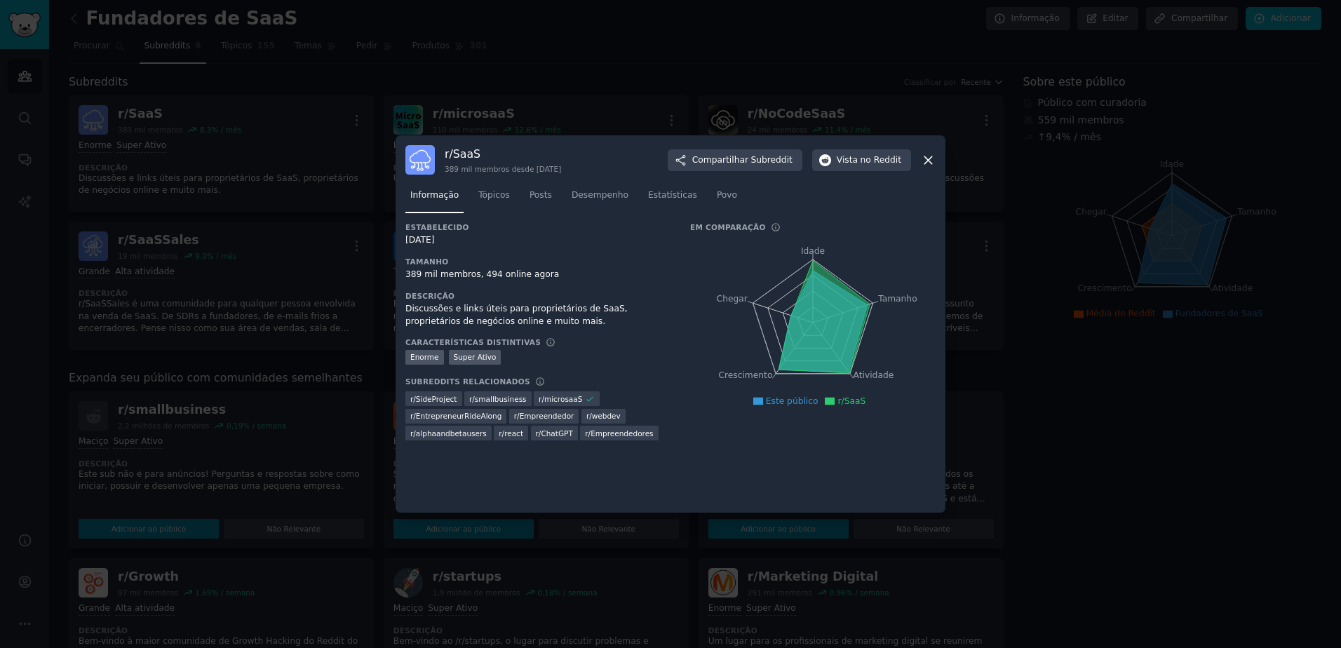
click at [344, 250] on div at bounding box center [670, 324] width 1341 height 648
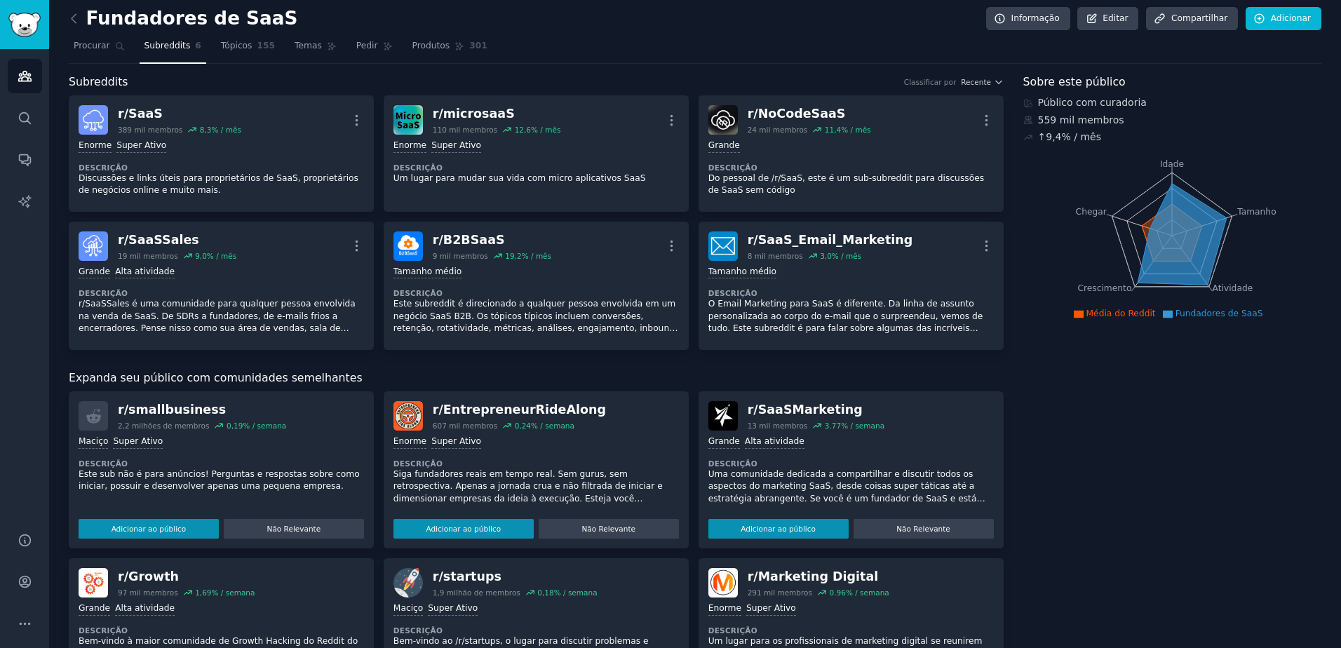
scroll to position [76, 0]
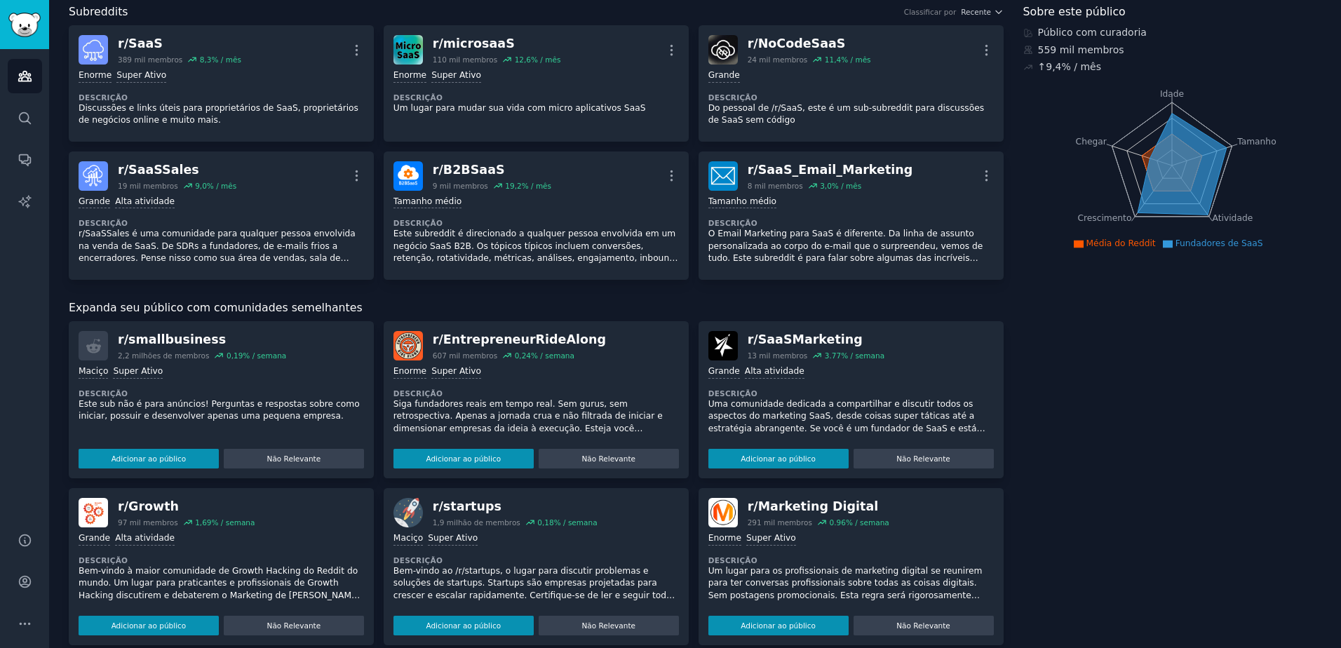
click at [314, 386] on div "Maciço Super Ativo Descrição Este sub não é para anúncios! Perguntas e resposta…" at bounding box center [221, 415] width 285 height 108
click at [181, 457] on button "Adicionar ao público" at bounding box center [149, 459] width 140 height 20
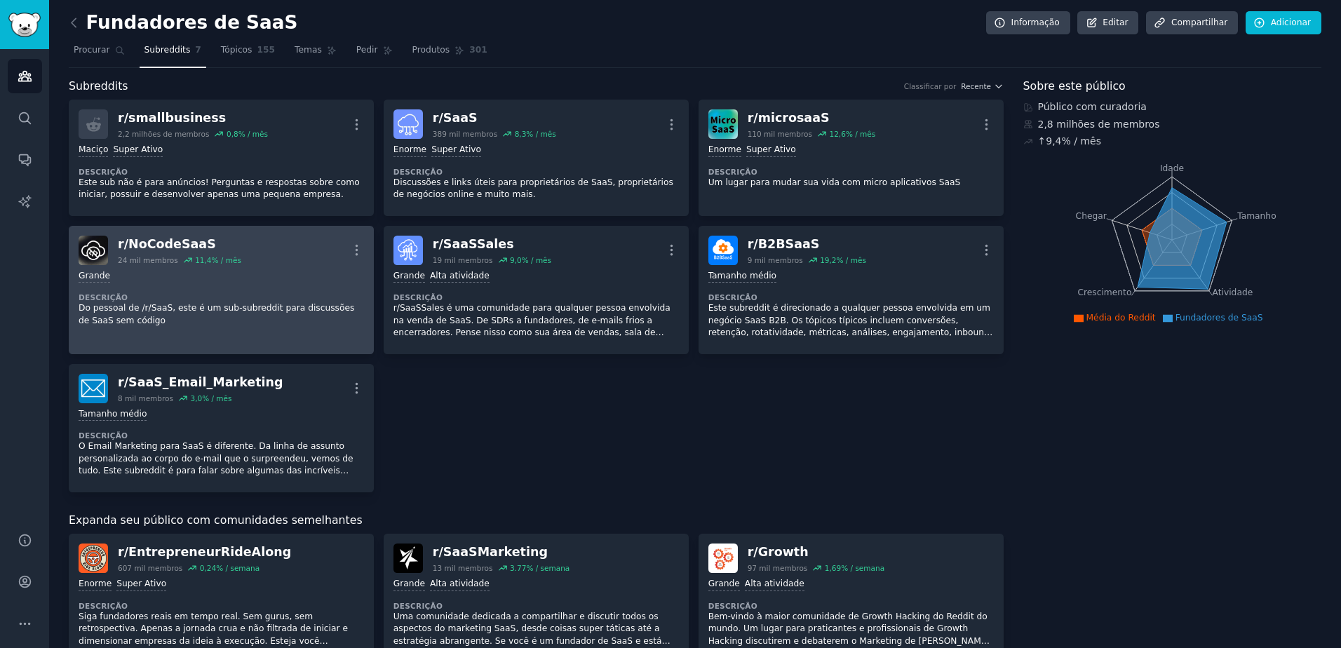
scroll to position [0, 0]
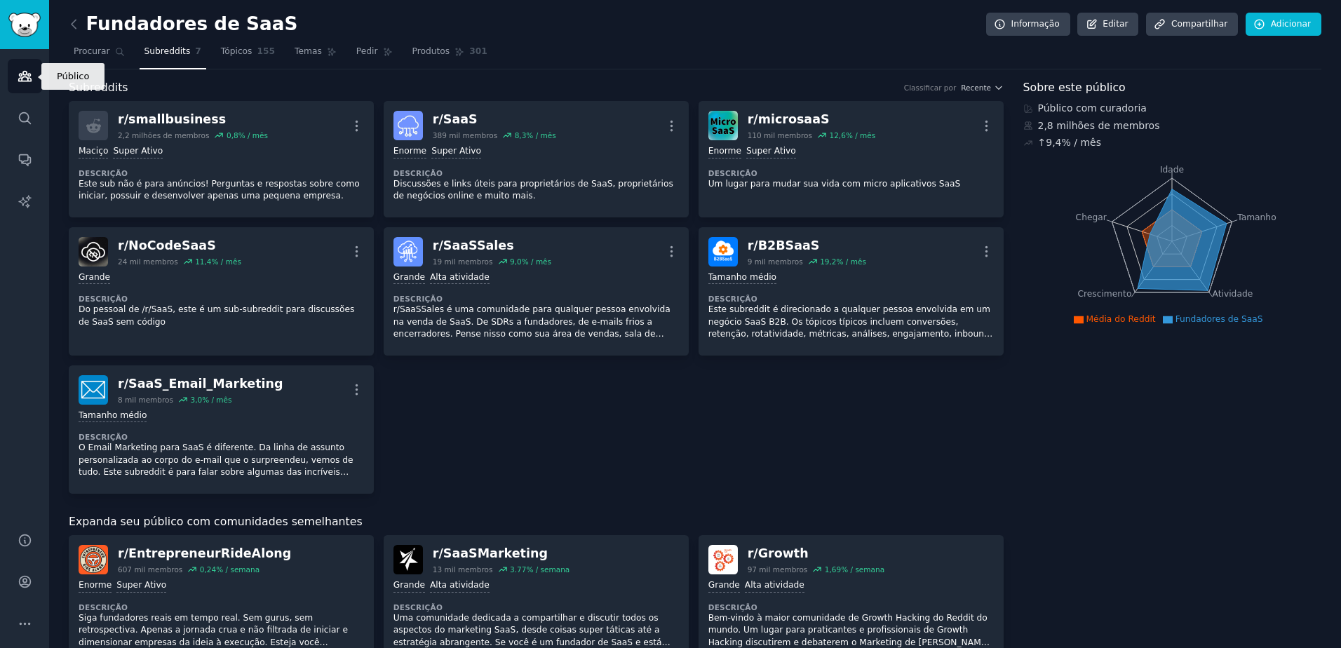
click at [26, 70] on icon "Barra lateral" at bounding box center [25, 76] width 15 height 15
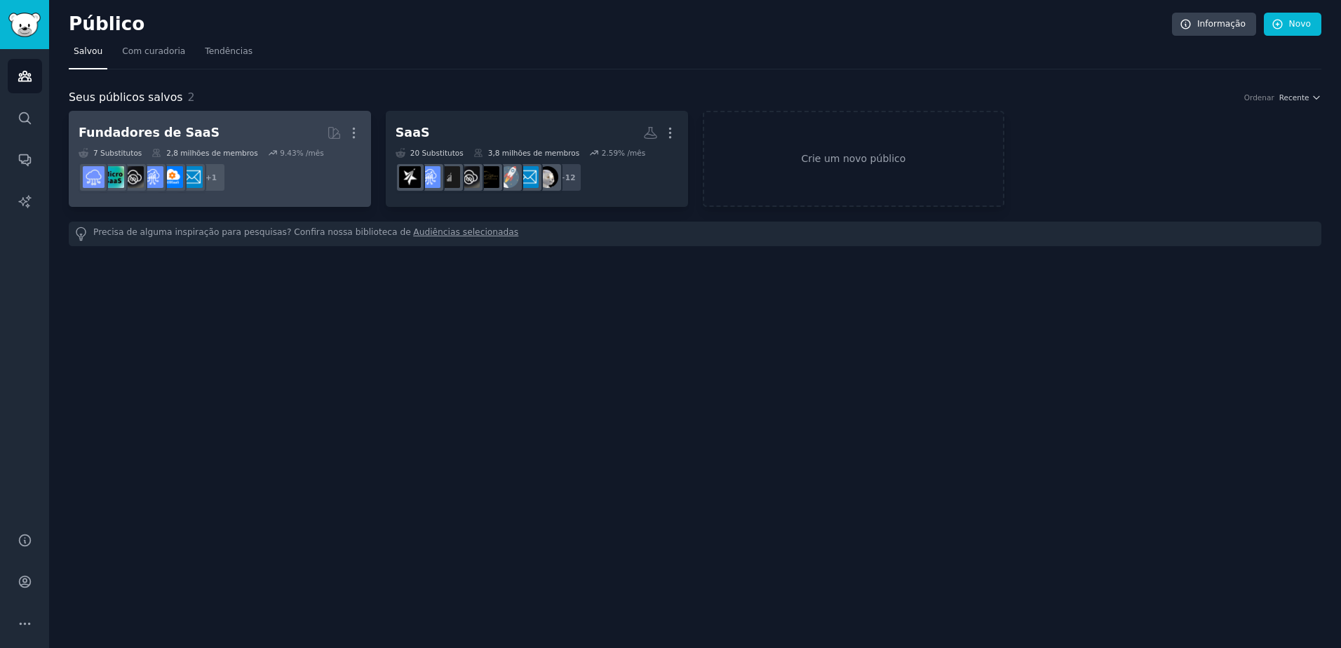
click at [258, 130] on h2 "Fundadores de SaaS Mais" at bounding box center [220, 133] width 283 height 25
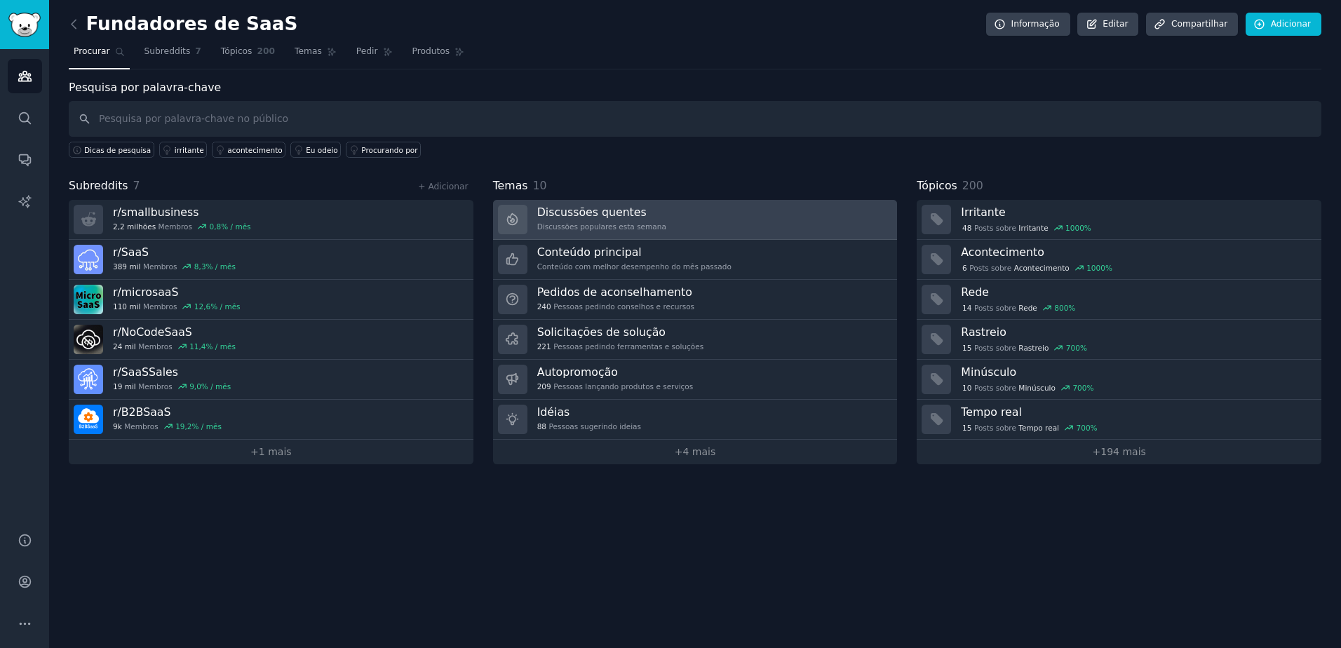
click at [606, 203] on link "Discussões quentes Discussões populares esta semana" at bounding box center [695, 220] width 405 height 40
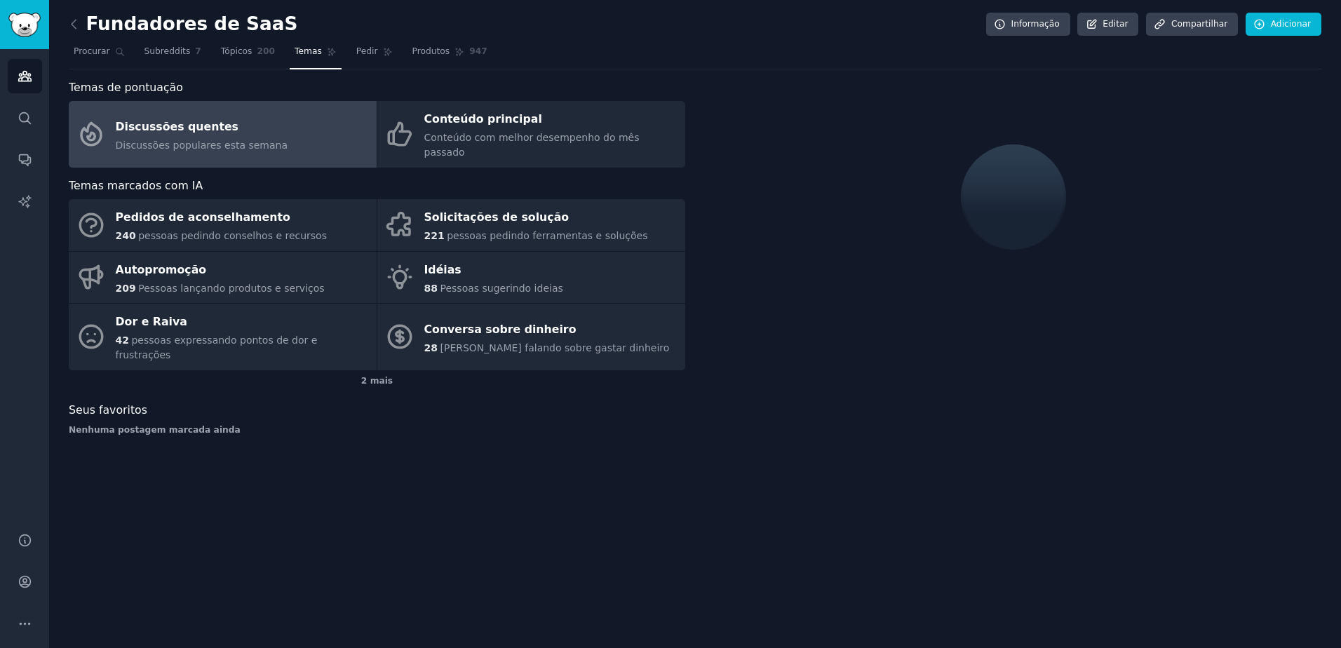
click at [255, 140] on span "Discussões populares esta semana" at bounding box center [202, 145] width 173 height 11
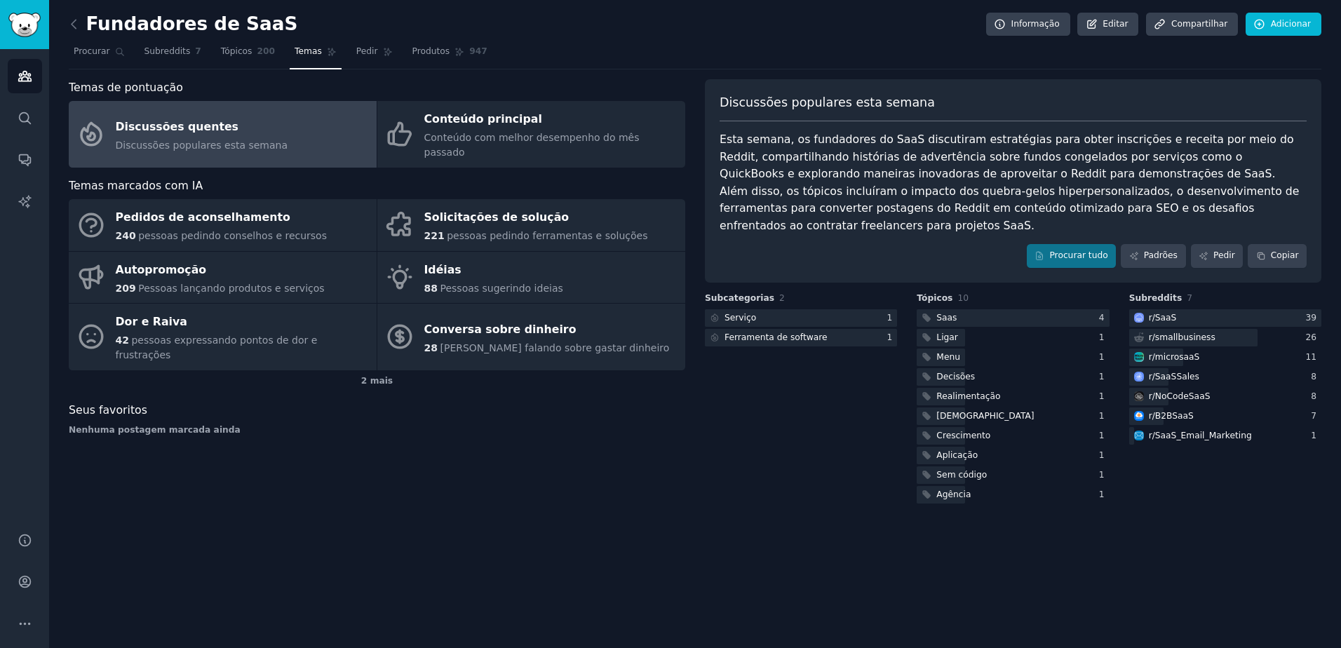
click at [255, 140] on span "Discussões populares esta semana" at bounding box center [202, 145] width 173 height 11
click at [1068, 250] on font "Procurar tudo" at bounding box center [1078, 256] width 58 height 13
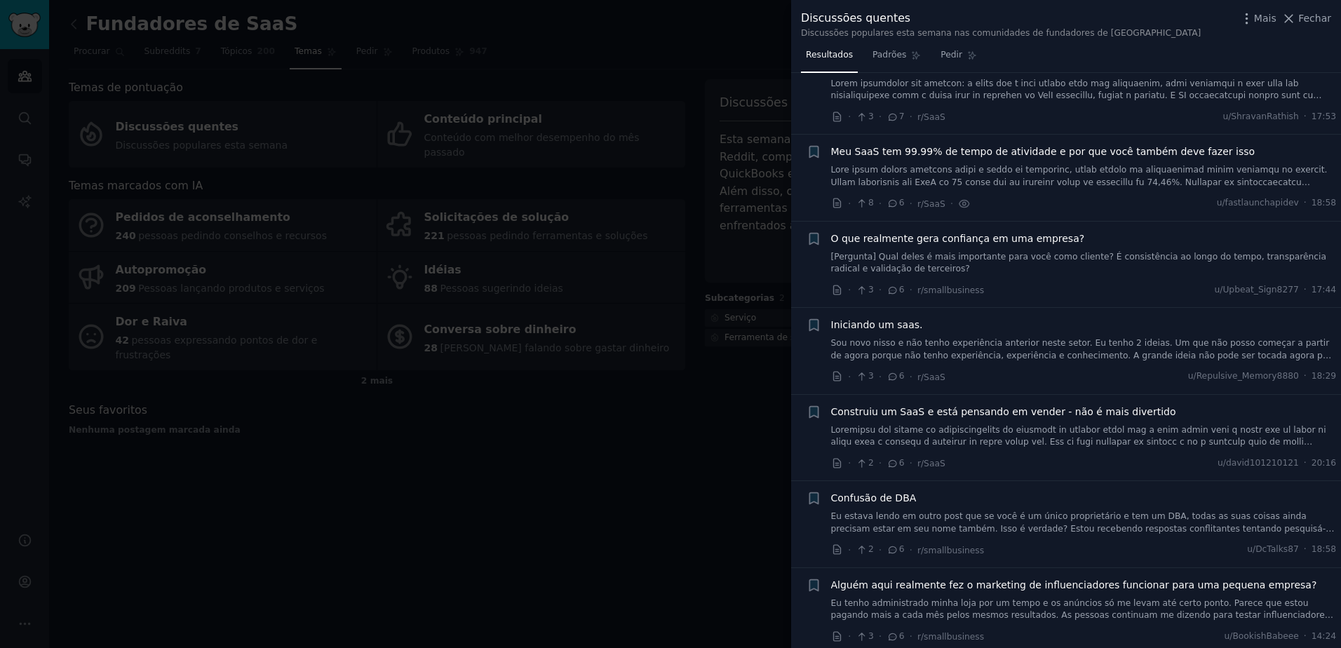
scroll to position [1684, 0]
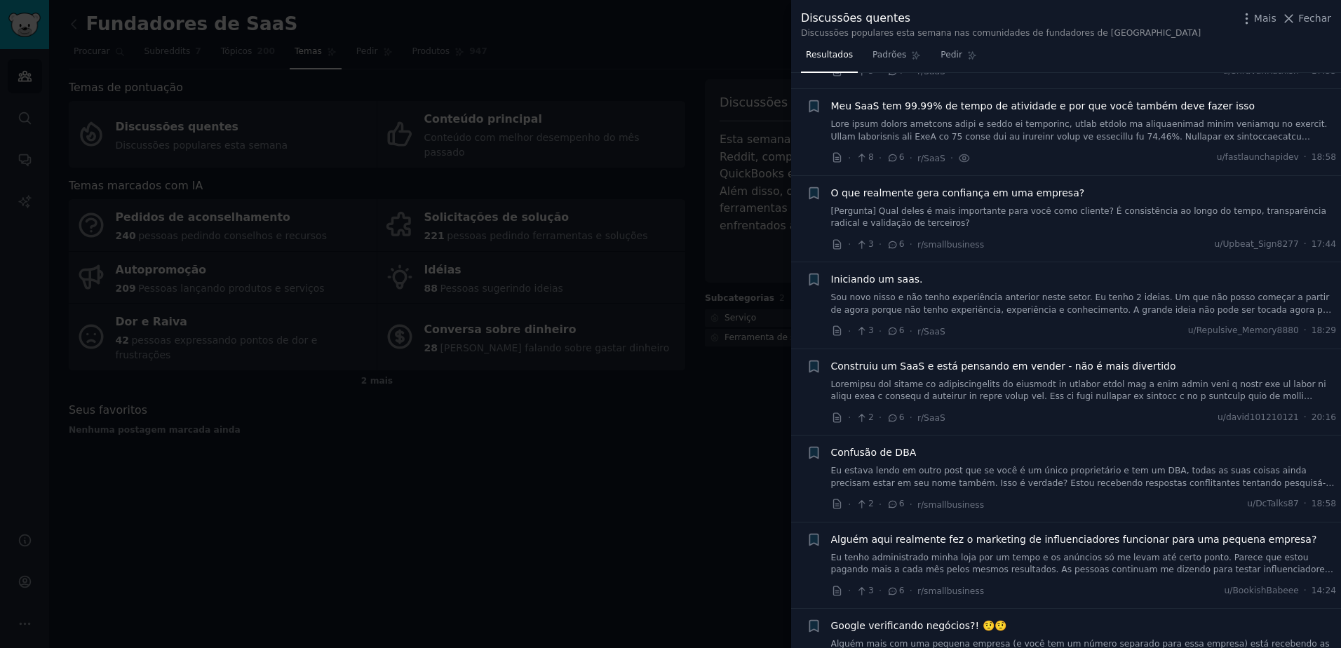
click at [1068, 308] on div "Iniciando um saas. Sou novo nisso e não tenho experiência anterior neste setor.…" at bounding box center [1084, 305] width 506 height 67
click at [960, 292] on link "Sou novo nisso e não tenho experiência anterior neste setor. Eu tenho 2 ideias.…" at bounding box center [1084, 304] width 506 height 25
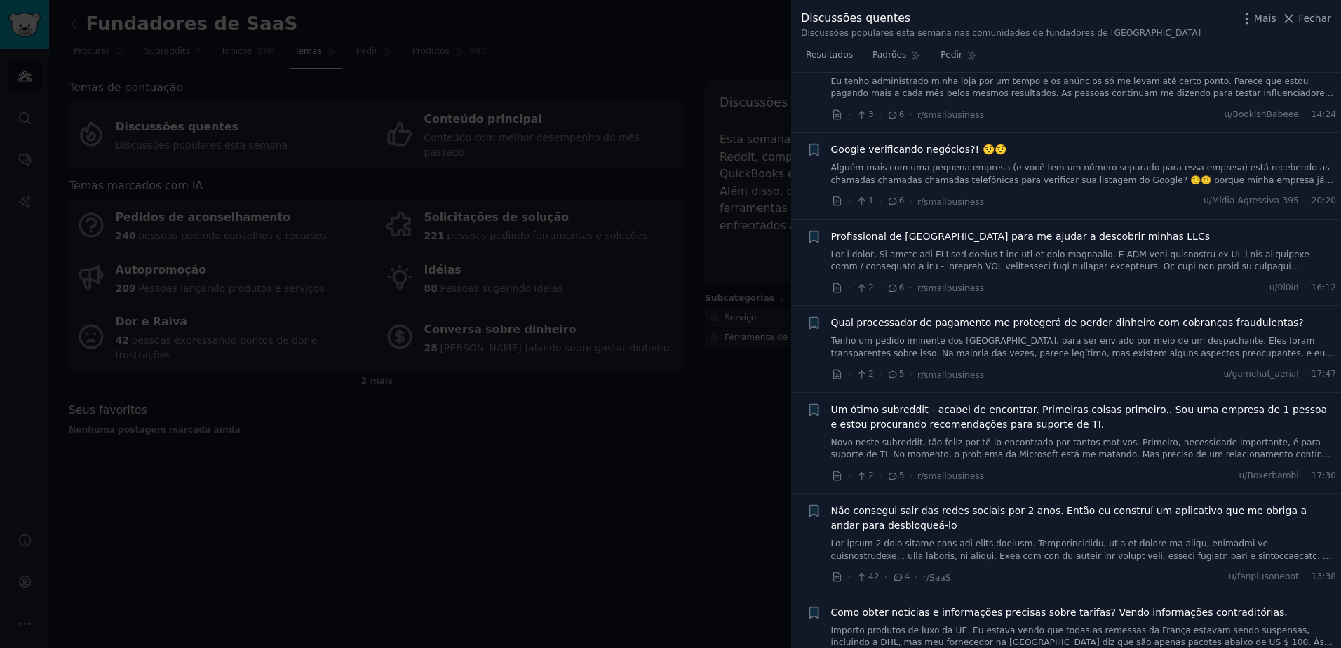
scroll to position [2280, 0]
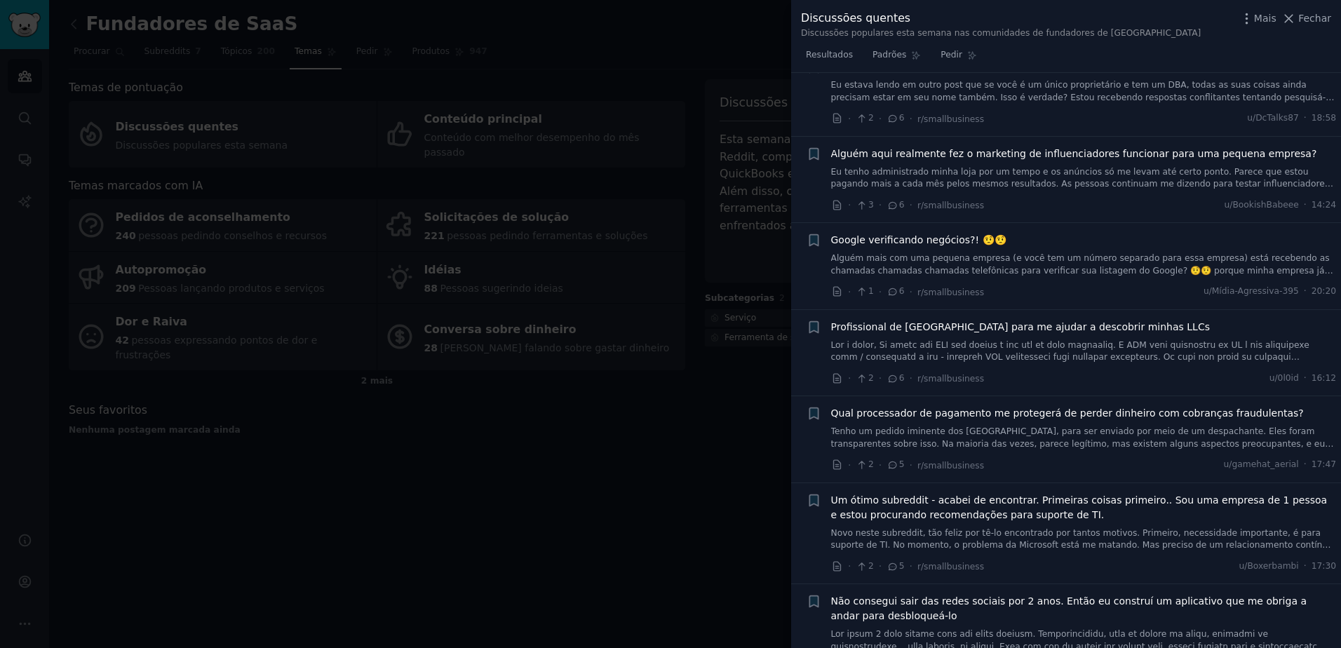
click at [916, 166] on link "Eu tenho administrado minha loja por um tempo e os anúncios só me levam até cer…" at bounding box center [1084, 178] width 506 height 25
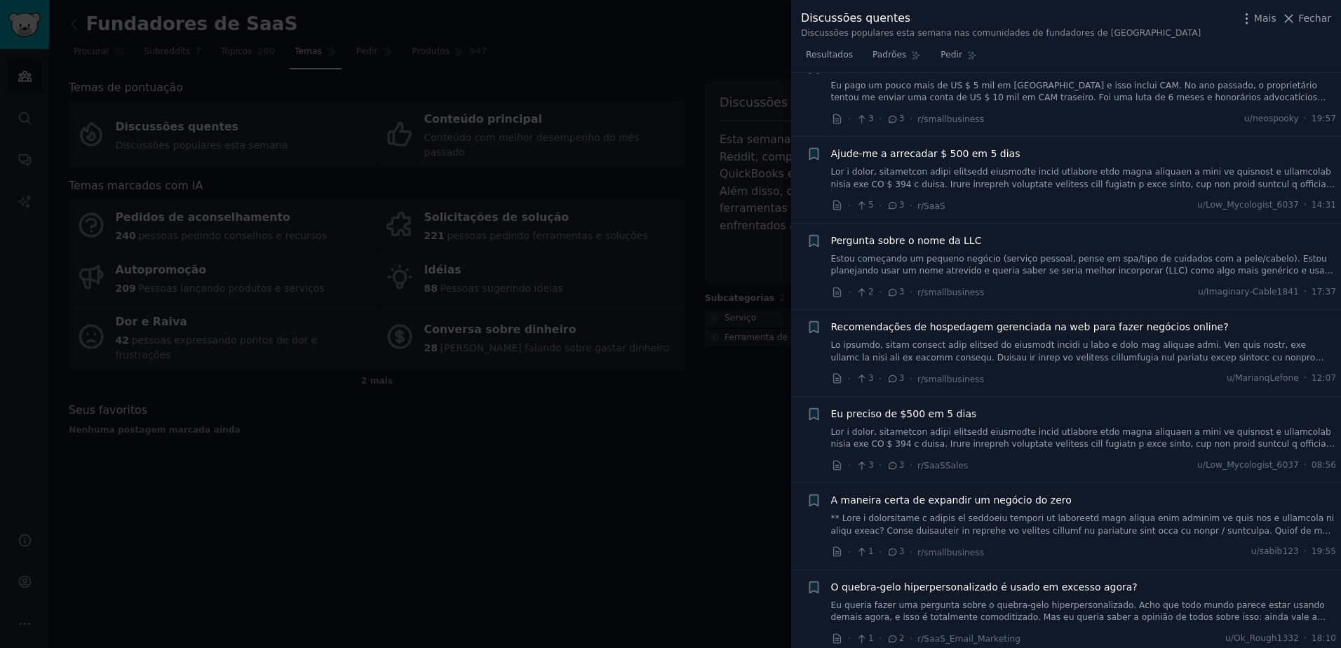
scroll to position [3171, 0]
